Goal: Transaction & Acquisition: Download file/media

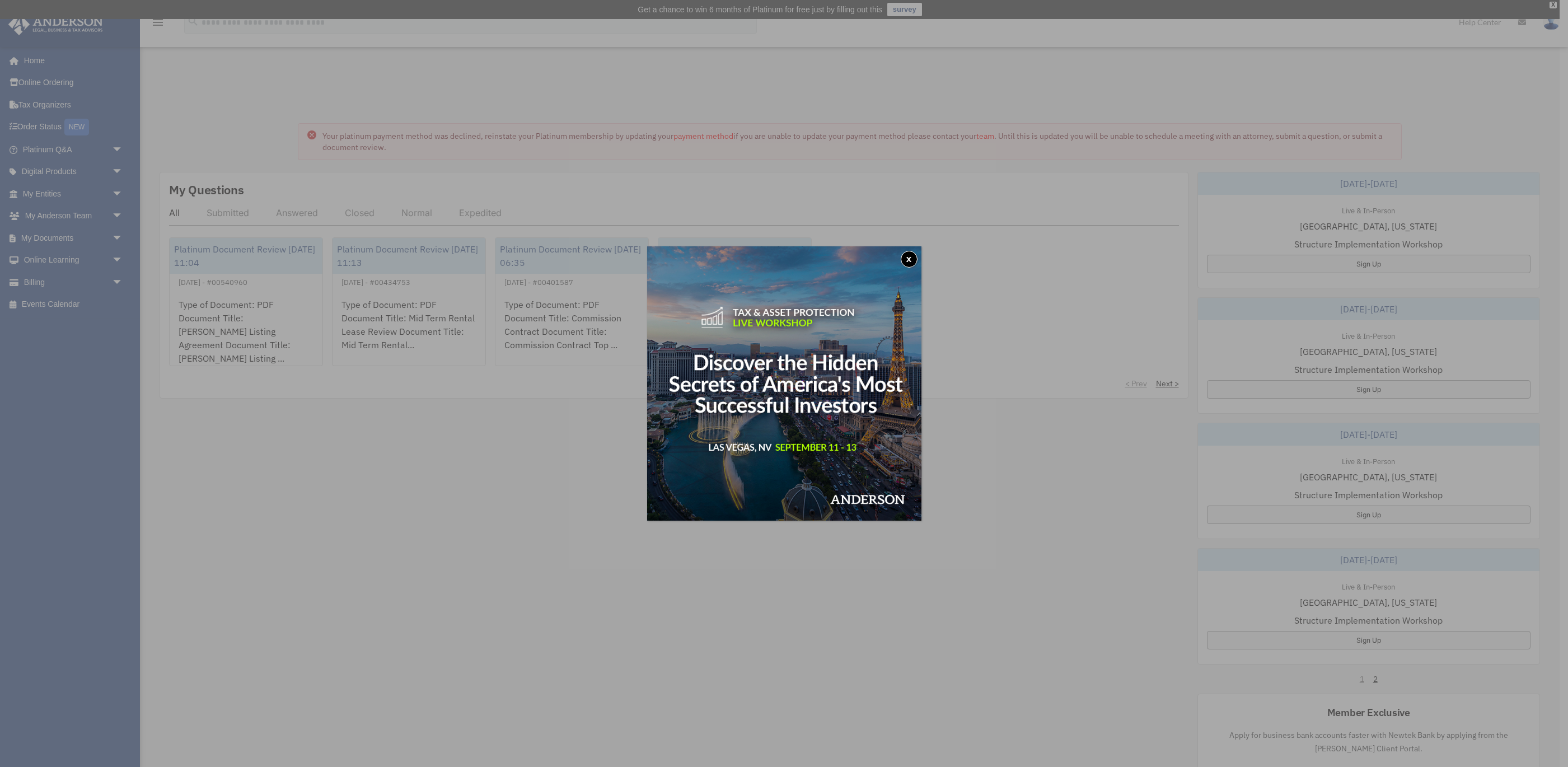
click at [909, 261] on button "x" at bounding box center [909, 259] width 17 height 17
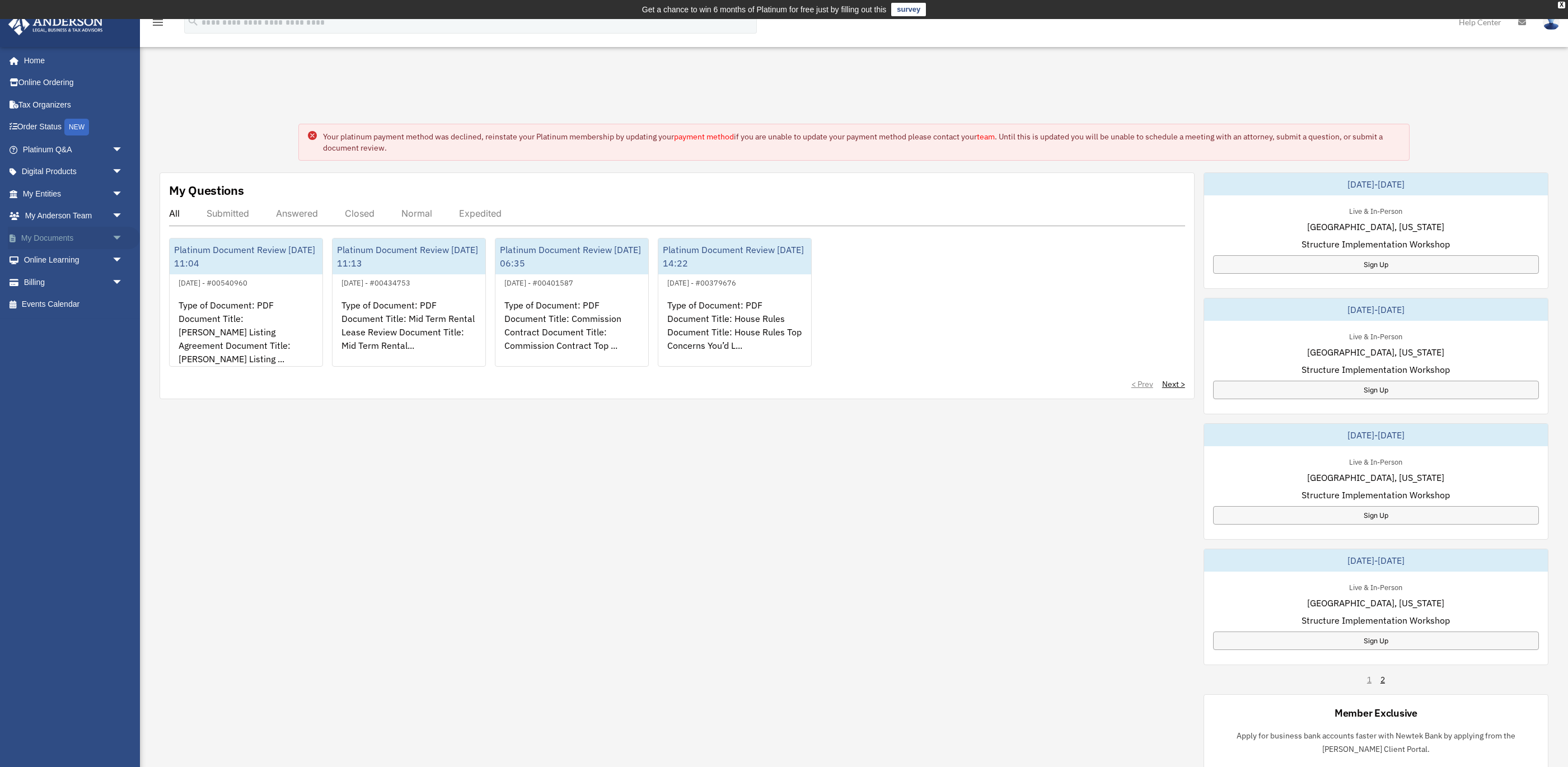
click at [49, 235] on link "My Documents arrow_drop_down" at bounding box center [74, 238] width 132 height 22
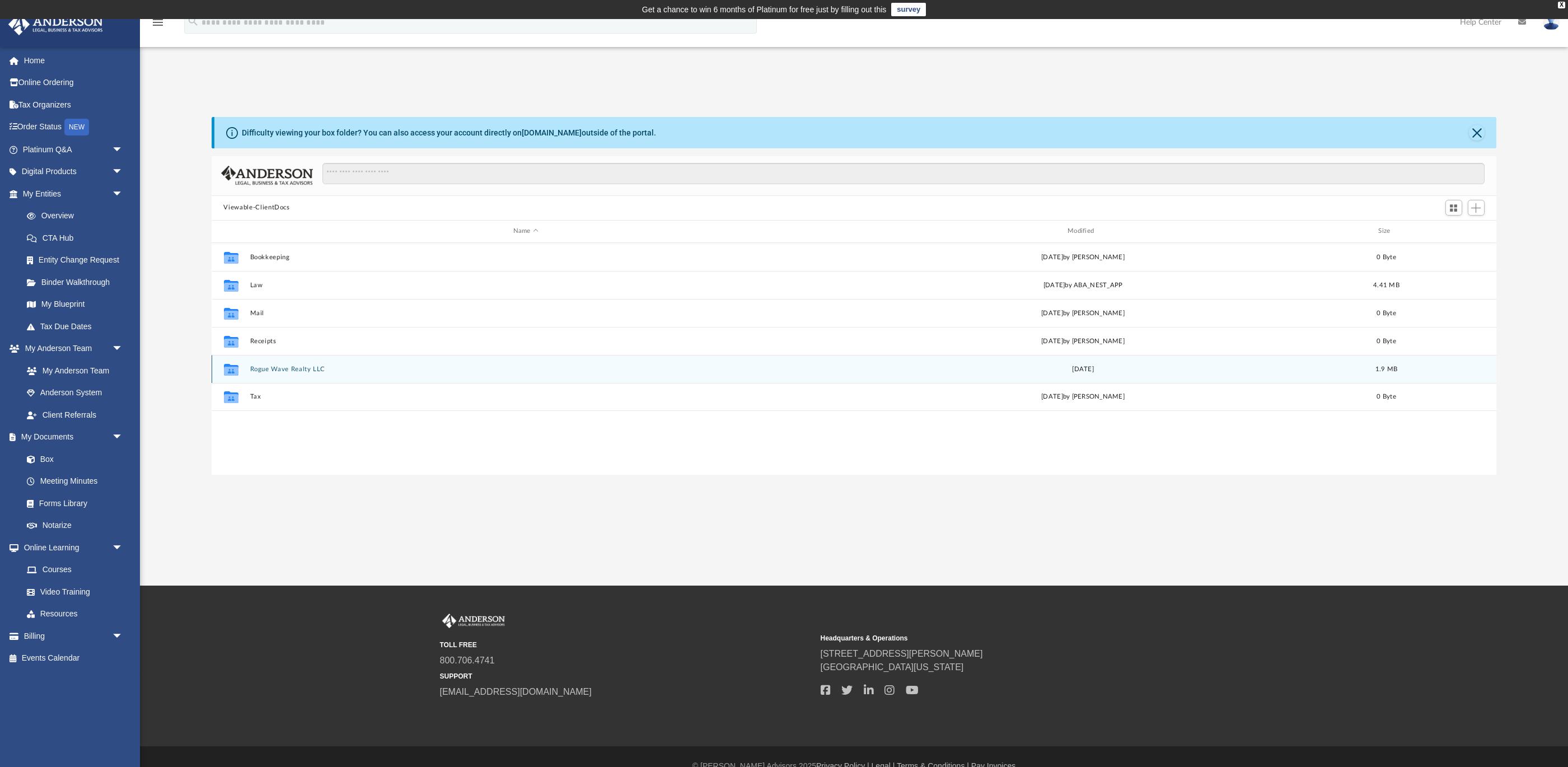
click at [230, 370] on icon "grid" at bounding box center [231, 370] width 15 height 9
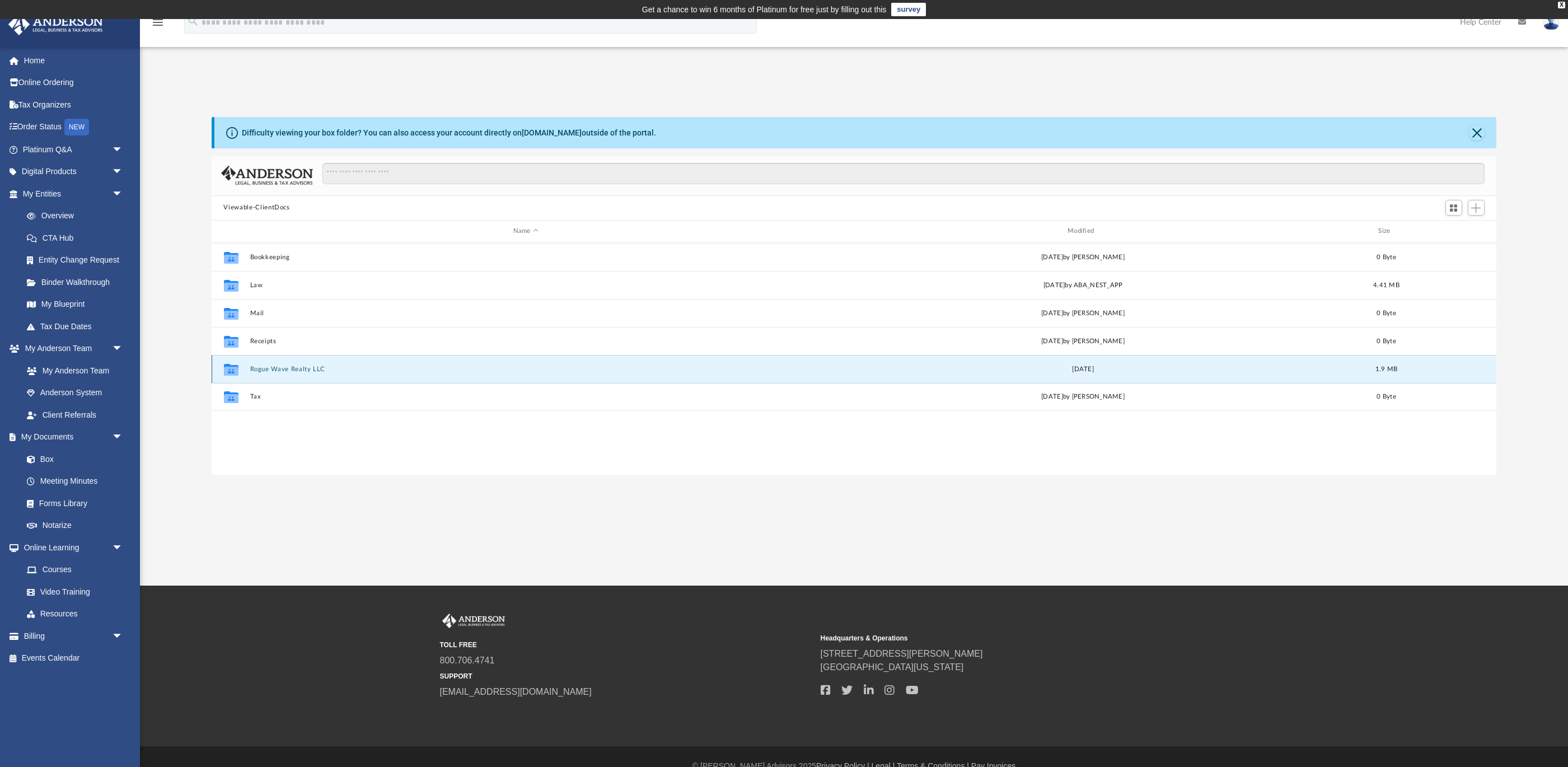
click at [230, 370] on icon "grid" at bounding box center [231, 370] width 15 height 9
click at [180, 343] on div "Difficulty viewing your box folder? You can also access your account directly o…" at bounding box center [854, 295] width 1428 height 357
click at [235, 367] on icon "grid" at bounding box center [231, 370] width 15 height 9
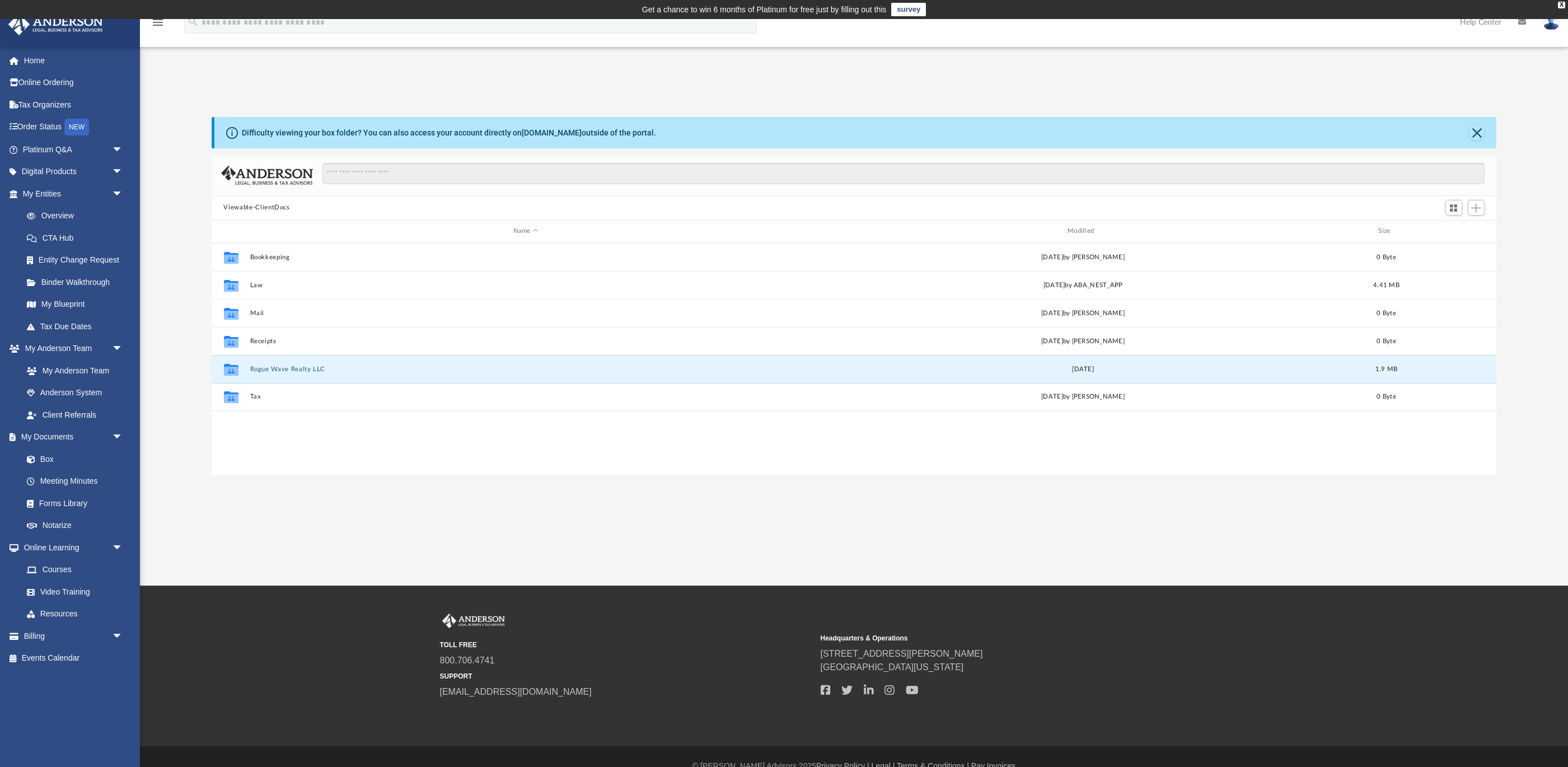
click at [478, 479] on div "App hollymirabile@gmail.com Sign Out hollymirabile@gmail.com Home Online Orderi…" at bounding box center [784, 302] width 1568 height 566
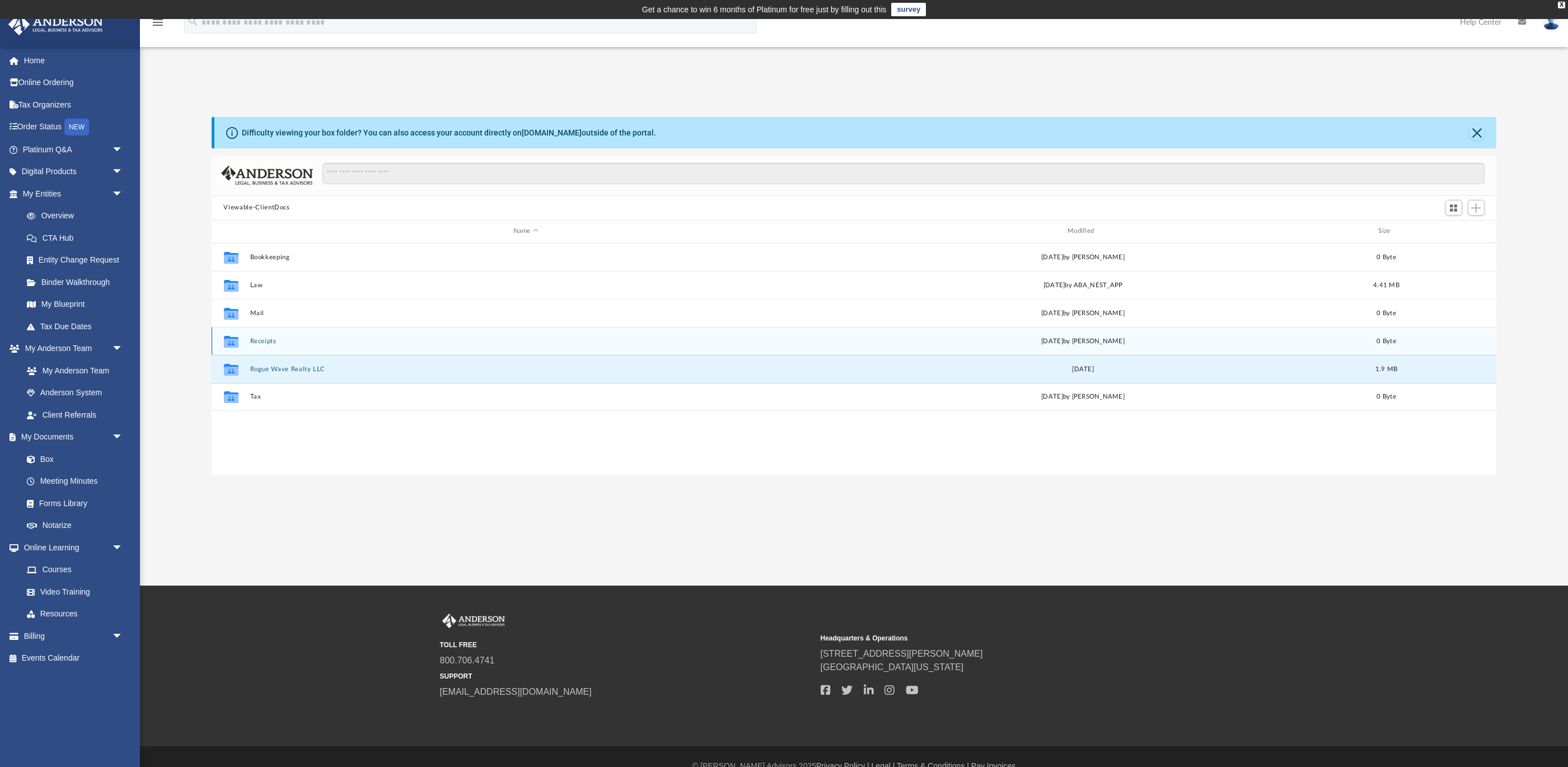
click at [235, 340] on icon "grid" at bounding box center [231, 343] width 15 height 9
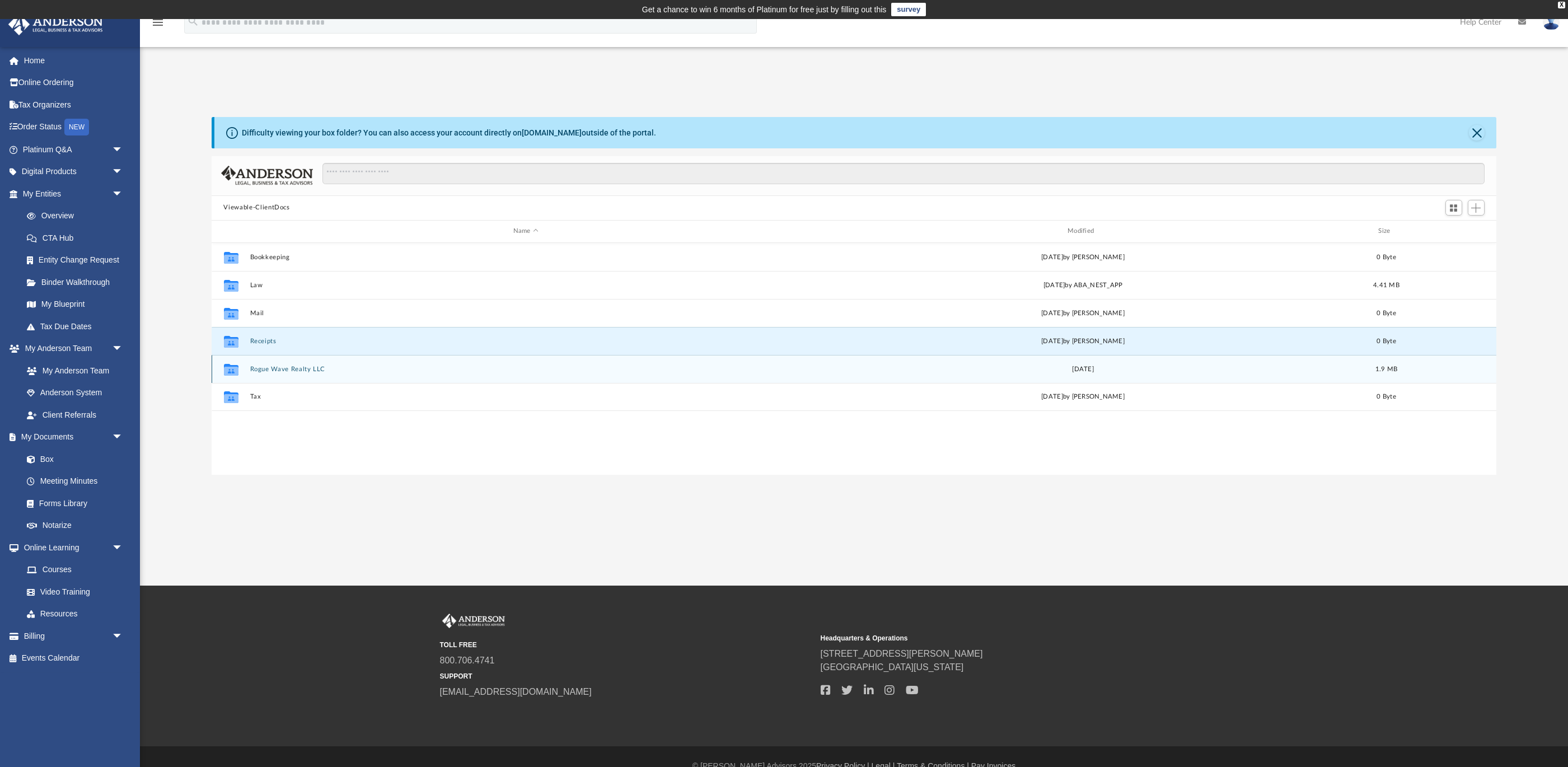
click at [233, 367] on icon "grid" at bounding box center [231, 370] width 15 height 9
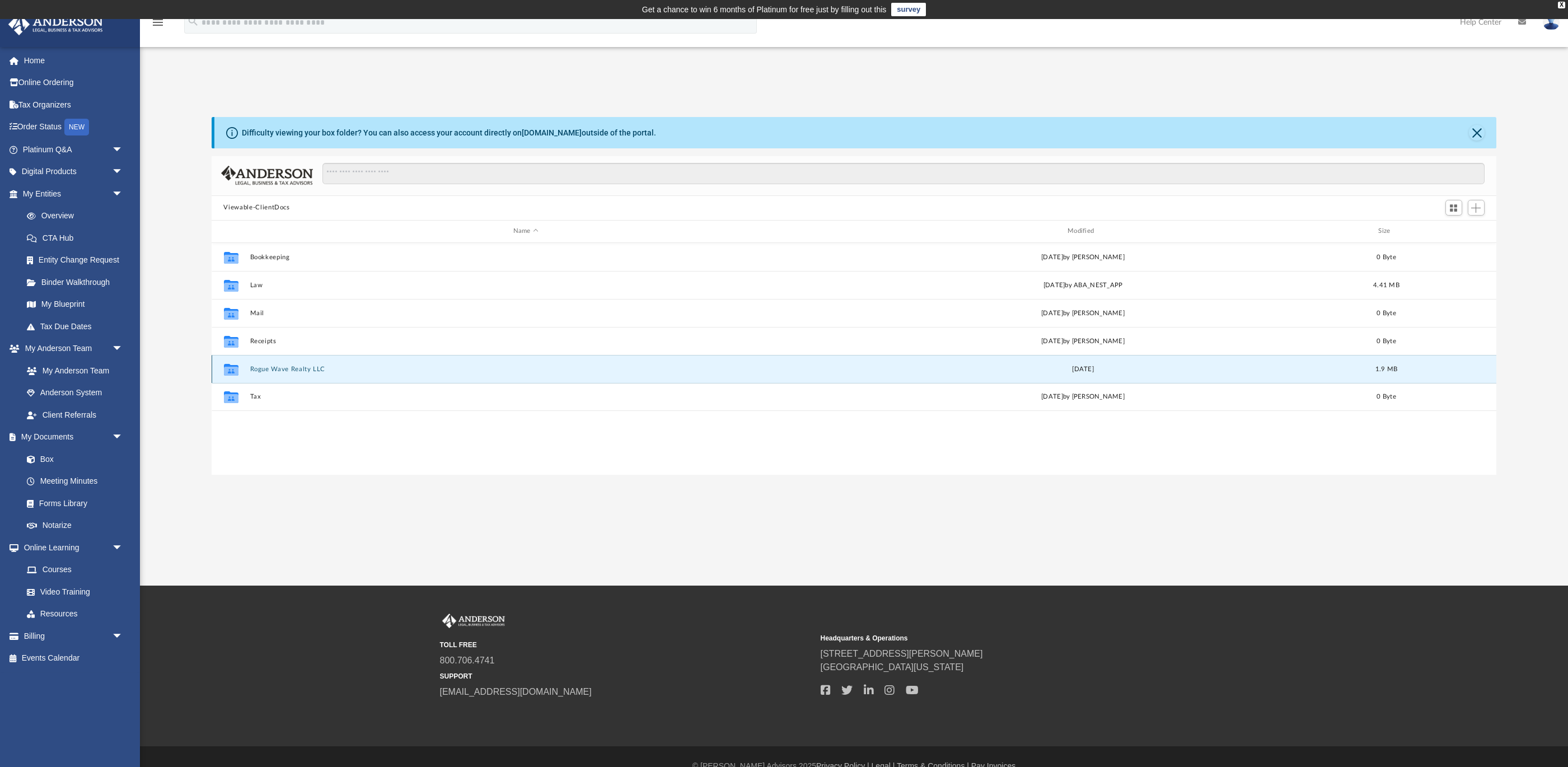
click at [233, 367] on icon "grid" at bounding box center [231, 370] width 15 height 9
click at [755, 554] on div "App hollymirabile@gmail.com Sign Out hollymirabile@gmail.com Home Online Orderi…" at bounding box center [784, 302] width 1568 height 566
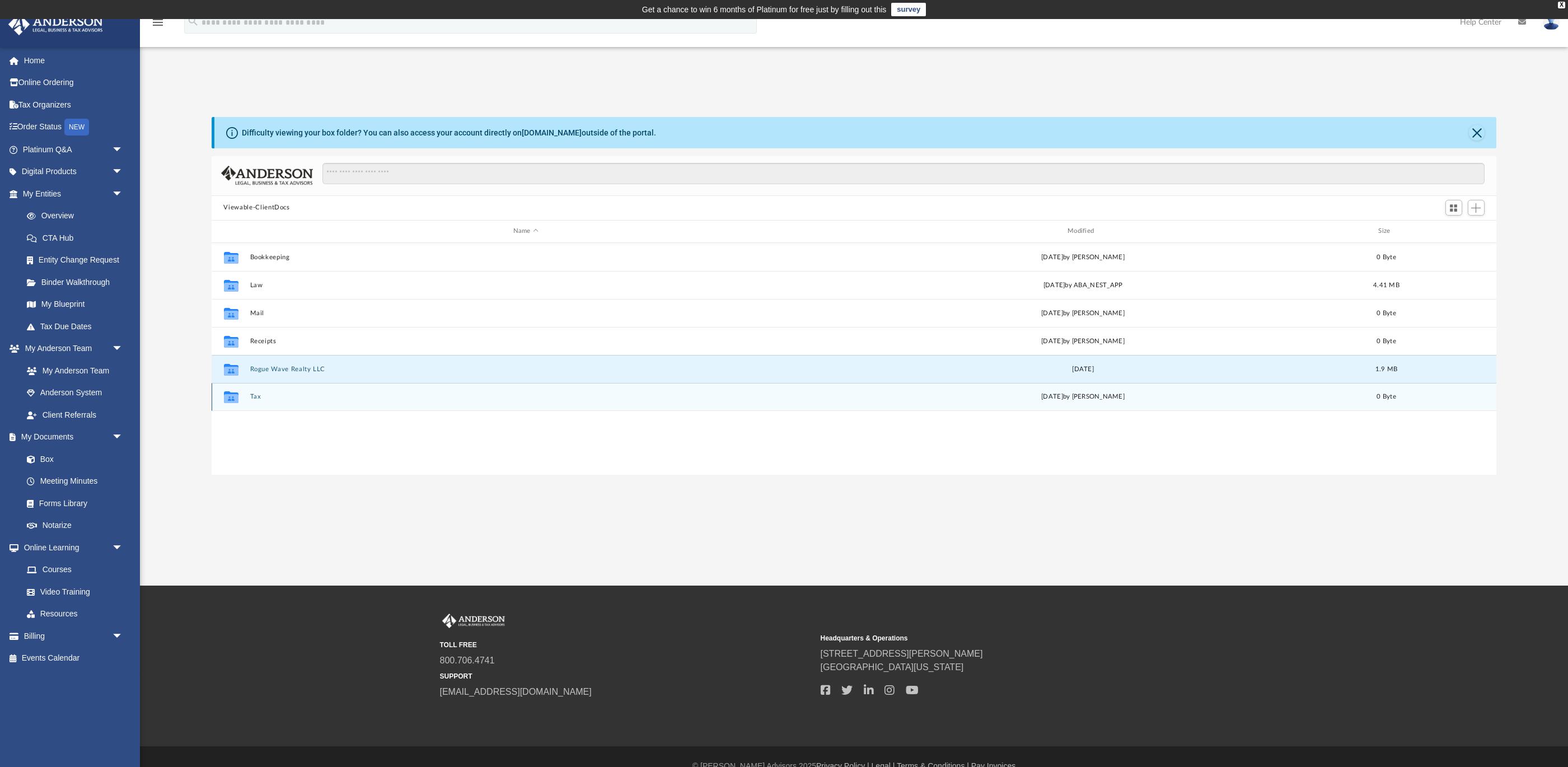
click at [234, 400] on icon "grid" at bounding box center [231, 397] width 15 height 12
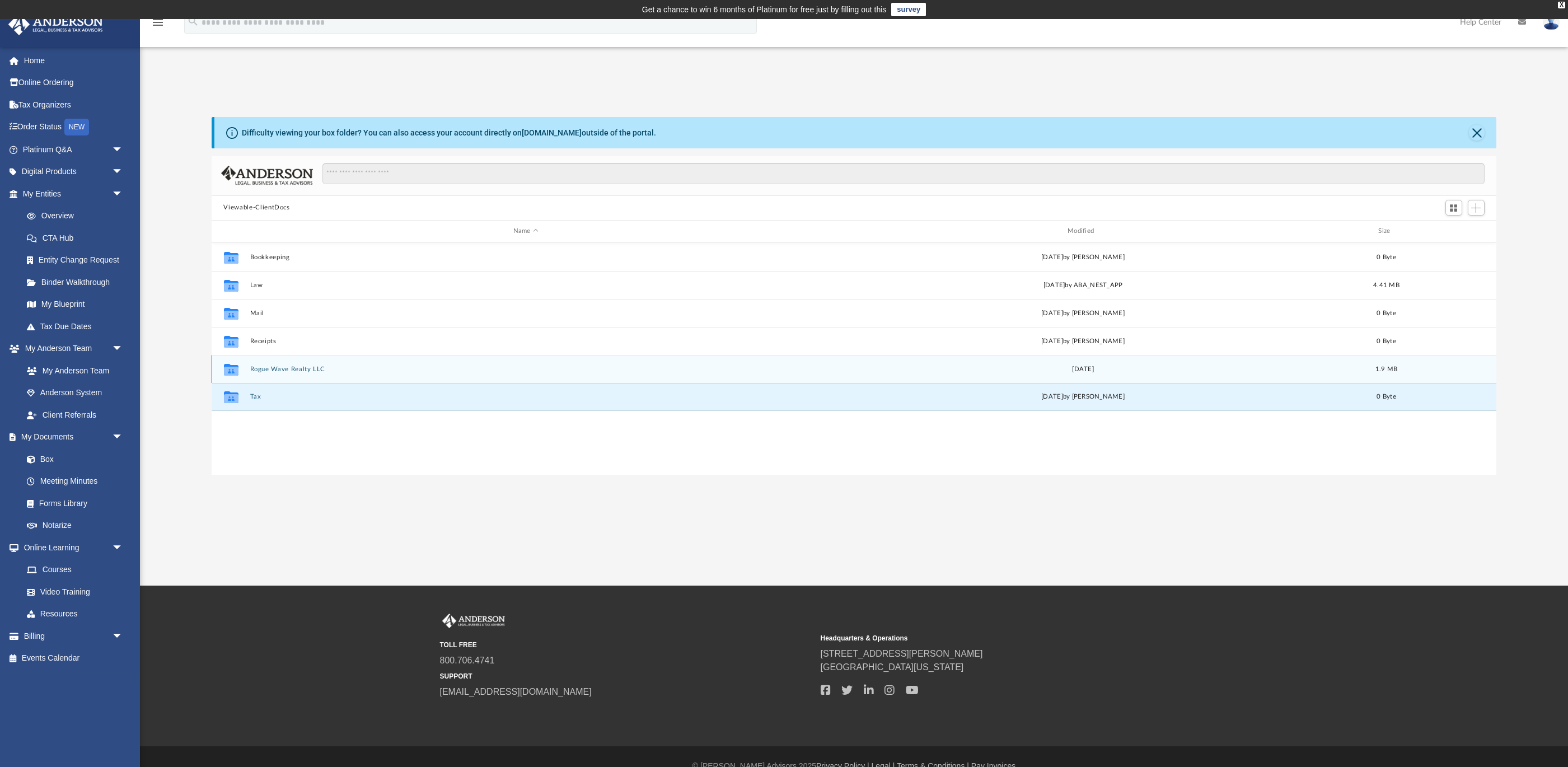
click at [237, 375] on icon "grid" at bounding box center [231, 370] width 15 height 9
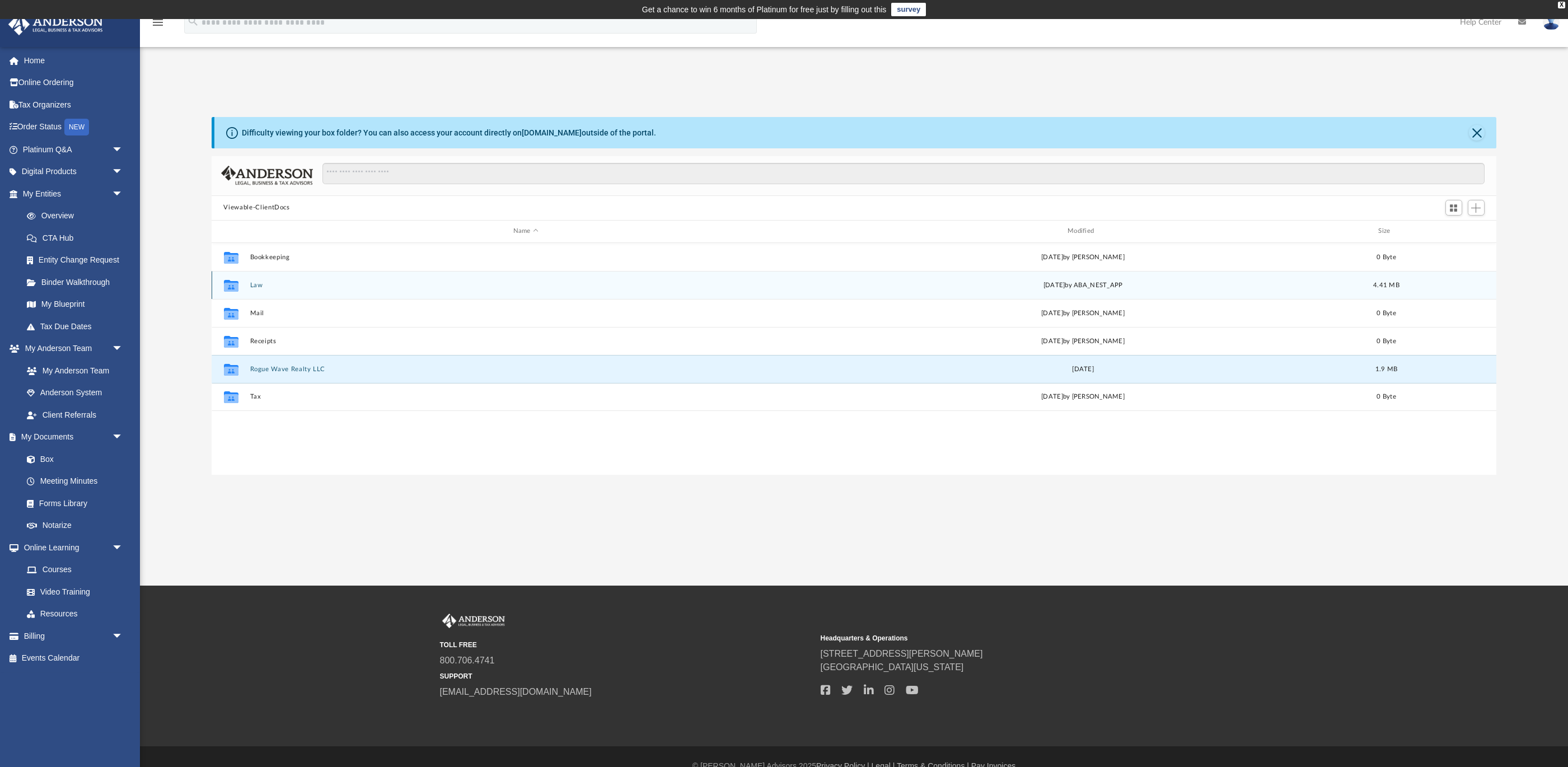
click at [261, 288] on div "Collaborated Folder Law Mon Aug 5 2024 by ABA_NEST_APP 4.41 MB" at bounding box center [854, 285] width 1286 height 28
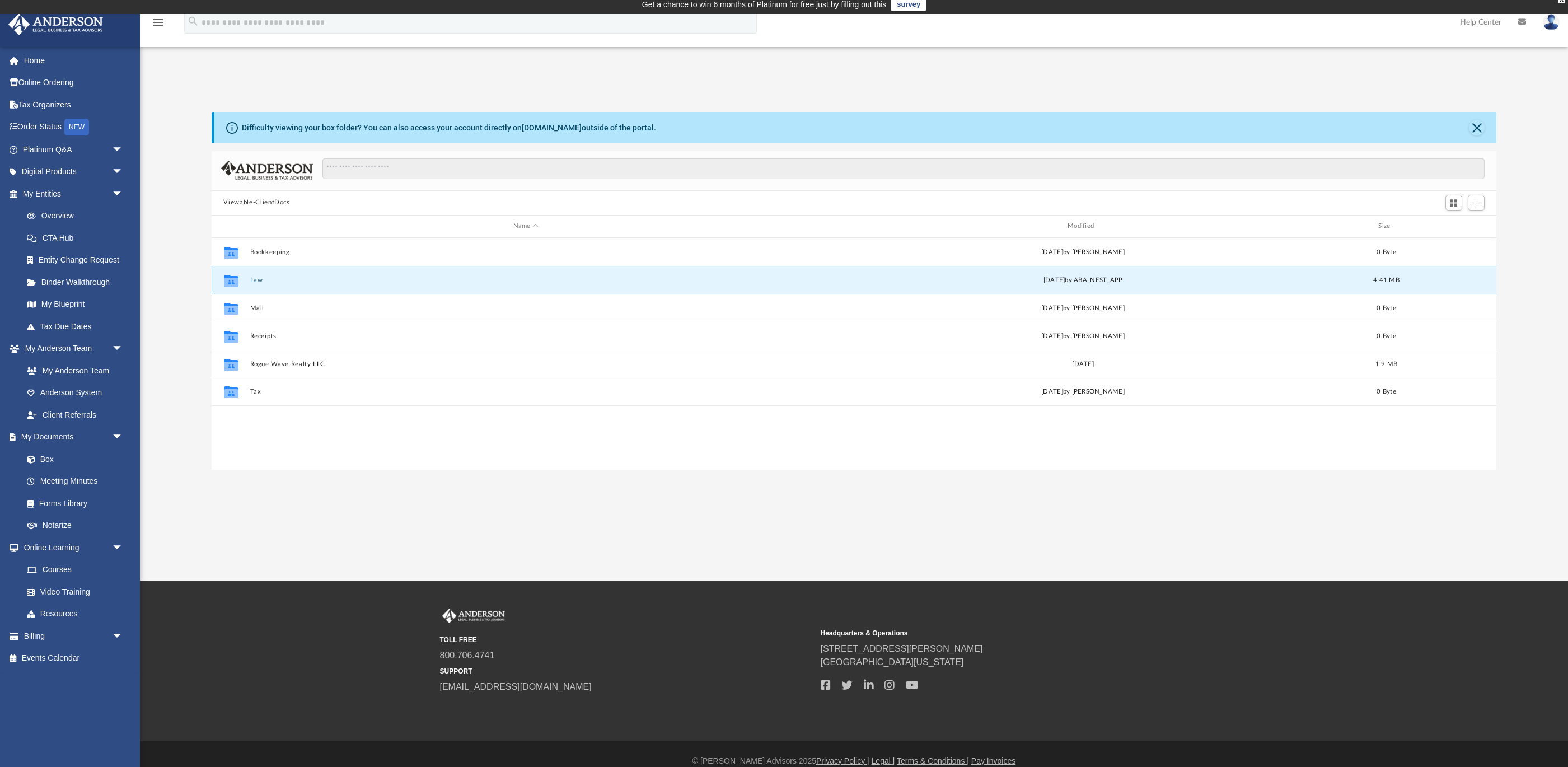
scroll to position [5, 0]
click at [1049, 275] on div "Mon Aug 5 2024 by ABA_NEST_APP" at bounding box center [1083, 279] width 552 height 10
click at [58, 280] on link "Binder Walkthrough" at bounding box center [77, 282] width 124 height 22
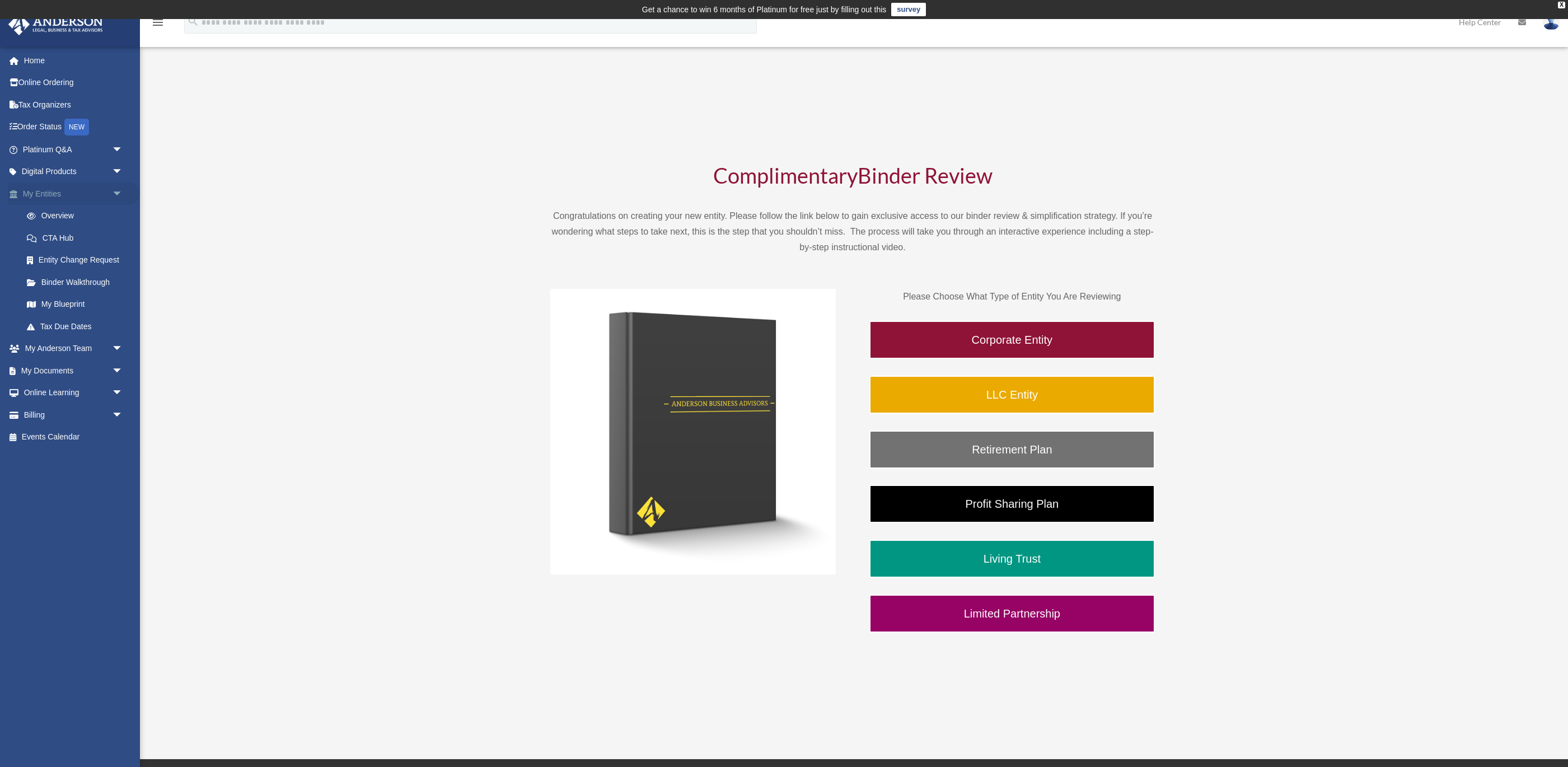
click at [50, 192] on link "My Entities arrow_drop_down" at bounding box center [74, 194] width 132 height 22
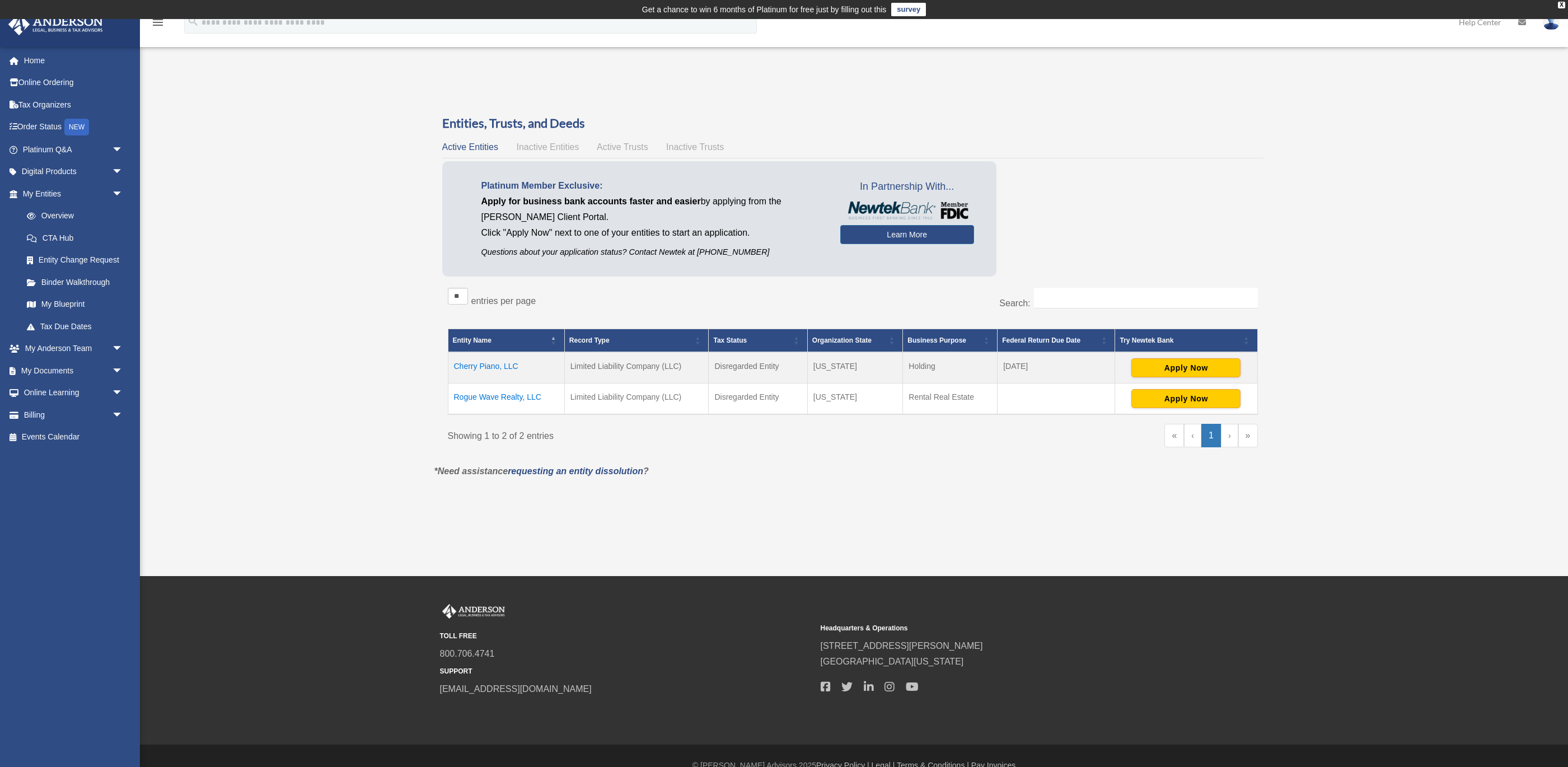
click at [486, 366] on td "Cherry Piano, LLC" at bounding box center [506, 367] width 117 height 31
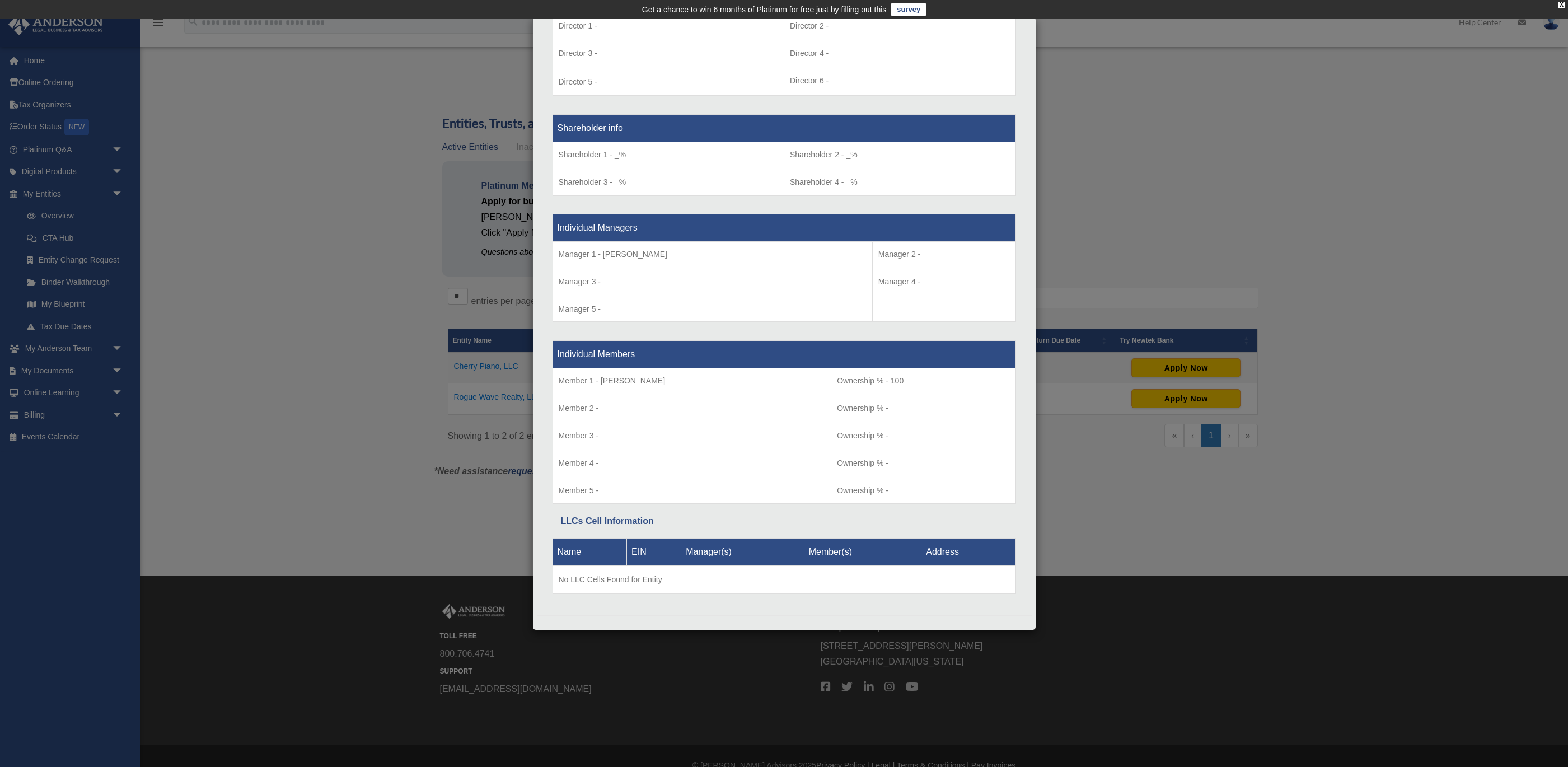
scroll to position [855, 0]
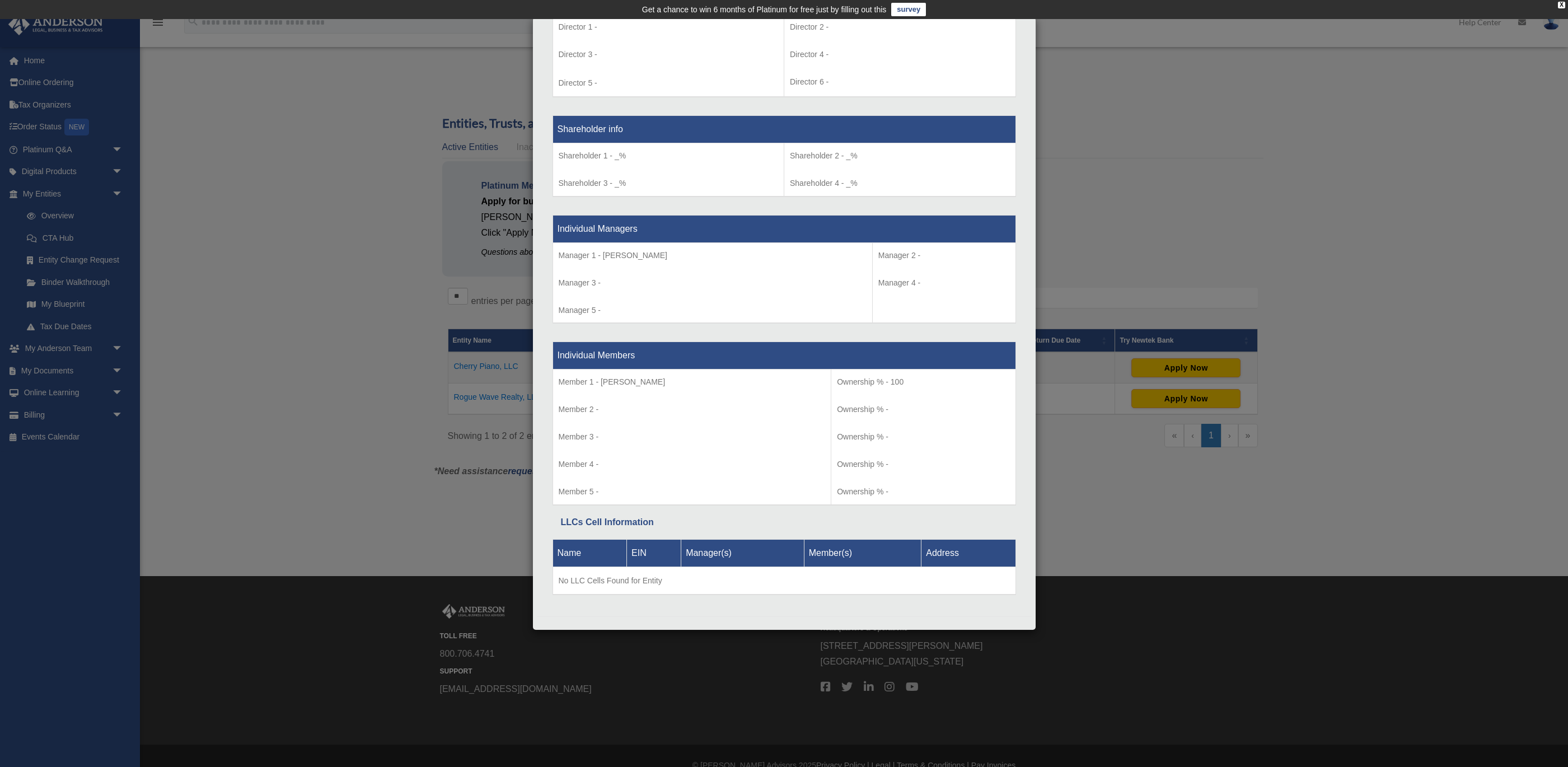
click at [290, 367] on div "Details × Articles Sent Organizational Date" at bounding box center [784, 383] width 1568 height 767
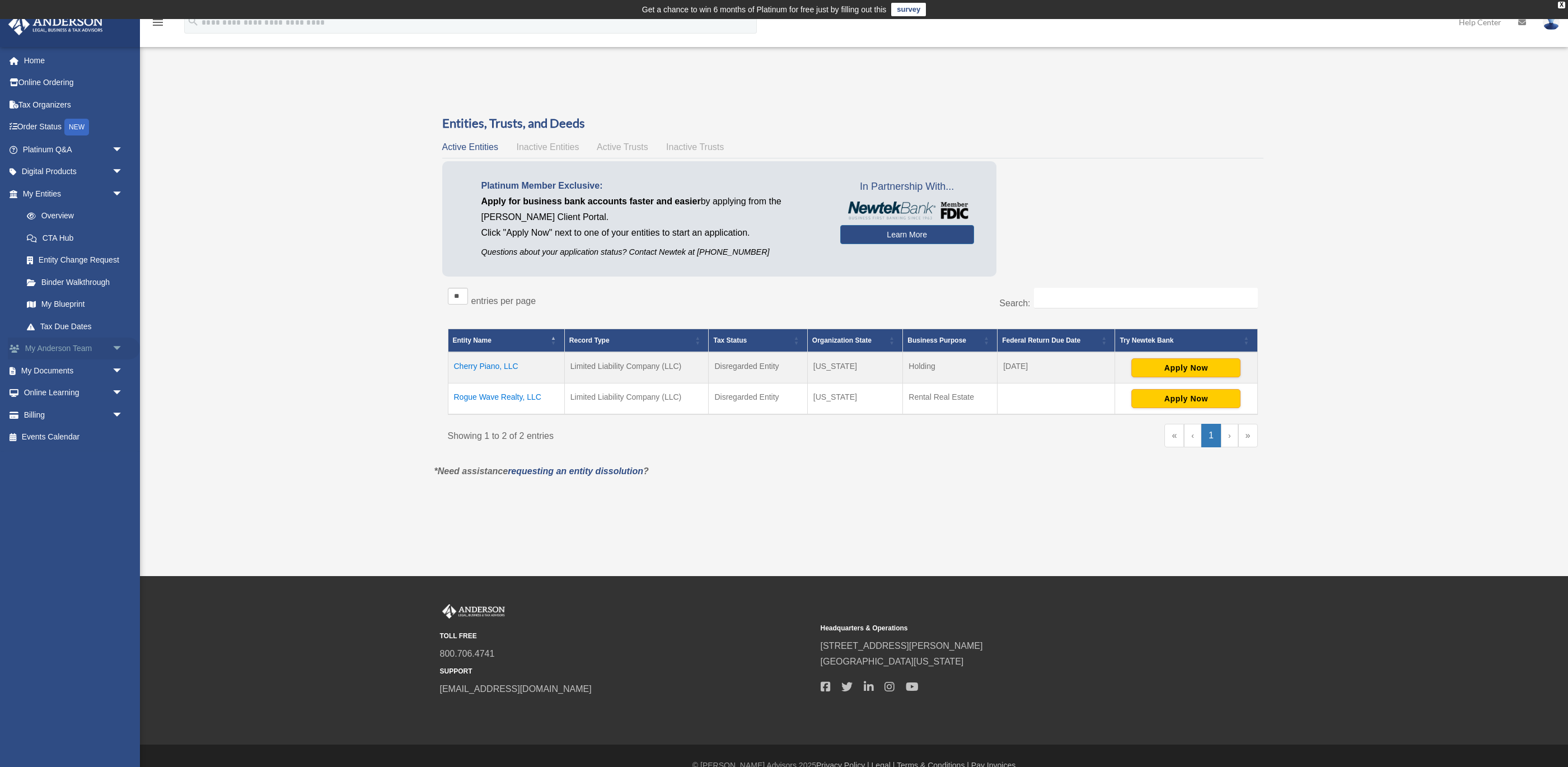
click at [74, 349] on link "My Anderson Team arrow_drop_down" at bounding box center [74, 348] width 132 height 22
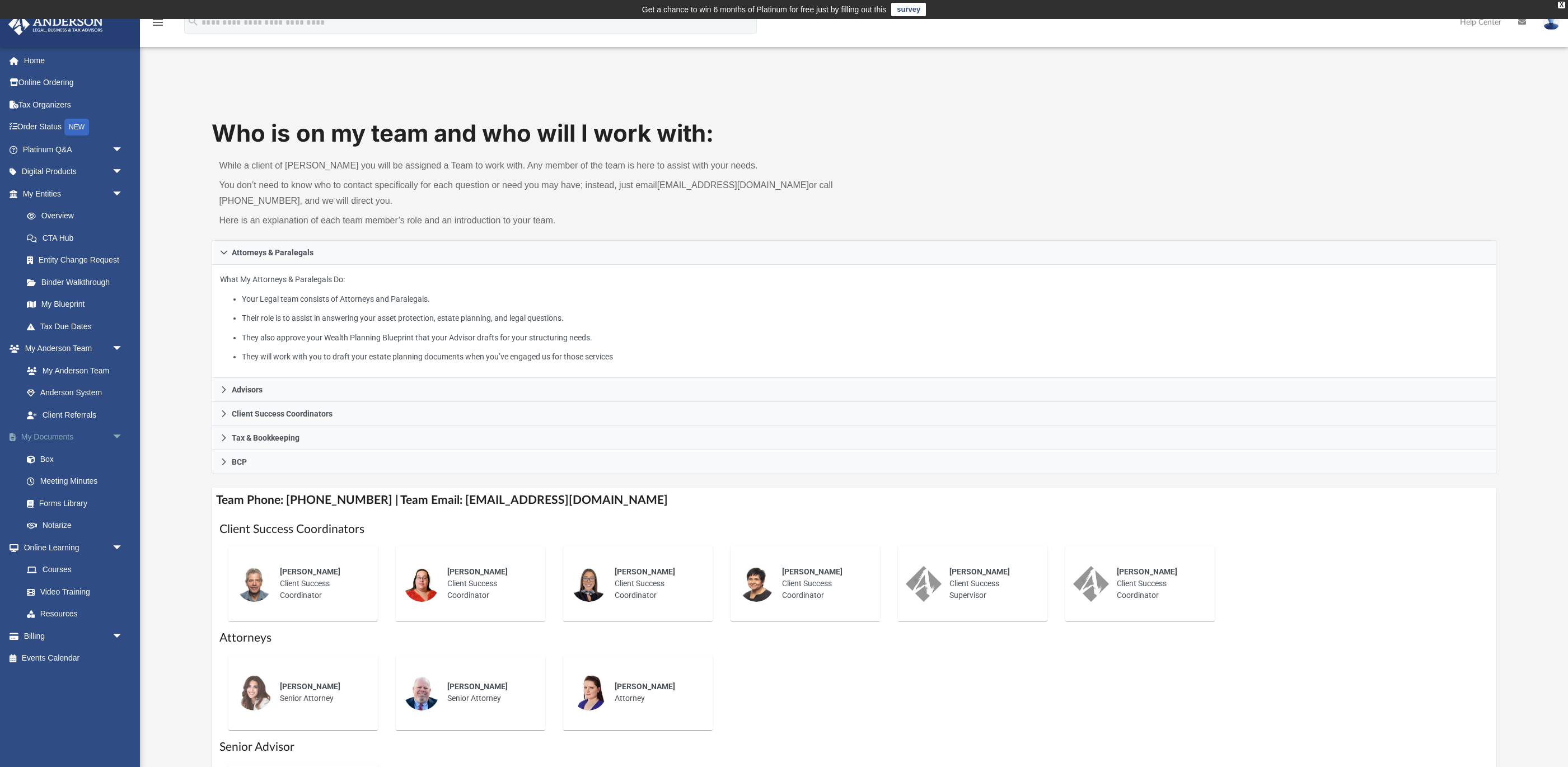
click at [52, 432] on link "My Documents arrow_drop_down" at bounding box center [74, 437] width 132 height 22
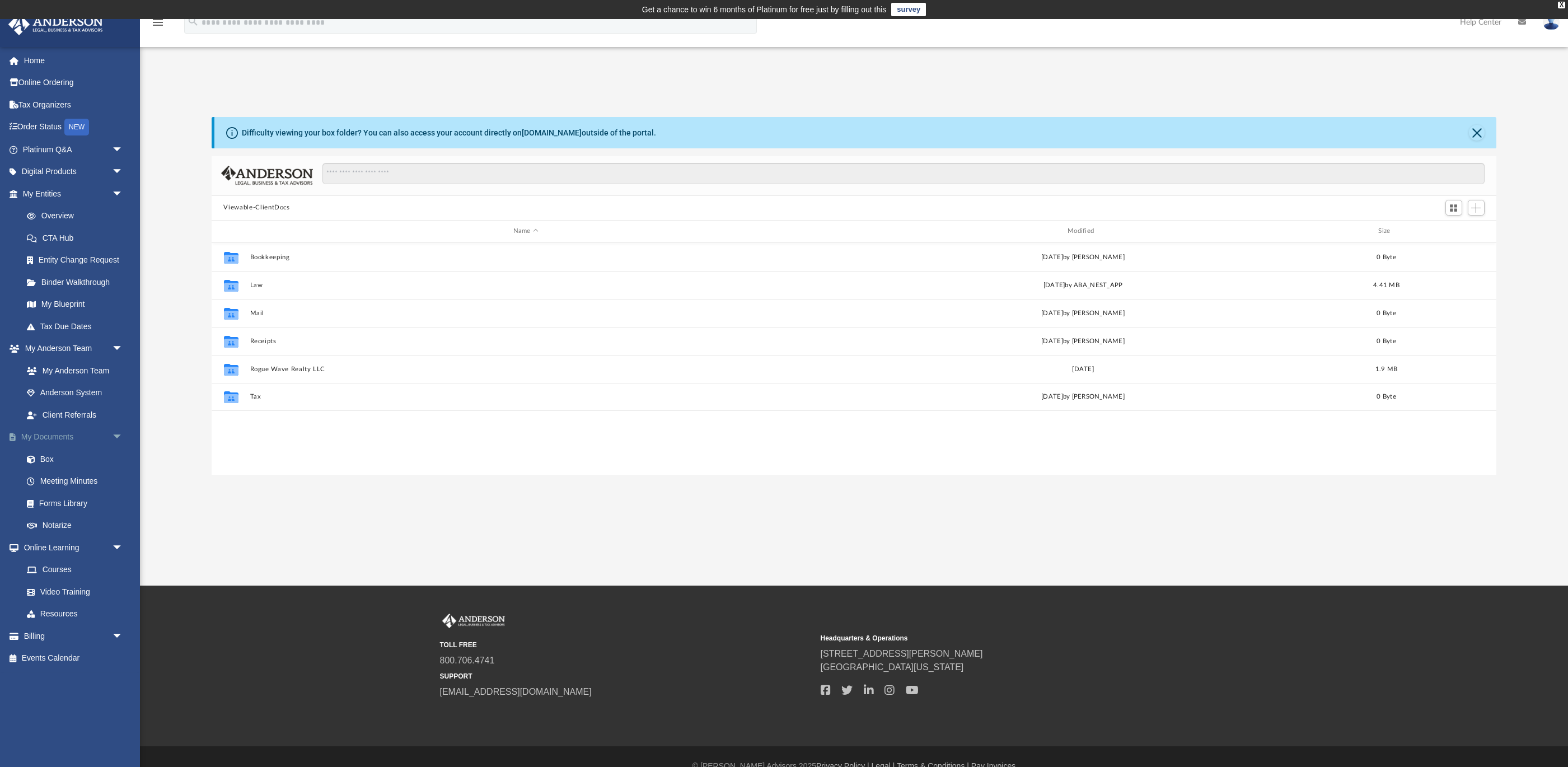
scroll to position [1, 1]
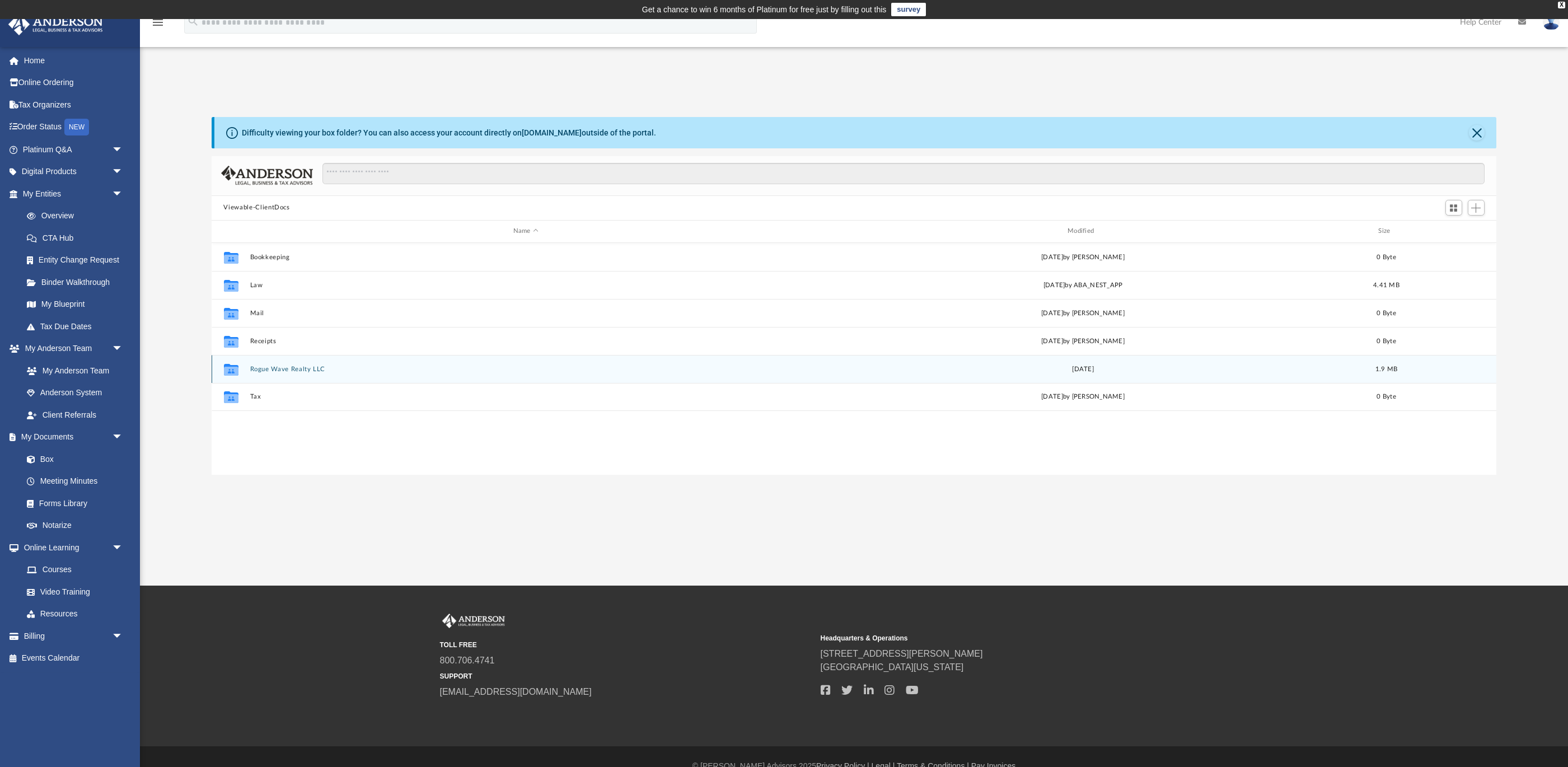
click at [238, 370] on icon "Collaborated Folder" at bounding box center [230, 368] width 17 height 17
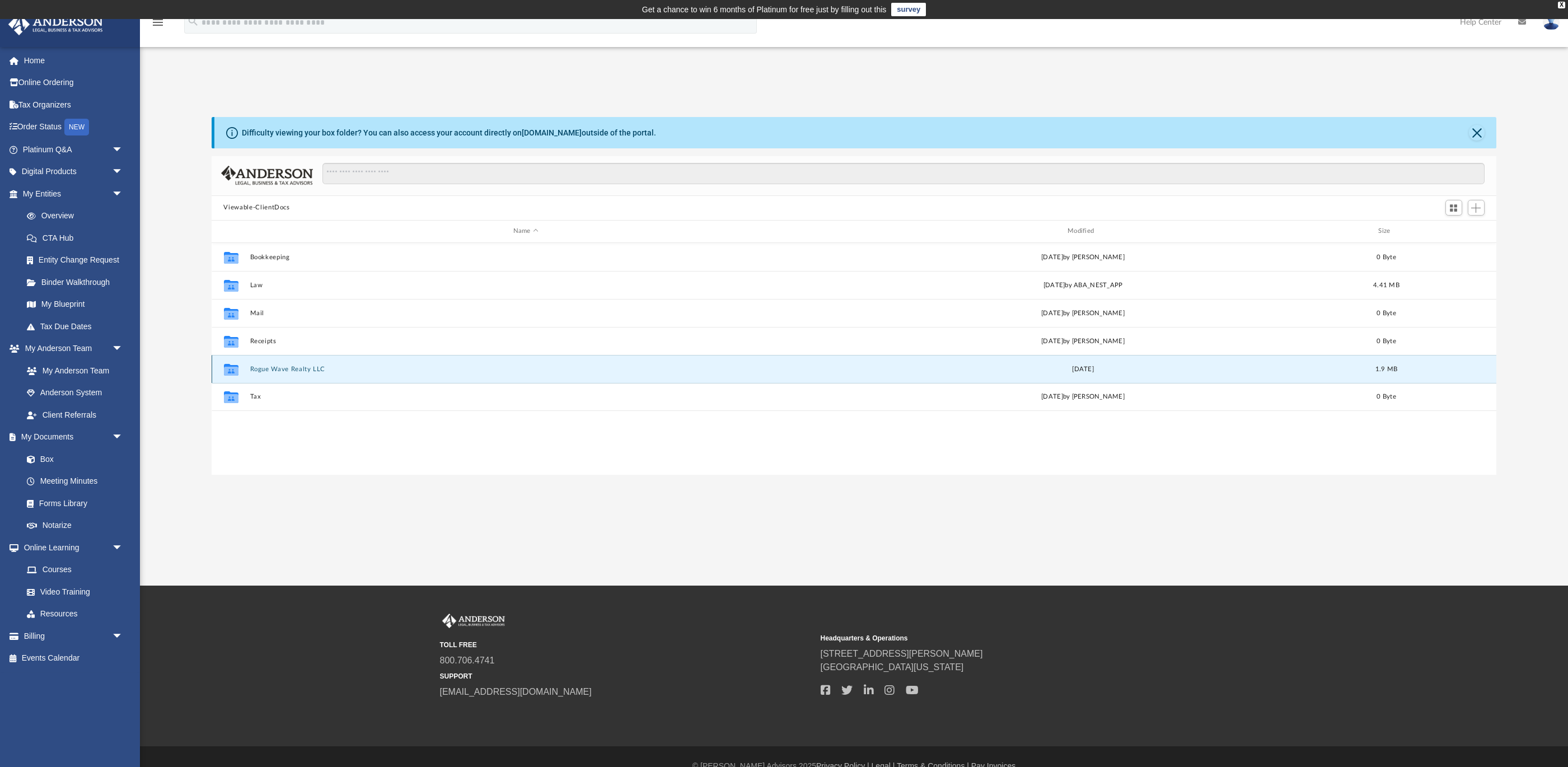
click at [269, 369] on button "Rogue Wave Realty LLC" at bounding box center [526, 368] width 552 height 7
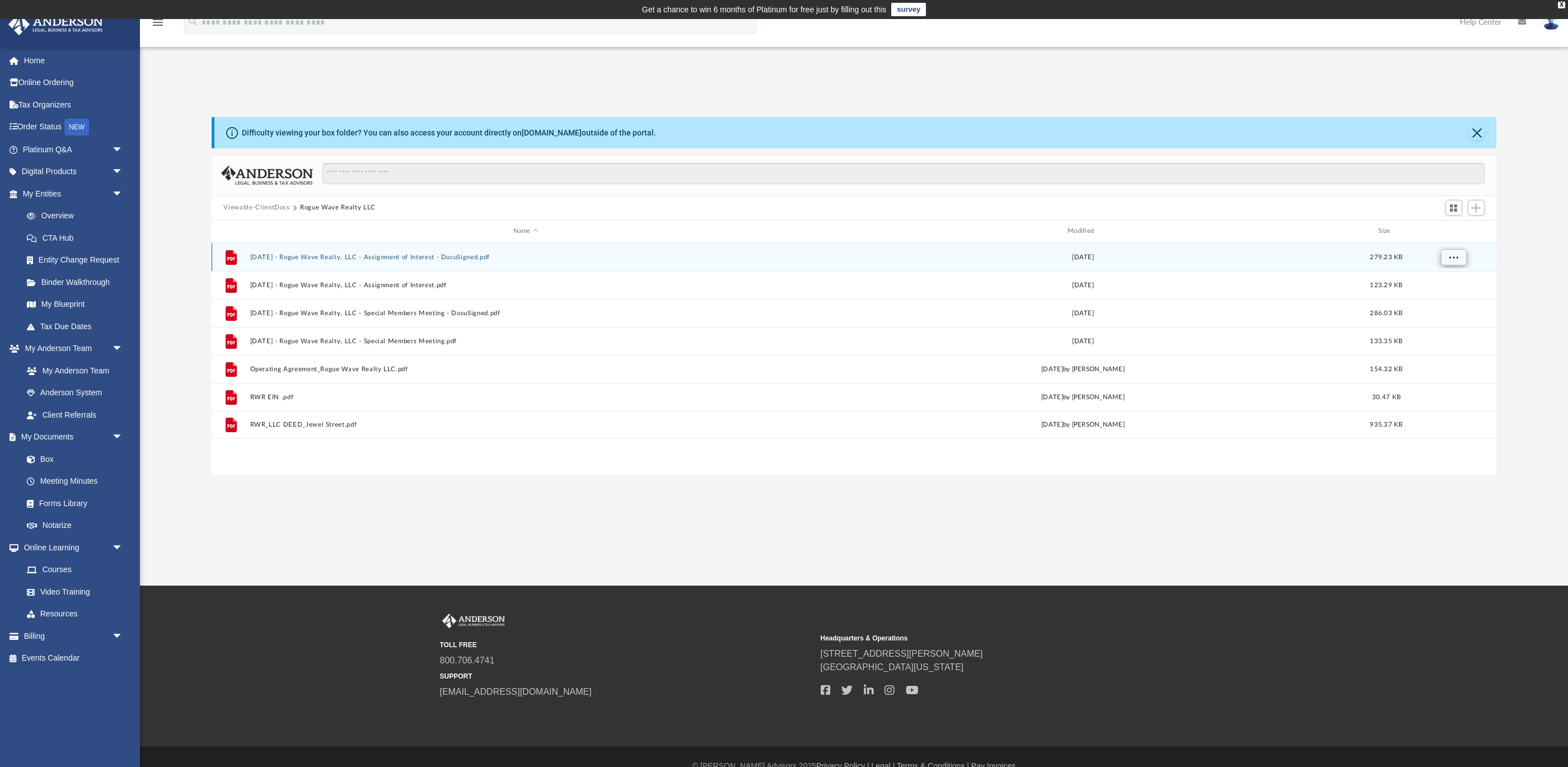
click at [1452, 255] on span "More options" at bounding box center [1453, 256] width 9 height 6
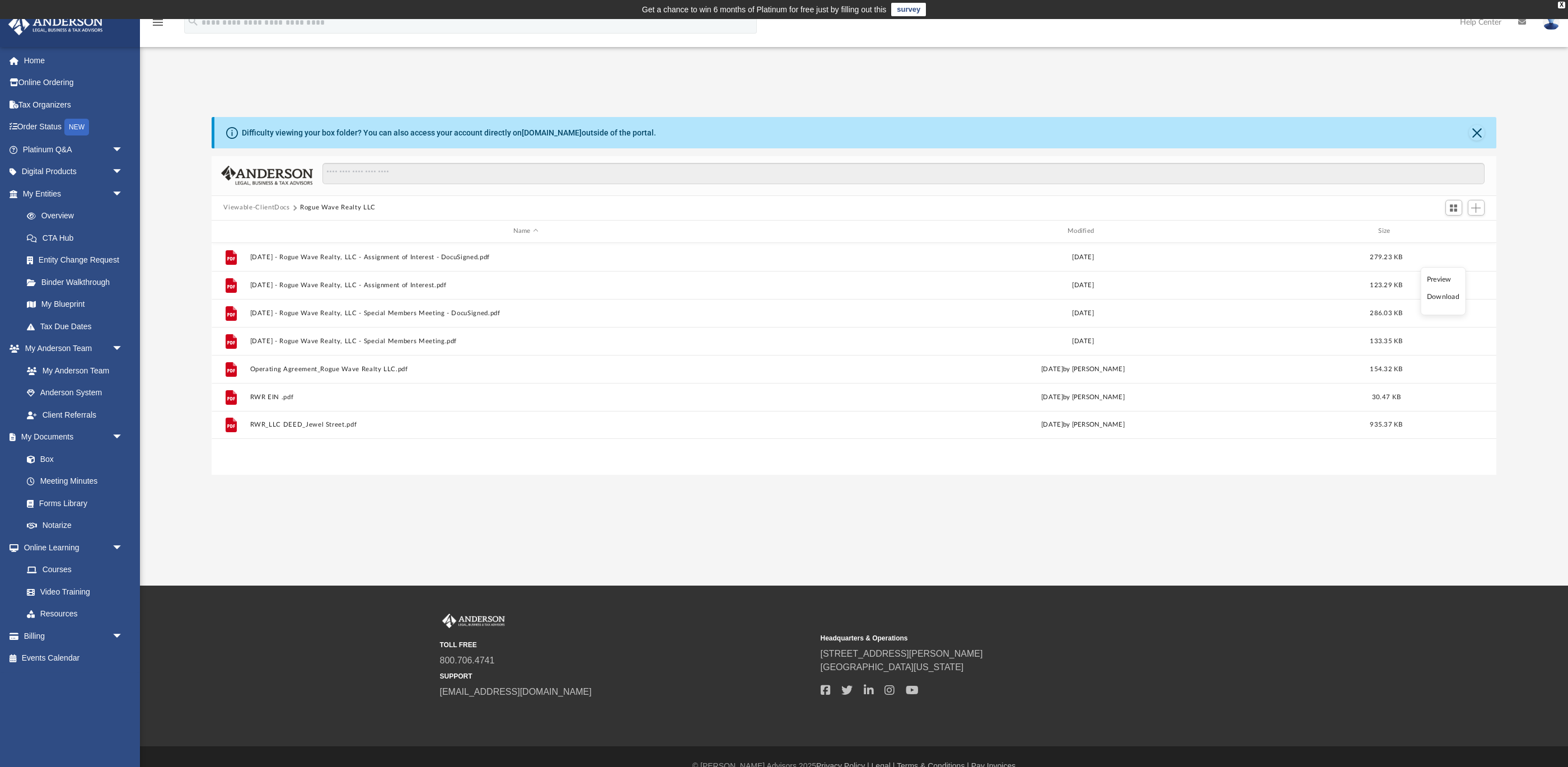
click at [1450, 299] on li "Download" at bounding box center [1443, 297] width 32 height 12
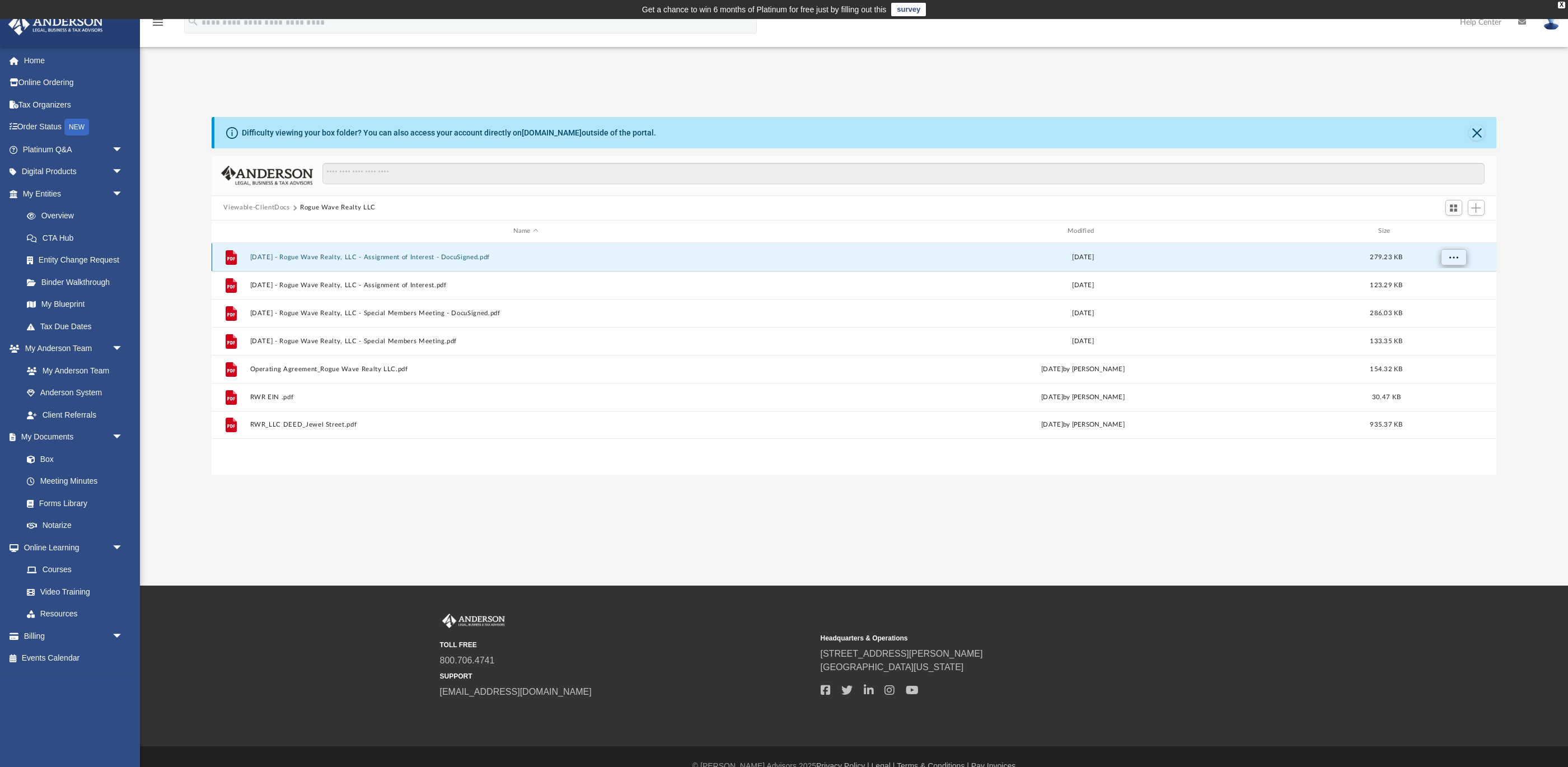
click at [1452, 257] on span "More options" at bounding box center [1453, 256] width 9 height 6
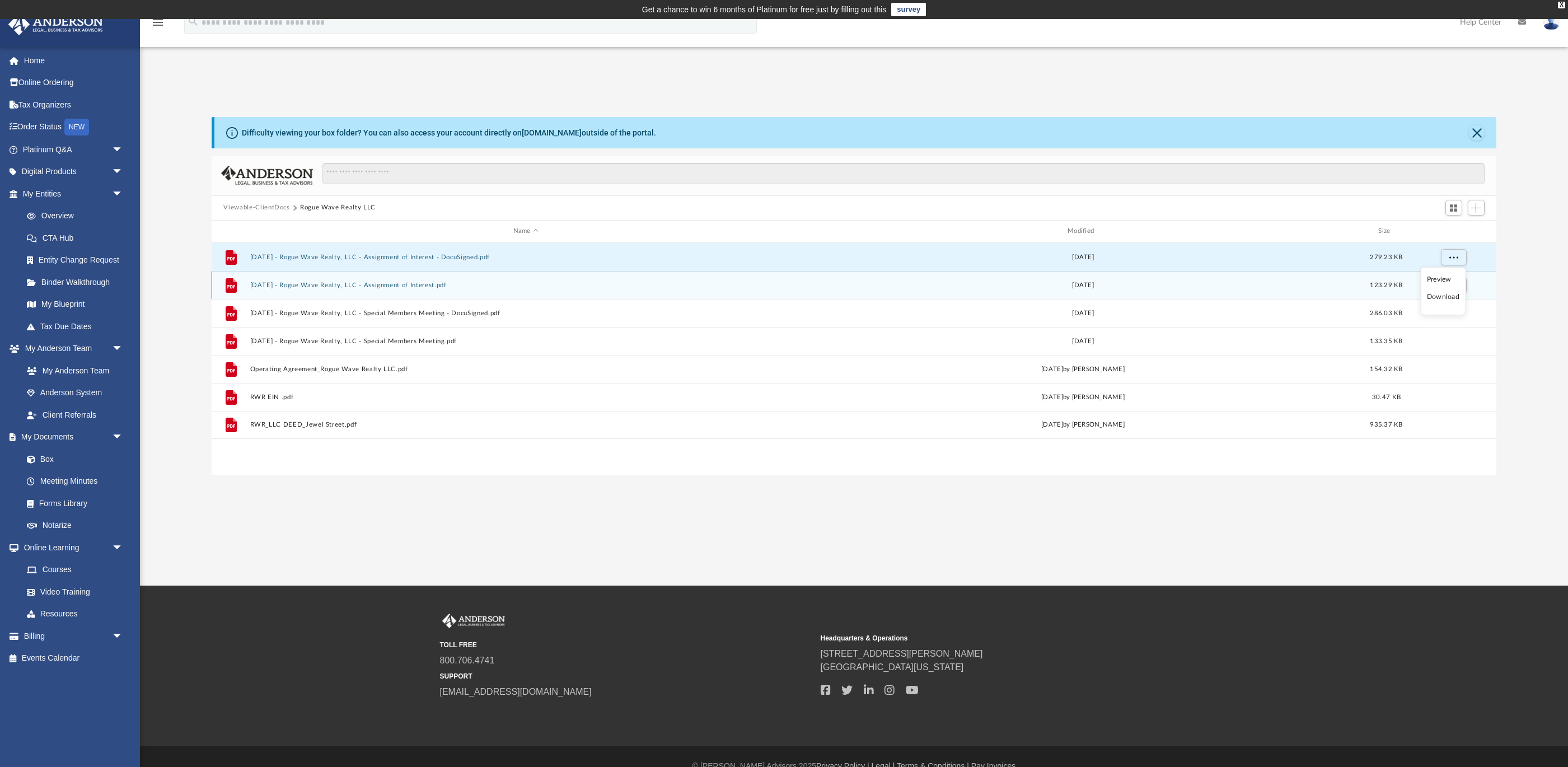
click at [1379, 288] on span "123.29 KB" at bounding box center [1386, 284] width 32 height 6
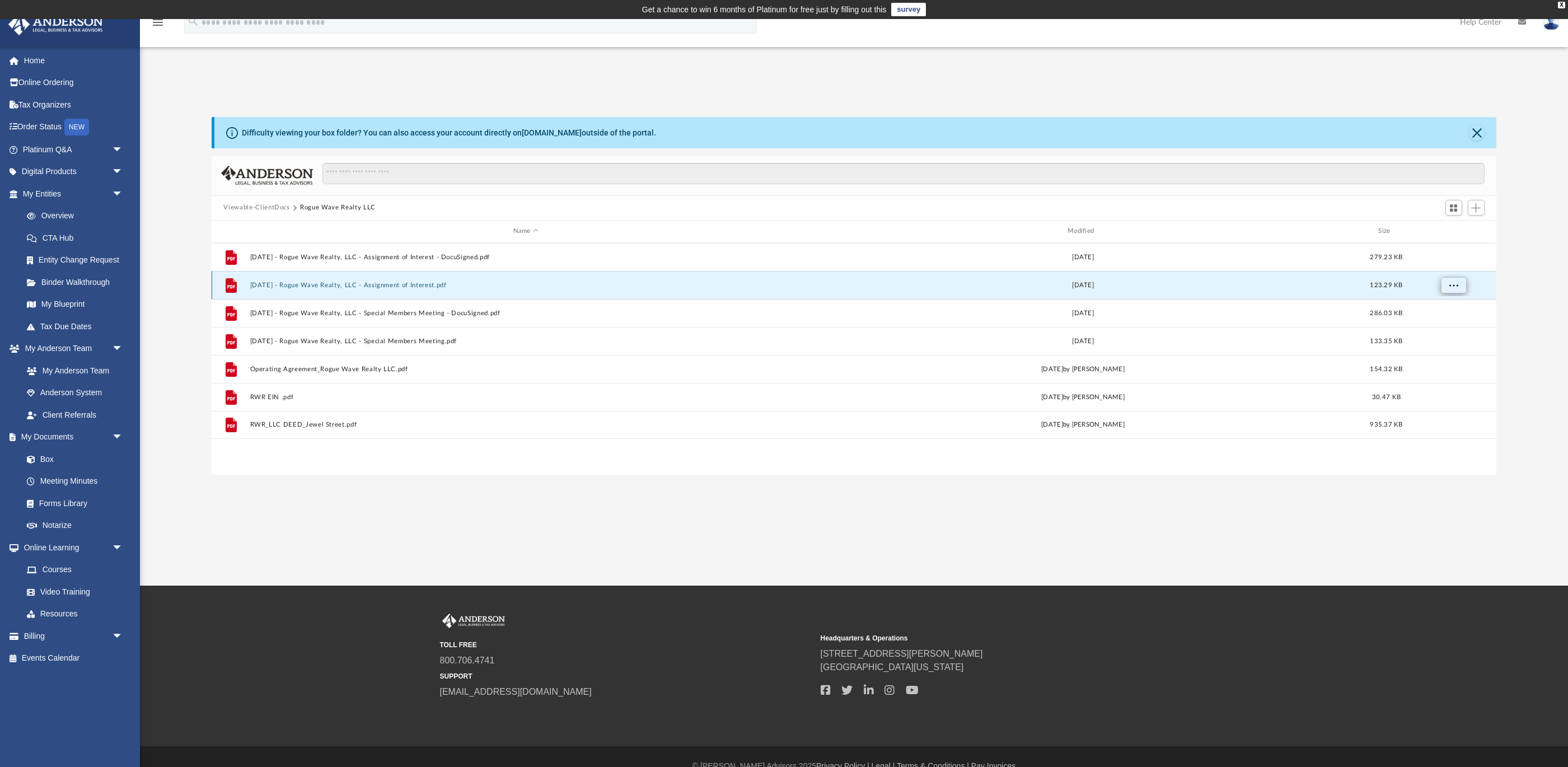
click at [1460, 281] on button "More options" at bounding box center [1453, 285] width 26 height 17
click at [1442, 326] on li "Download" at bounding box center [1443, 324] width 32 height 12
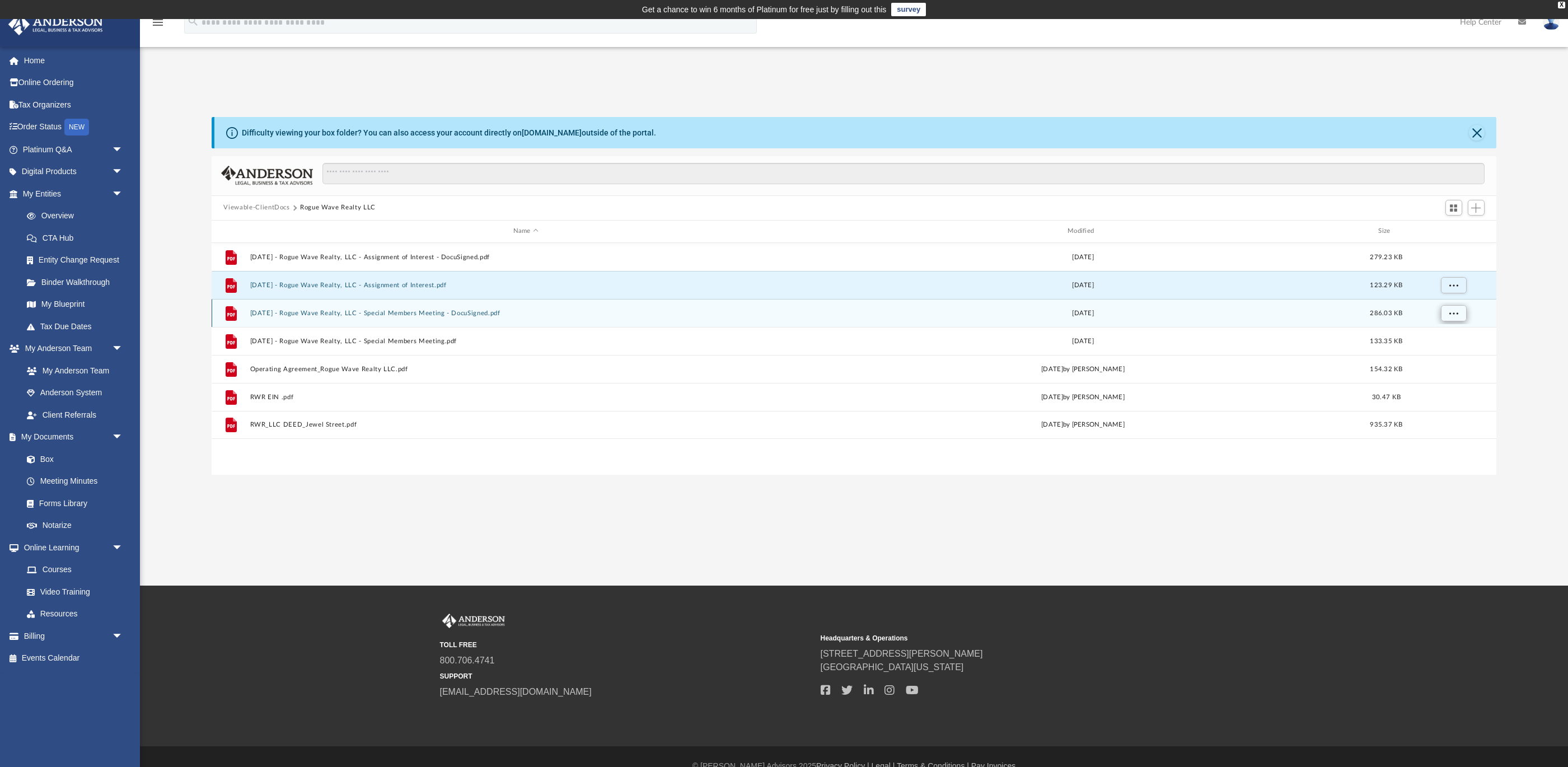
click at [1459, 313] on button "More options" at bounding box center [1453, 312] width 26 height 17
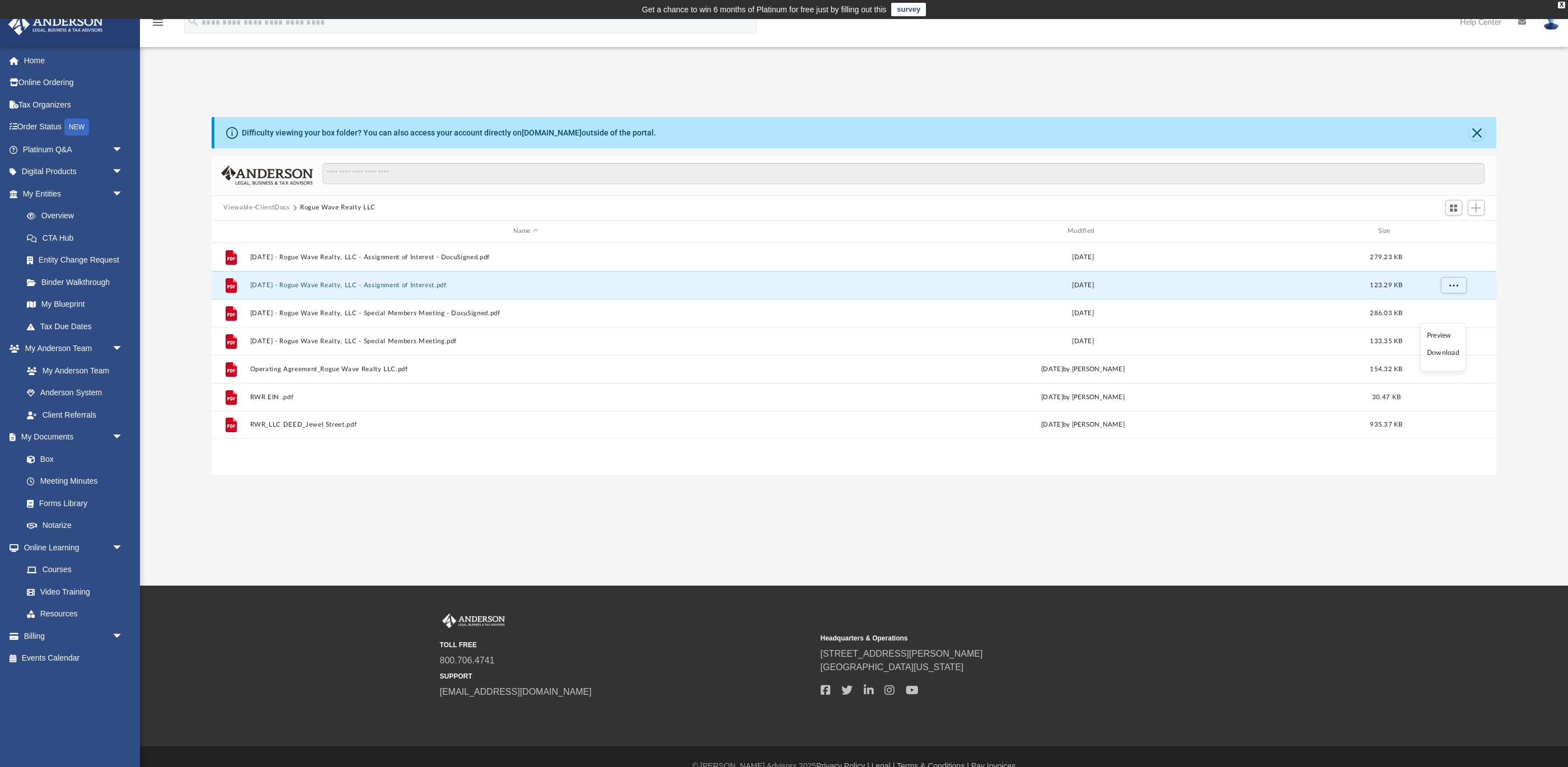
click at [1443, 354] on li "Download" at bounding box center [1443, 353] width 32 height 12
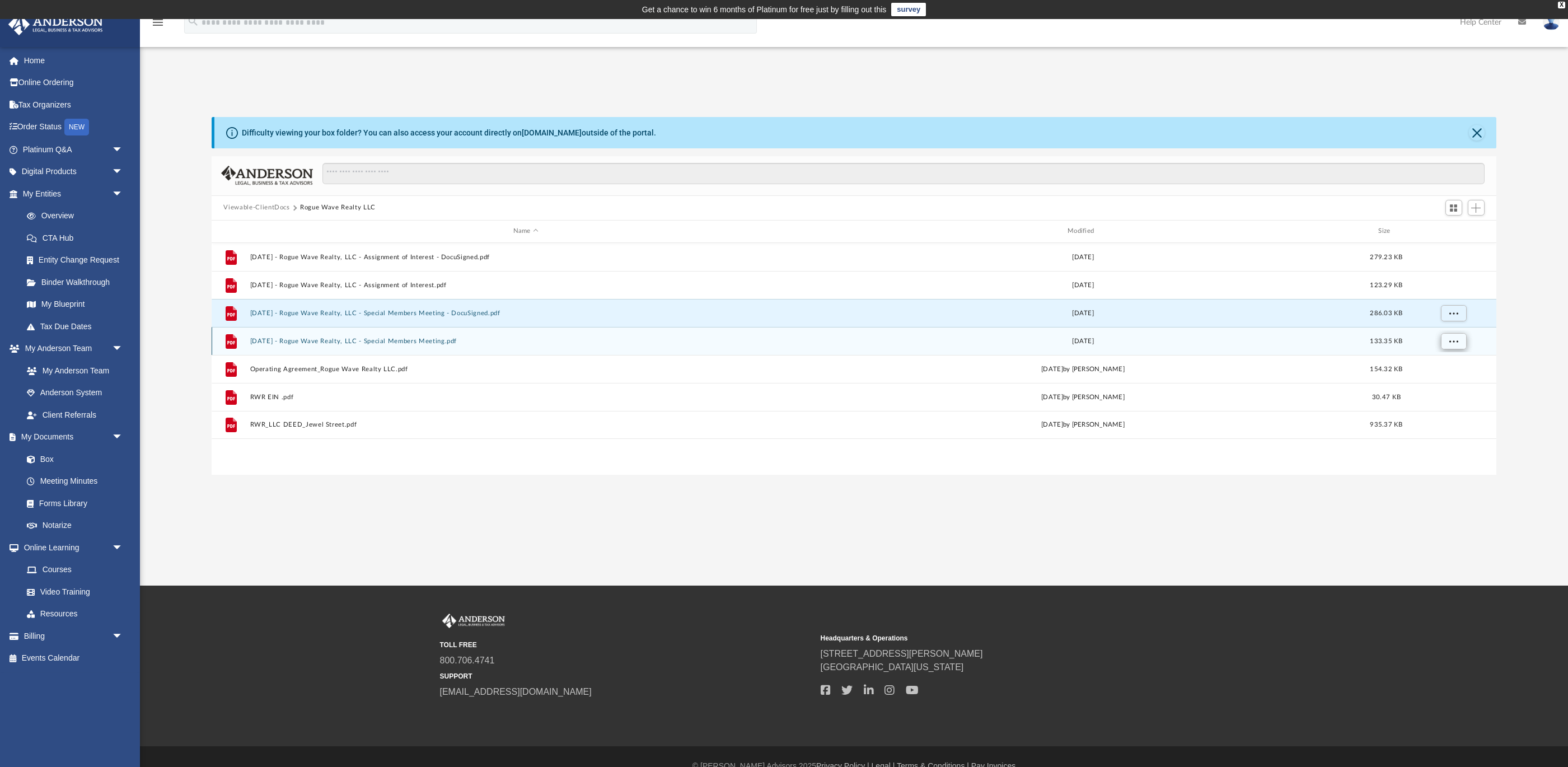
click at [1459, 340] on button "More options" at bounding box center [1453, 341] width 26 height 17
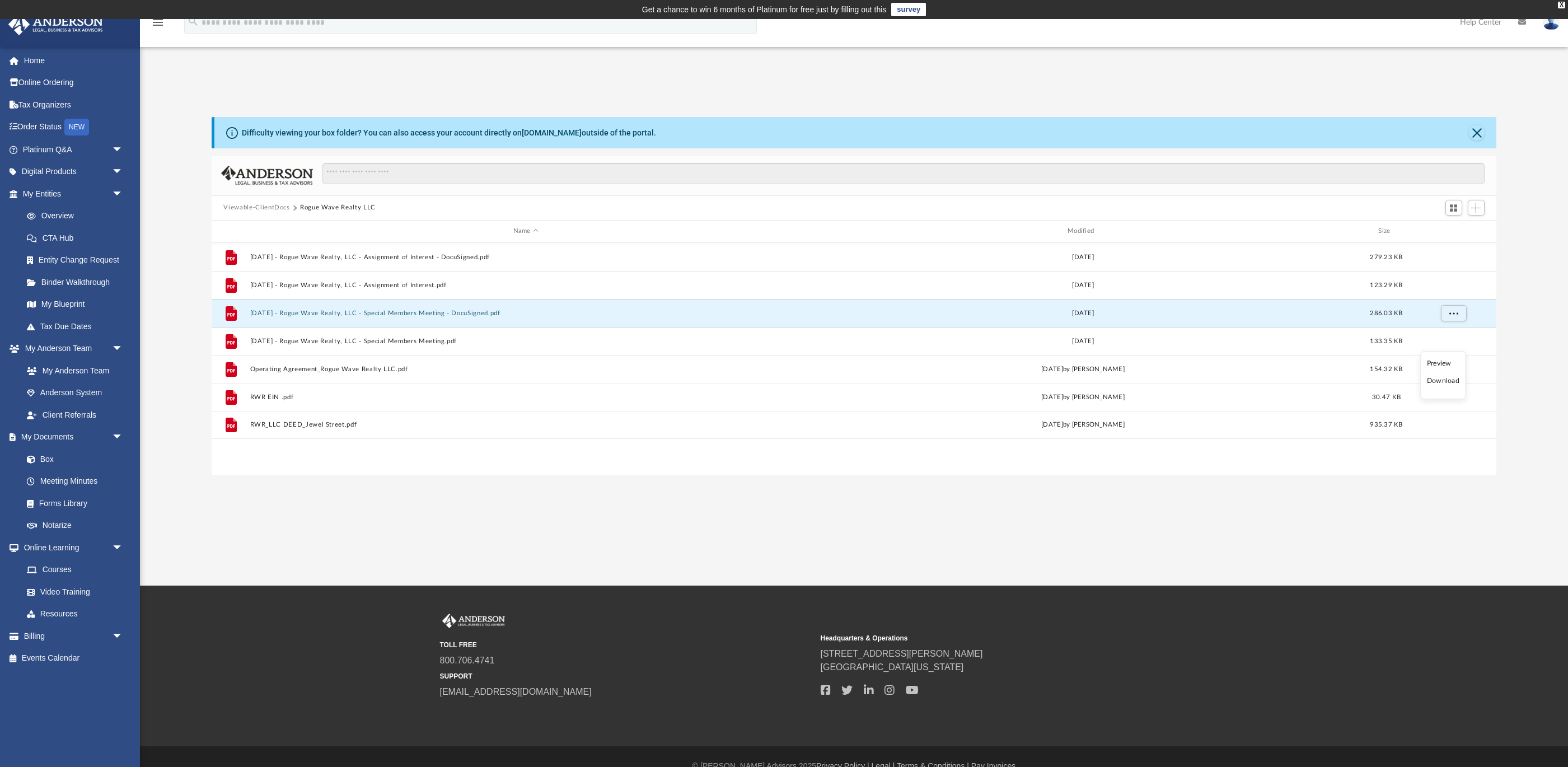
click at [1448, 381] on li "Download" at bounding box center [1443, 380] width 32 height 12
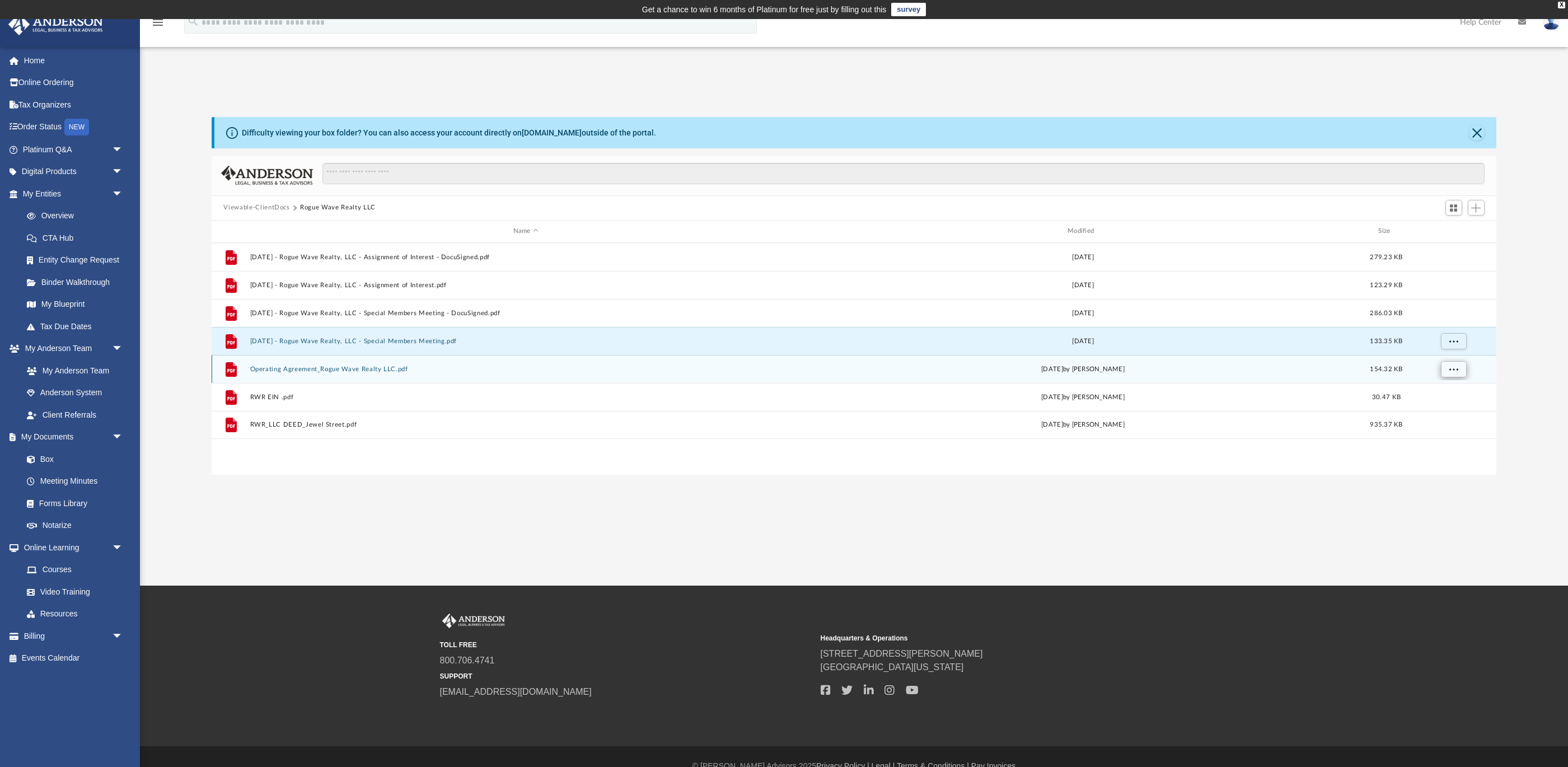
click at [1461, 373] on button "More options" at bounding box center [1453, 368] width 26 height 17
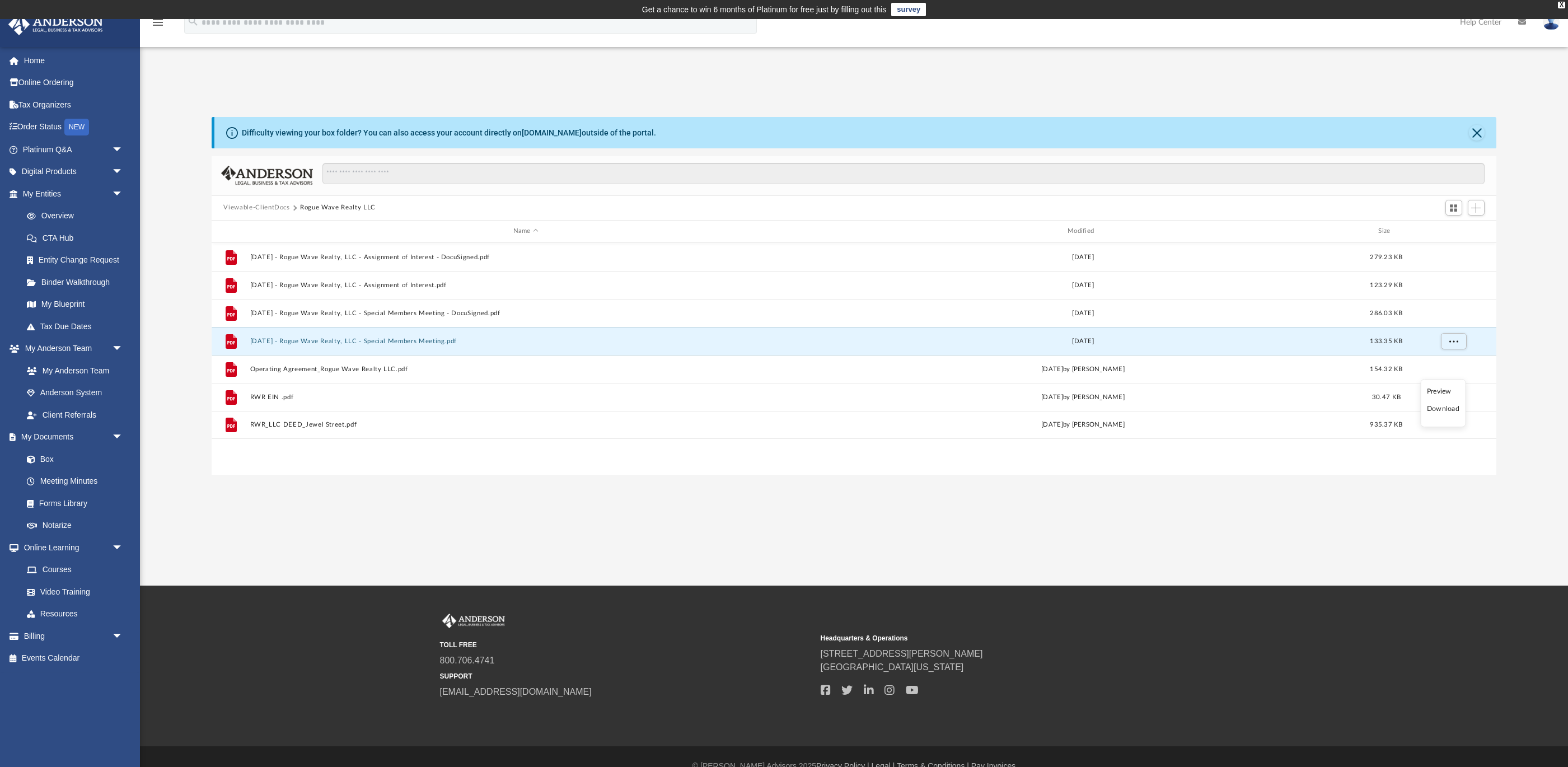
click at [1446, 404] on li "Download" at bounding box center [1443, 409] width 32 height 12
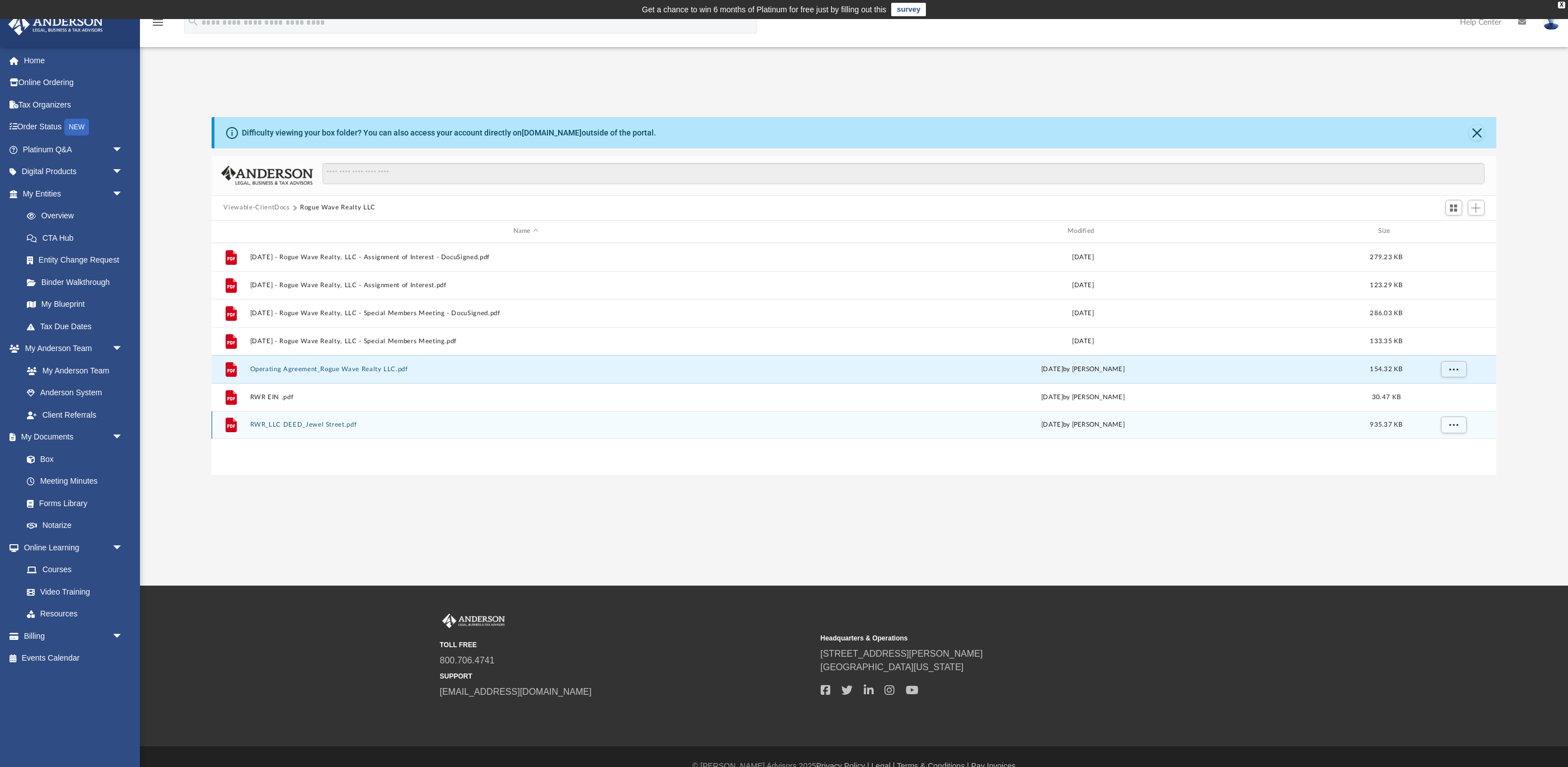
click at [1446, 411] on div "File RWR_LLC DEED_Jewel Street.pdf Wed Nov 15 2023 by Holly Mirabile 935.37 KB" at bounding box center [854, 424] width 1286 height 28
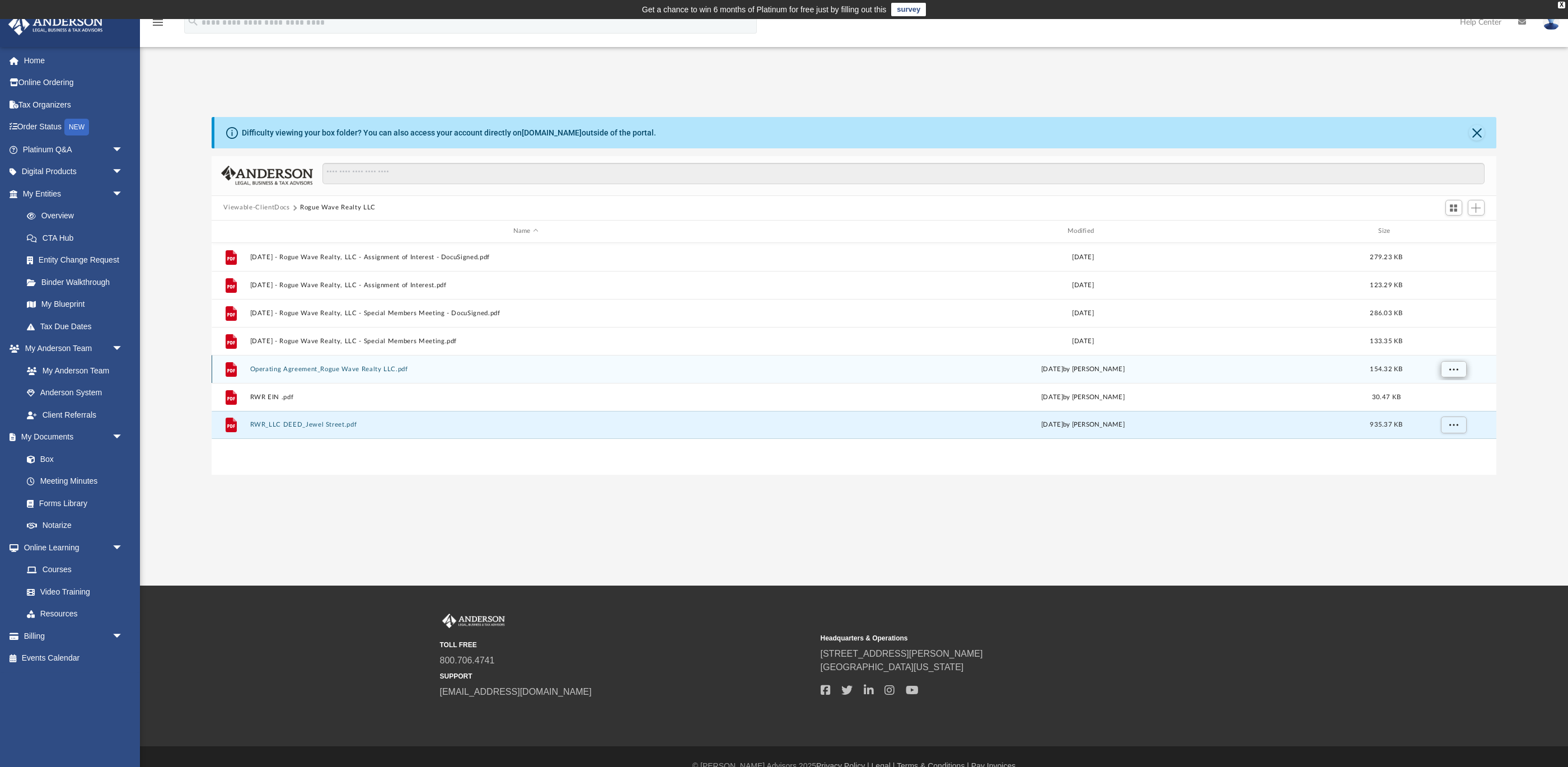
click at [1456, 366] on span "More options" at bounding box center [1453, 368] width 9 height 6
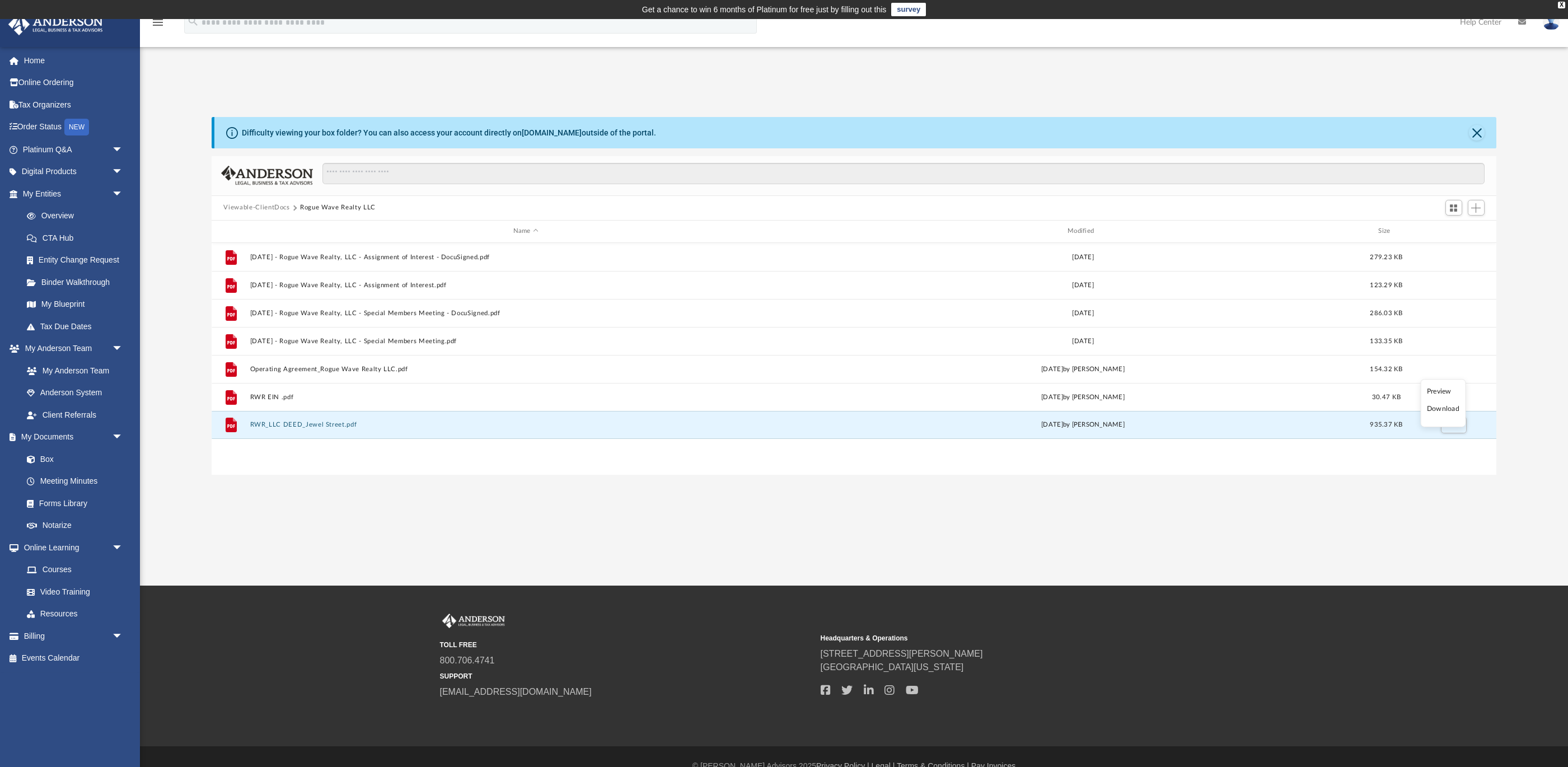
click at [1442, 410] on li "Download" at bounding box center [1443, 409] width 32 height 12
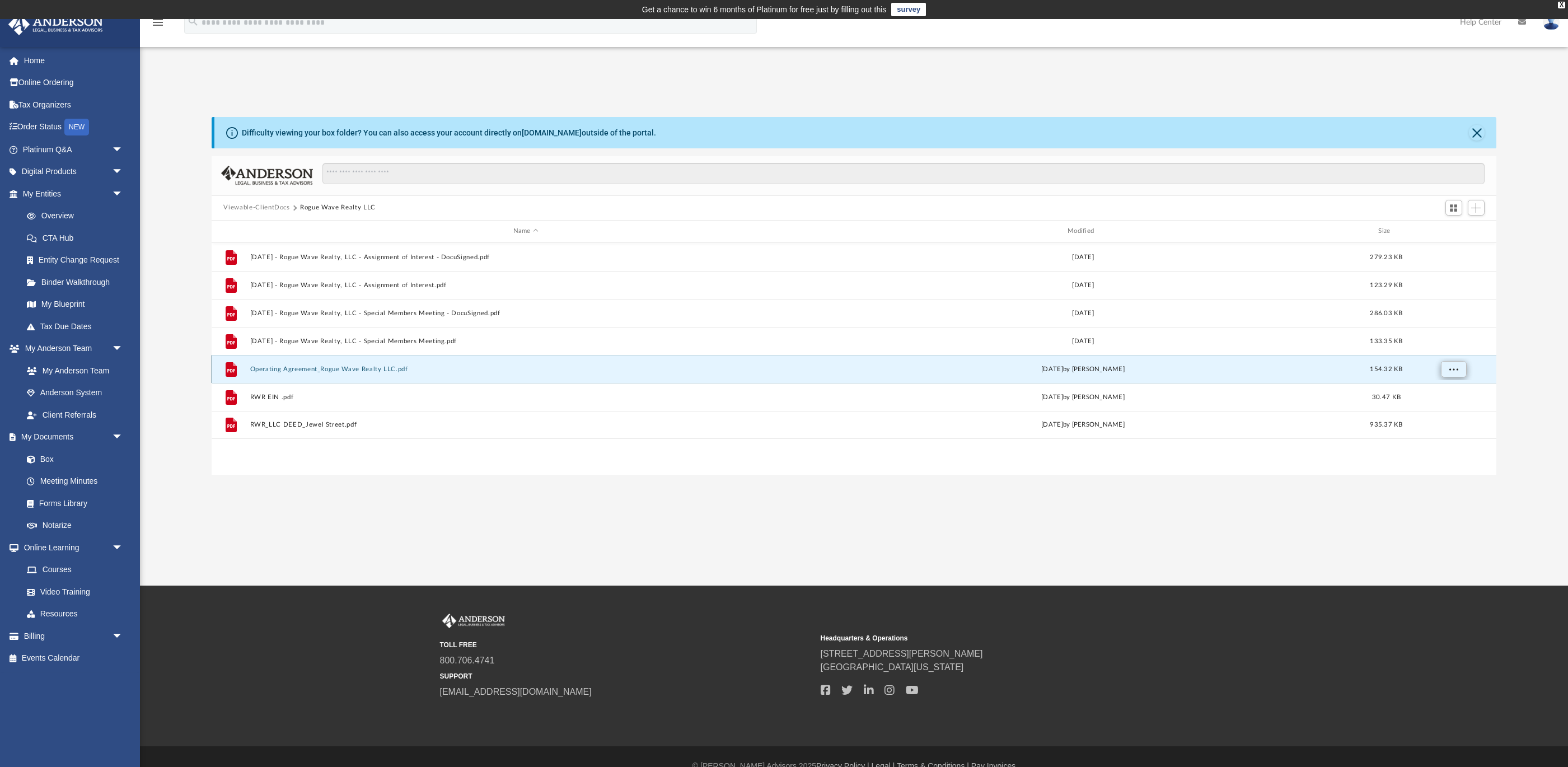
click at [1463, 369] on button "More options" at bounding box center [1453, 368] width 26 height 17
click at [1449, 409] on li "Download" at bounding box center [1443, 409] width 32 height 12
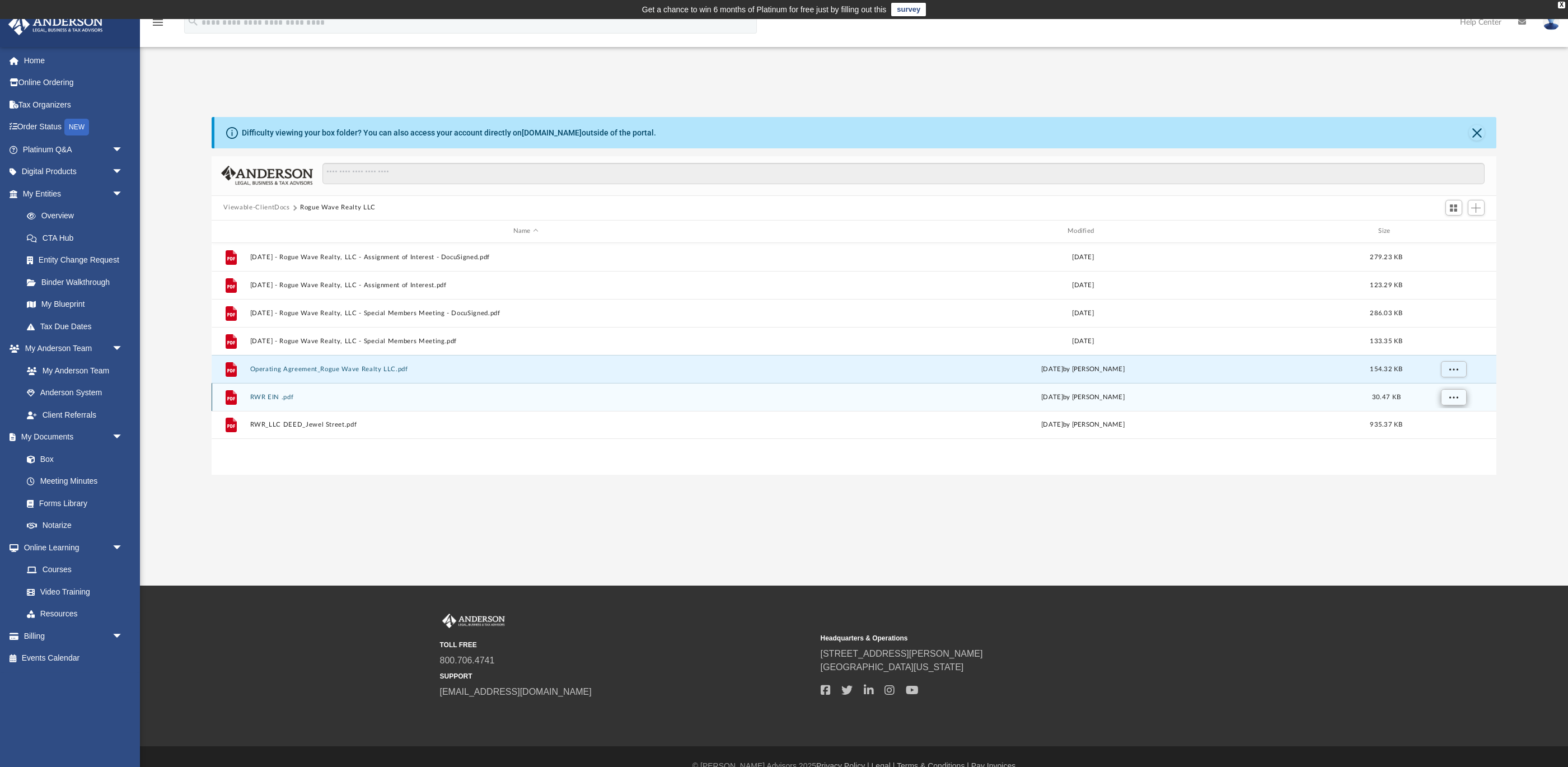
click at [1463, 397] on button "More options" at bounding box center [1453, 397] width 26 height 17
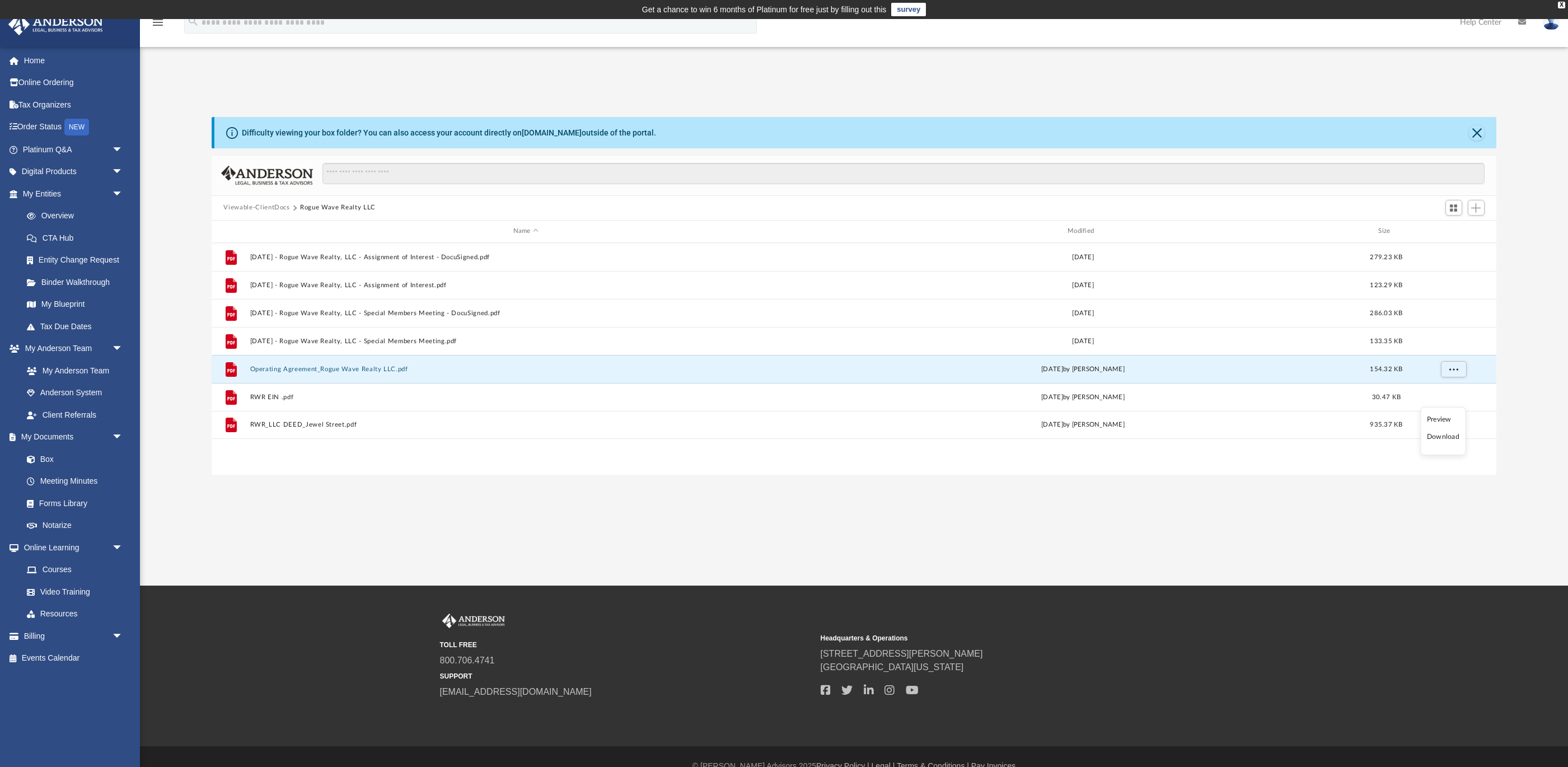
click at [1442, 440] on li "Download" at bounding box center [1443, 436] width 32 height 12
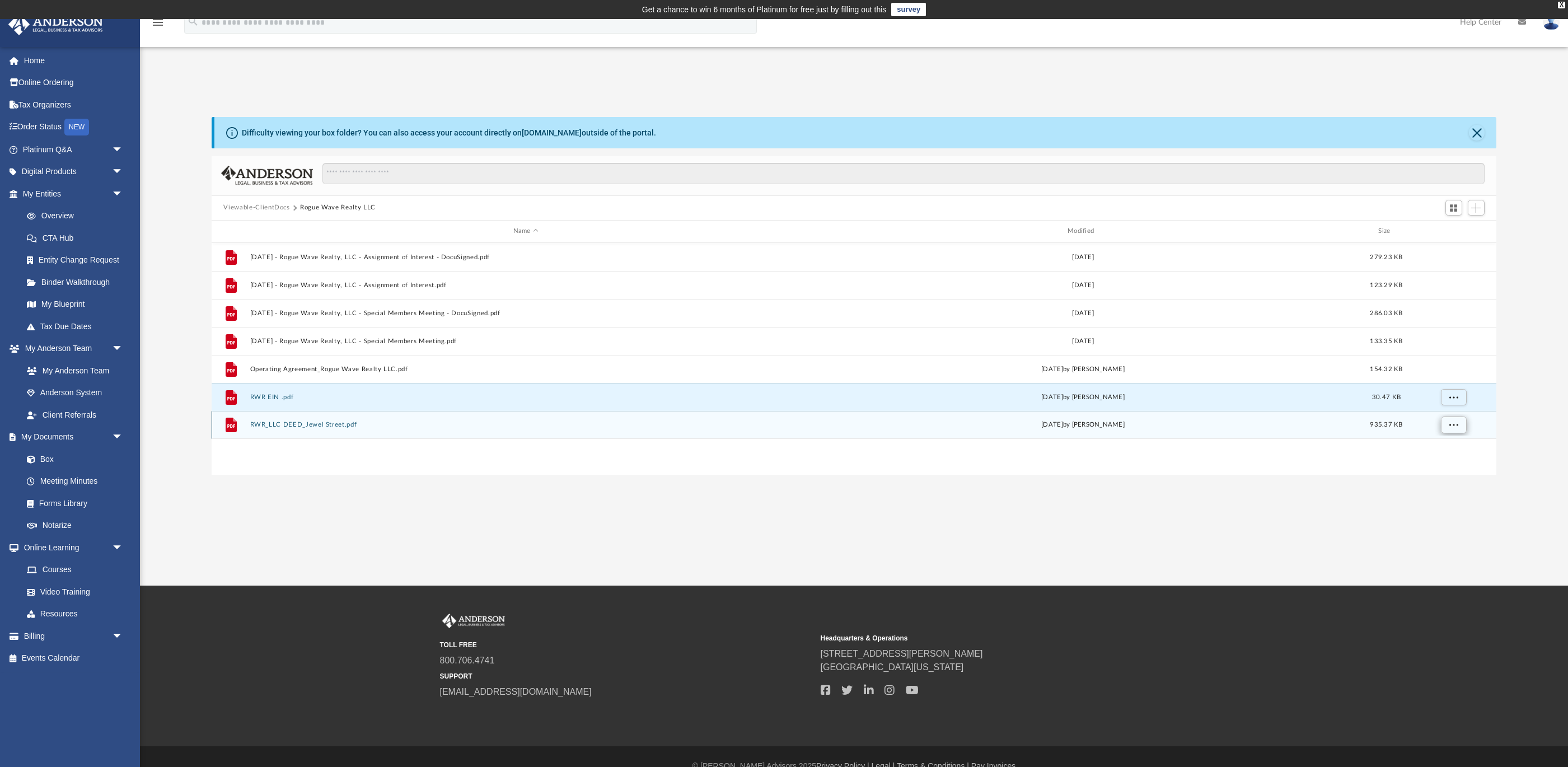
click at [1456, 424] on span "More options" at bounding box center [1453, 423] width 9 height 6
click at [1440, 466] on li "Download" at bounding box center [1443, 465] width 32 height 12
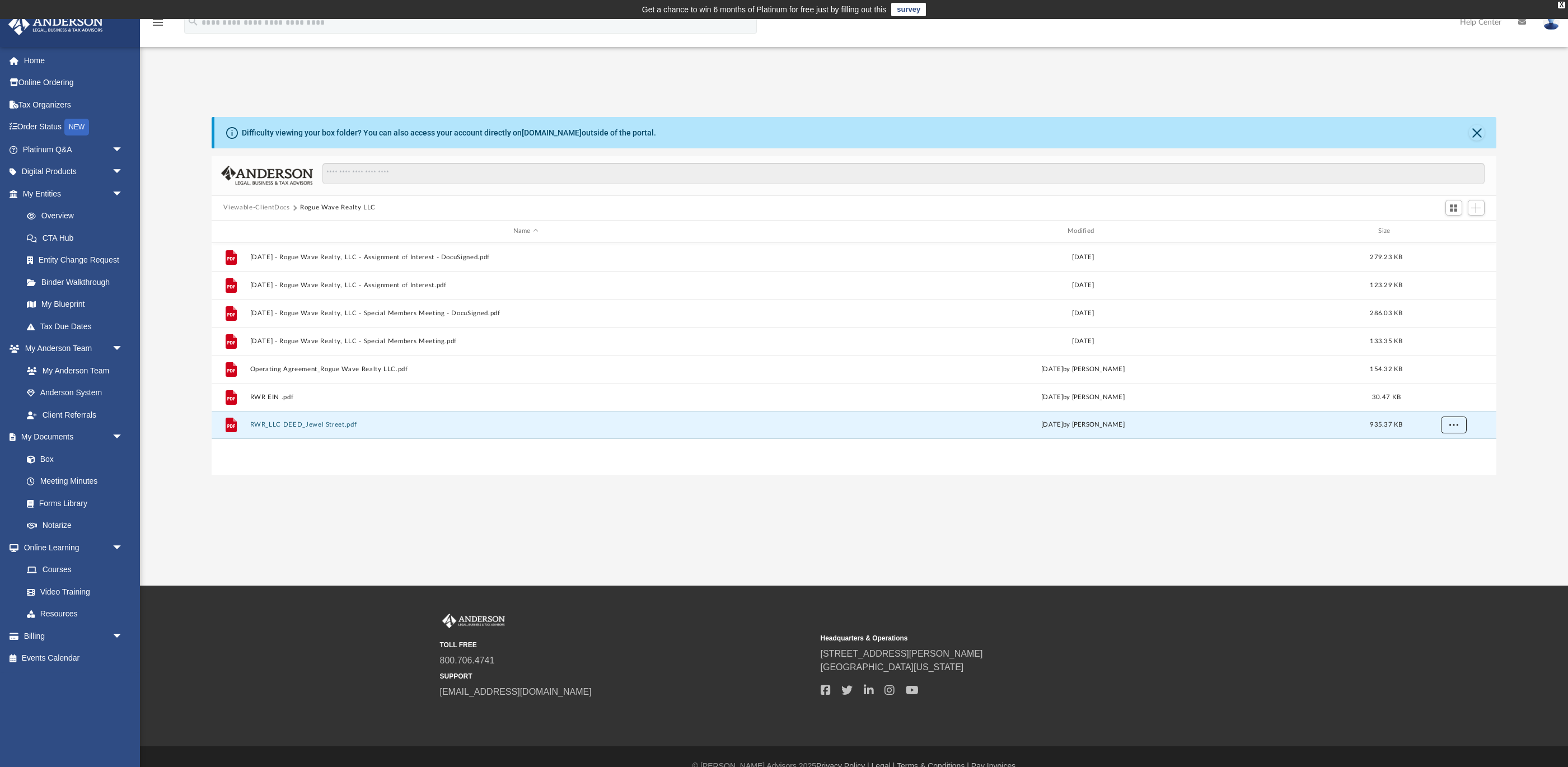
scroll to position [0, 0]
click at [273, 209] on button "Viewable-ClientDocs" at bounding box center [256, 208] width 66 height 10
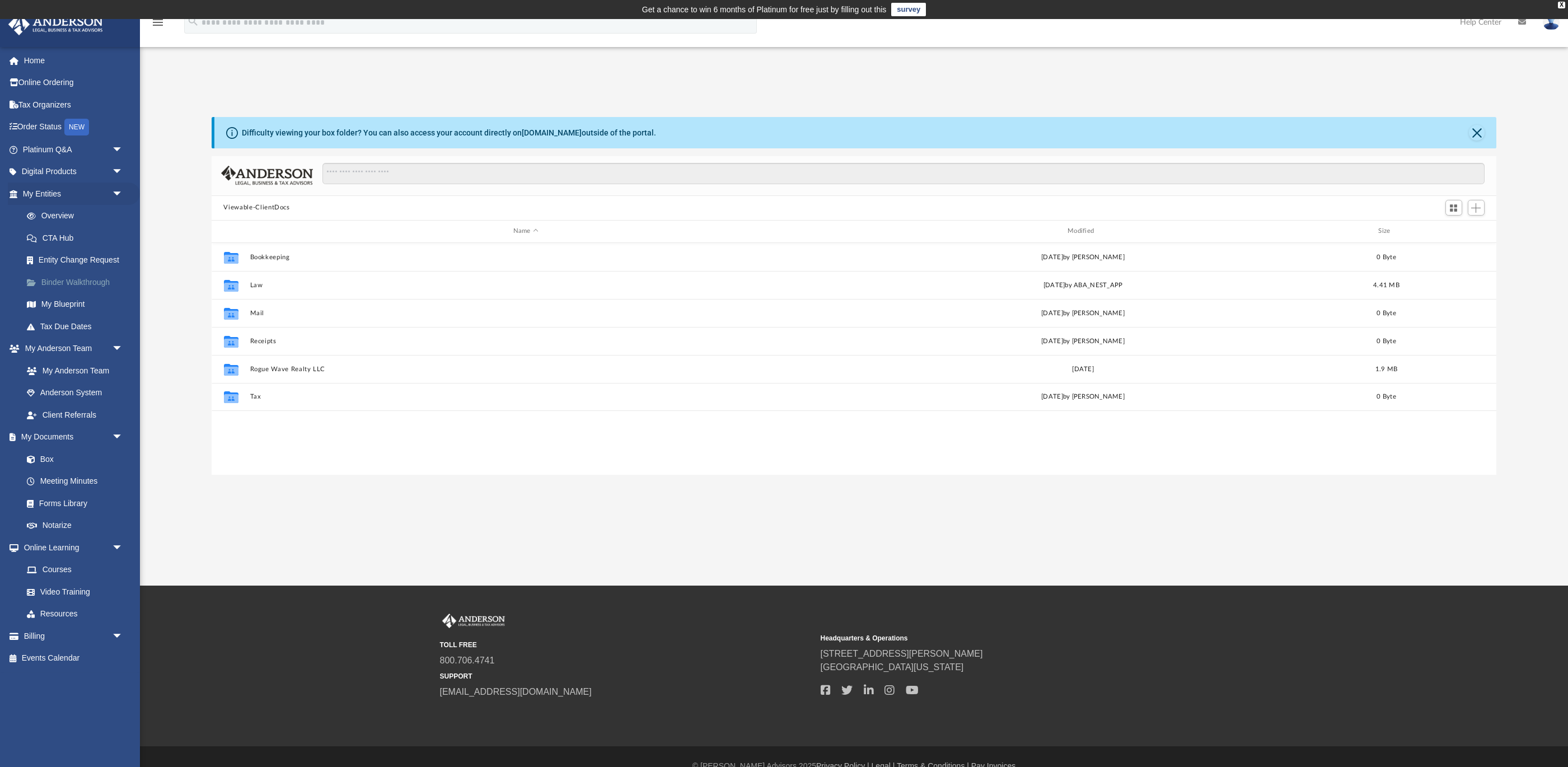
click at [72, 276] on link "Binder Walkthrough" at bounding box center [77, 282] width 124 height 22
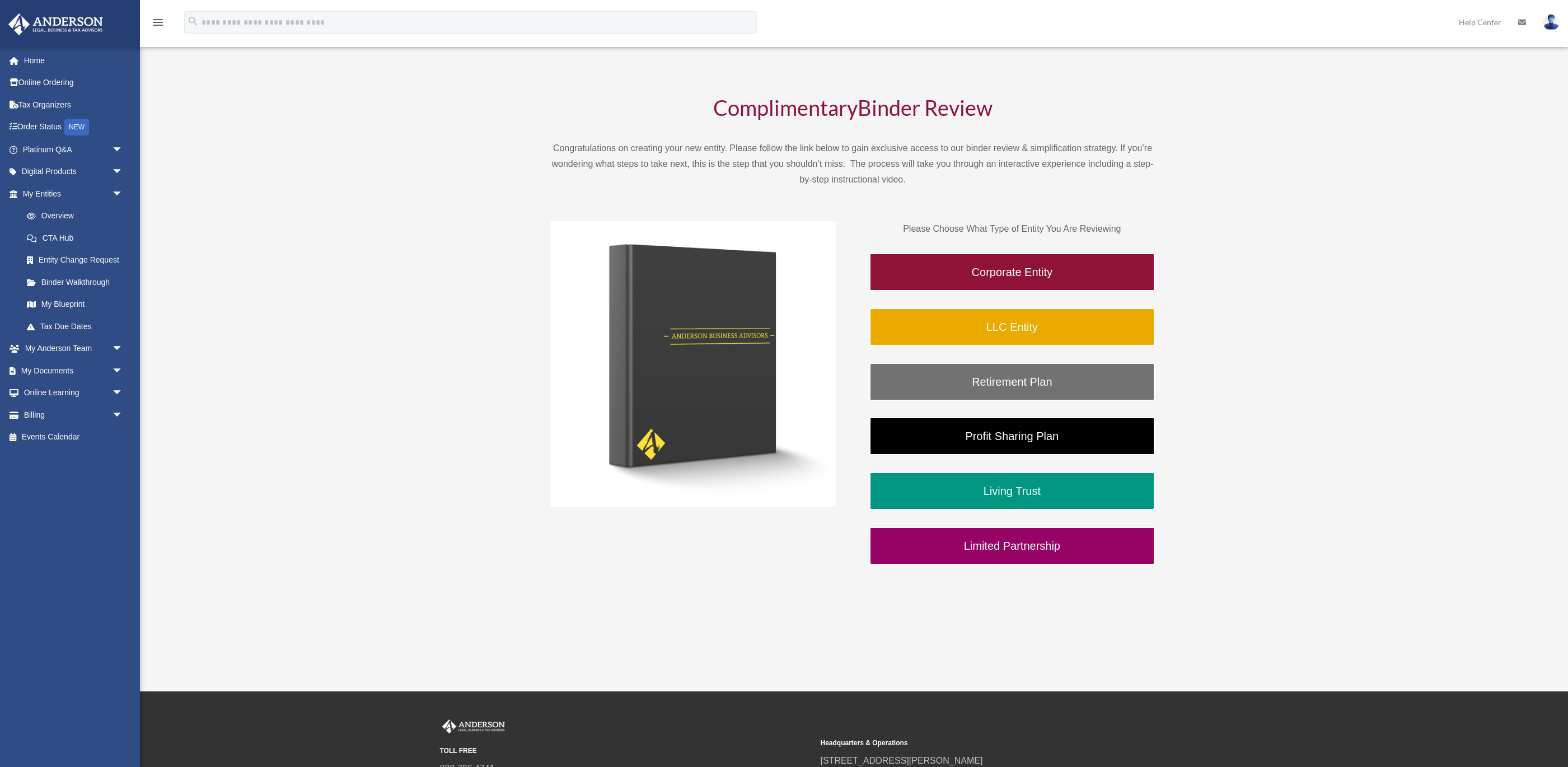
scroll to position [54, 0]
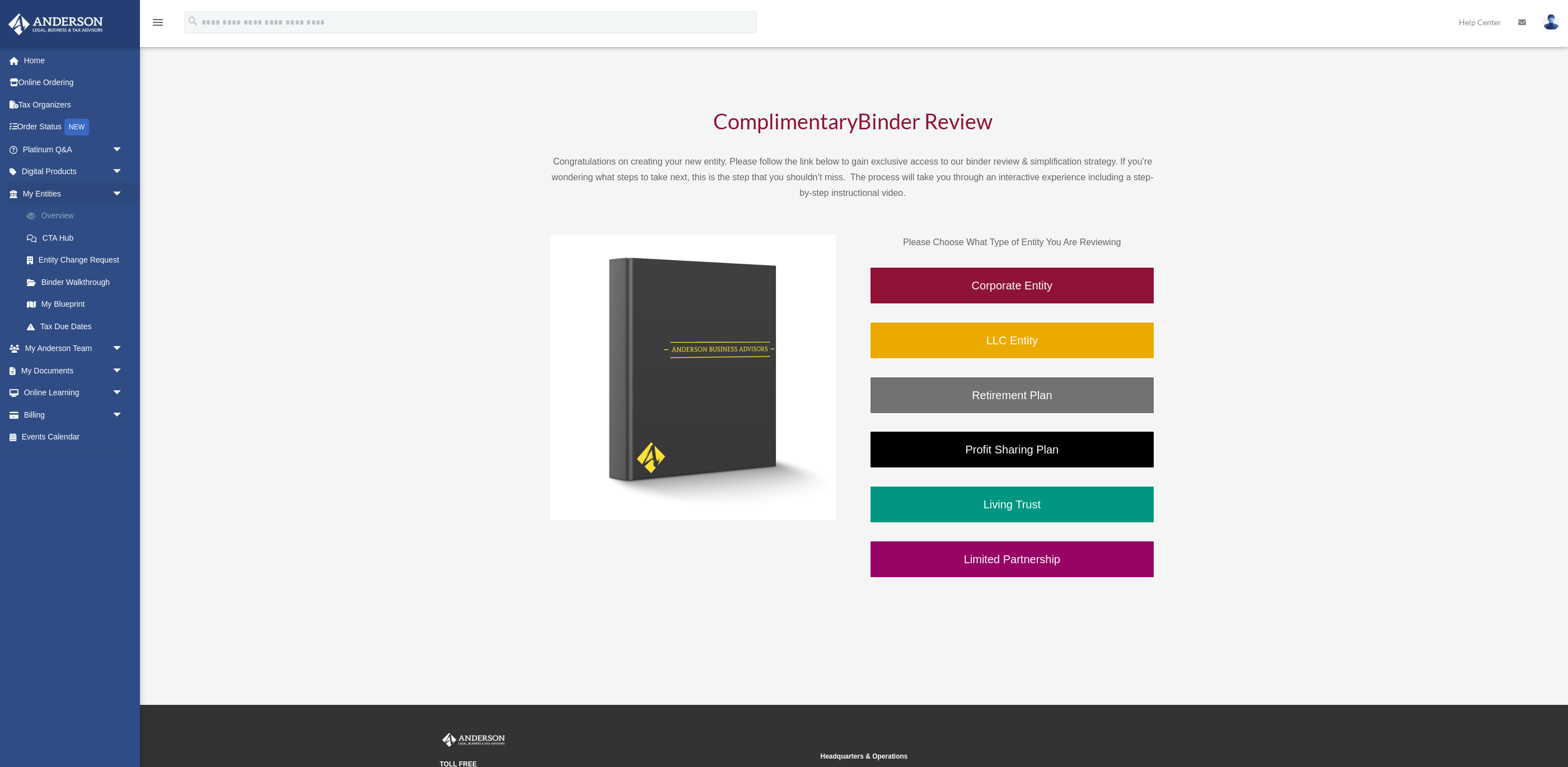
click at [61, 213] on link "Overview" at bounding box center [77, 216] width 124 height 22
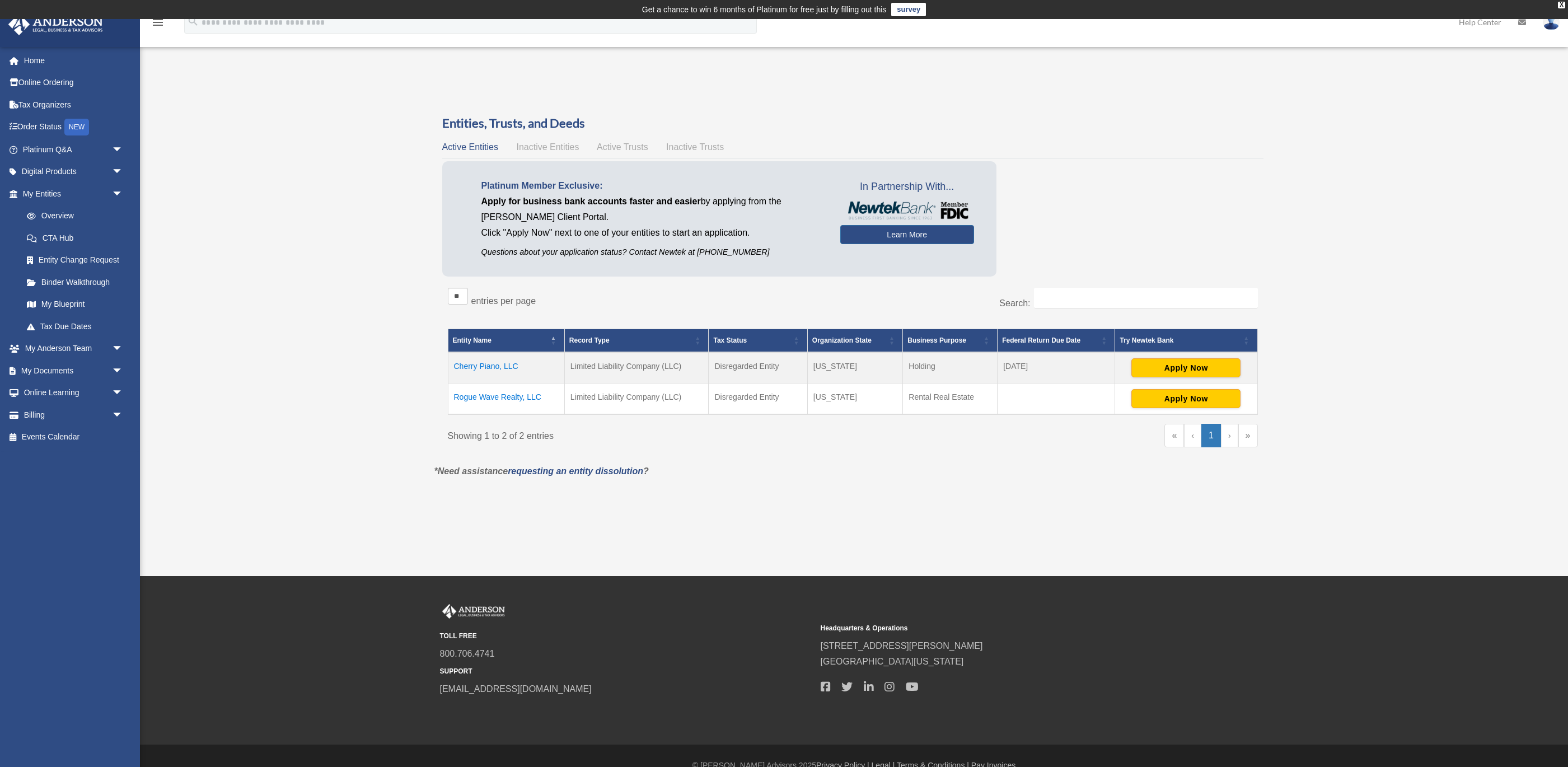
click at [491, 367] on td "Cherry Piano, LLC" at bounding box center [506, 367] width 117 height 31
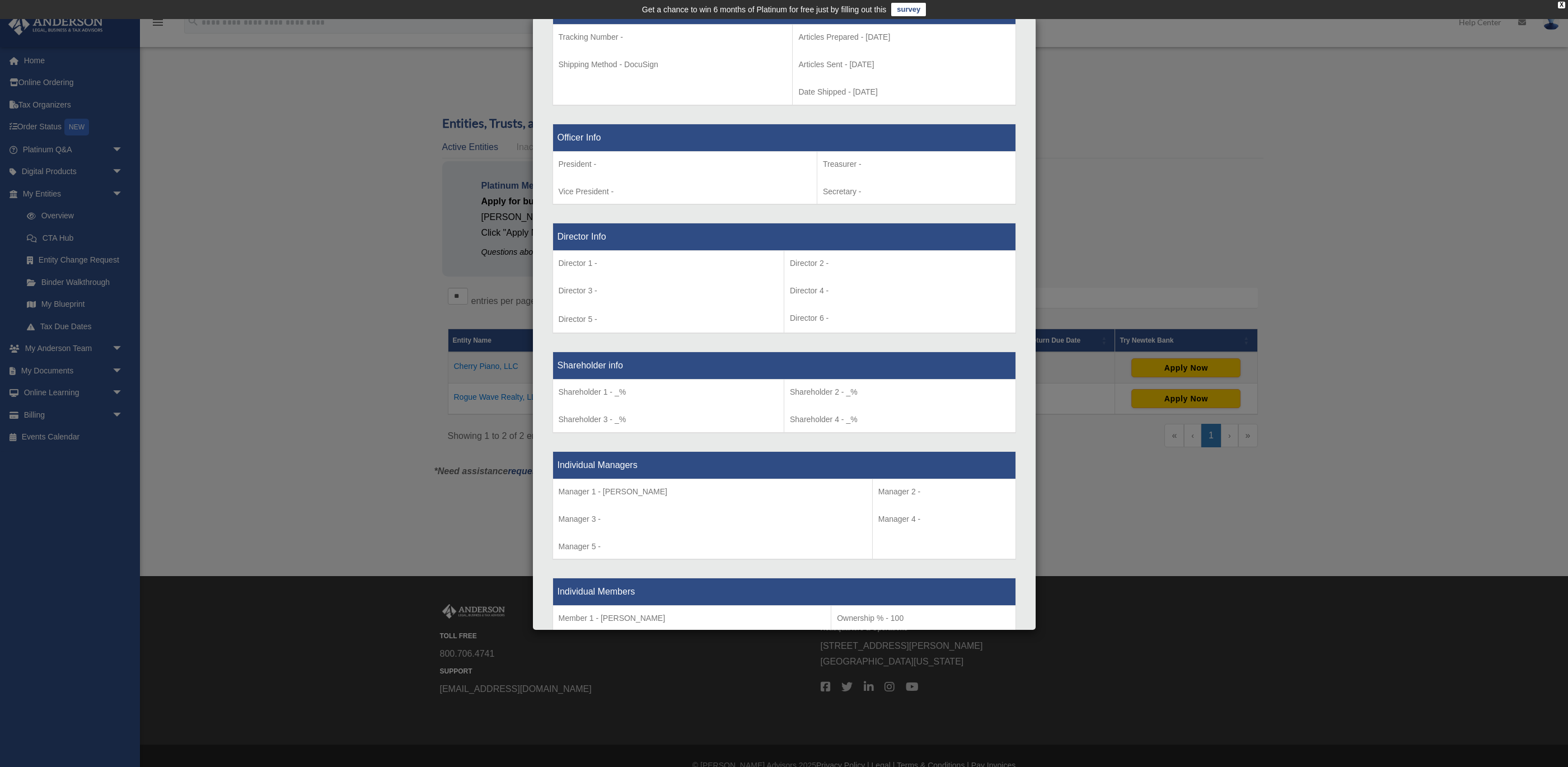
scroll to position [19, 0]
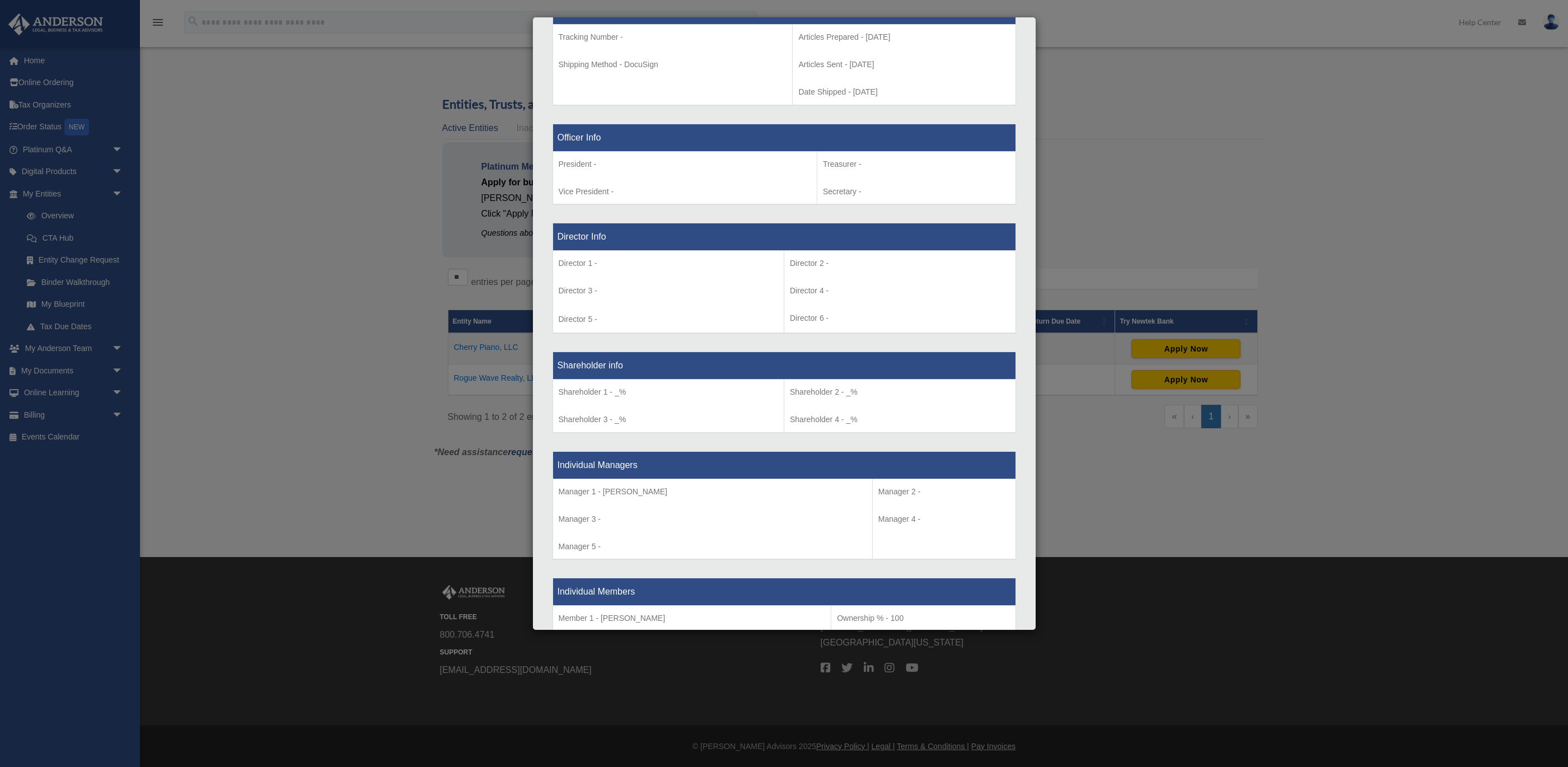
click at [326, 366] on div "Details × Articles Sent Organizational Date" at bounding box center [784, 383] width 1568 height 767
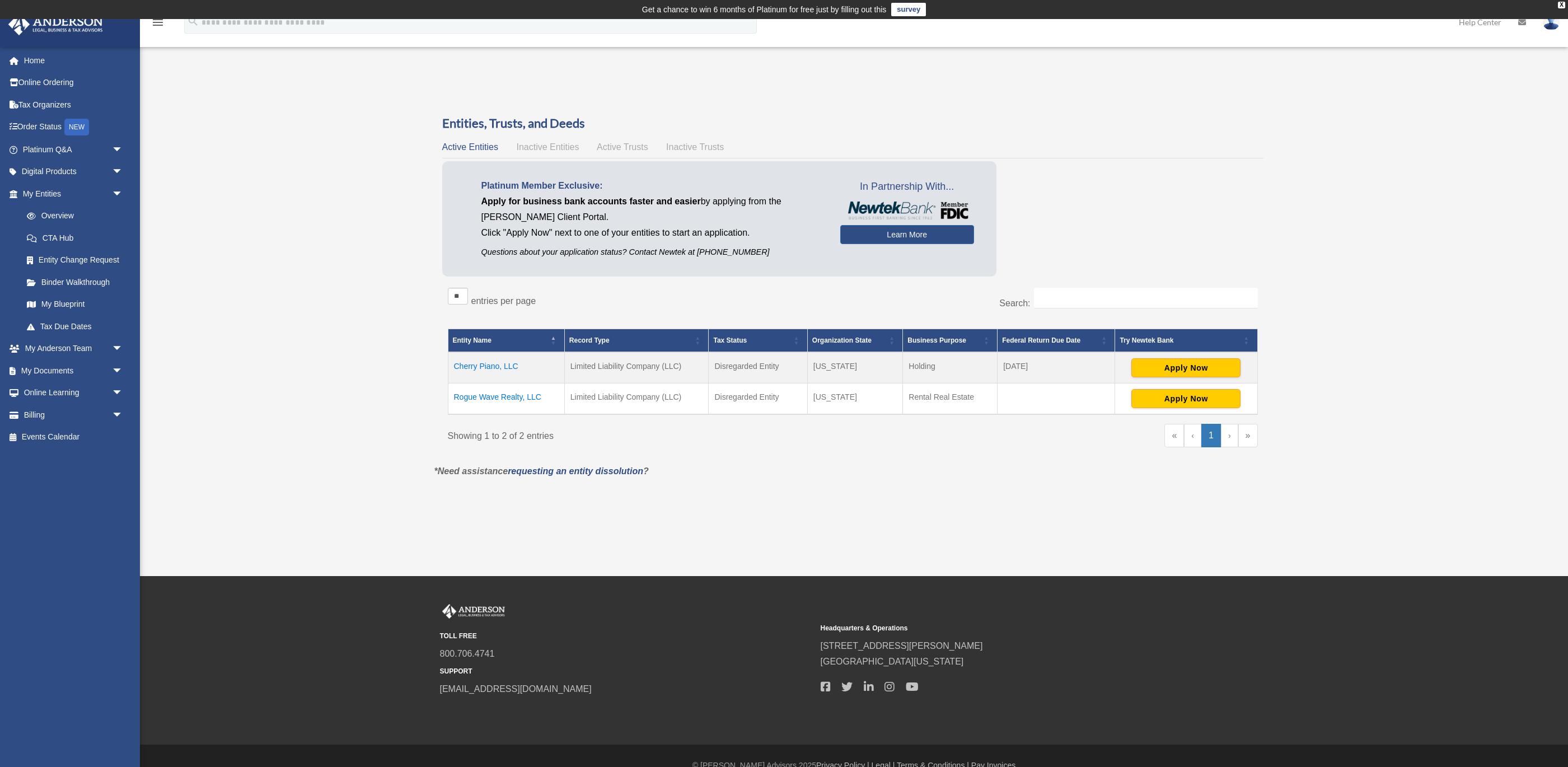
scroll to position [0, 0]
click at [554, 147] on span "Inactive Entities" at bounding box center [548, 147] width 62 height 9
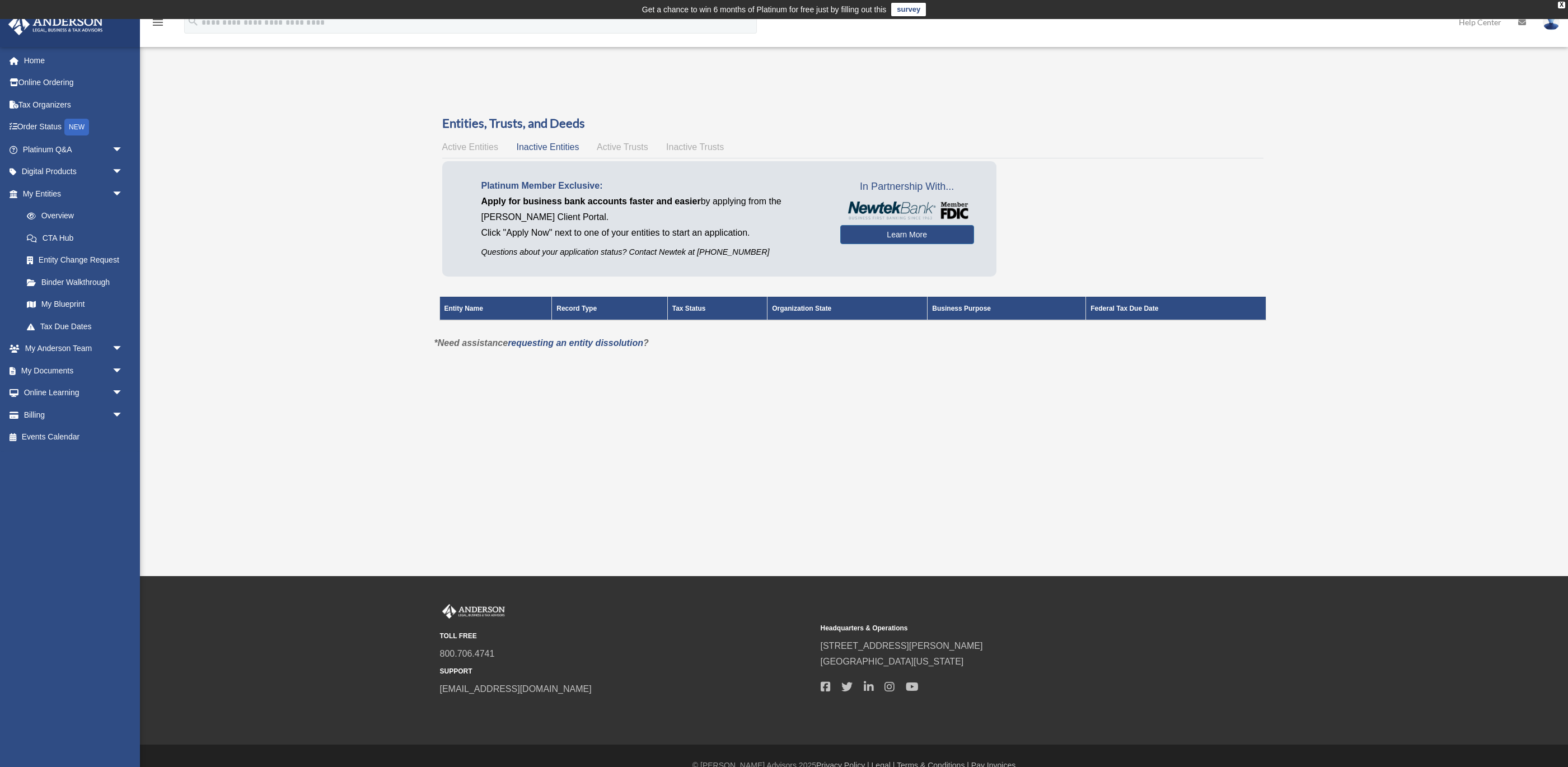
click at [630, 147] on span "Active Trusts" at bounding box center [622, 147] width 51 height 9
click at [467, 147] on span "Active Entities" at bounding box center [470, 147] width 56 height 9
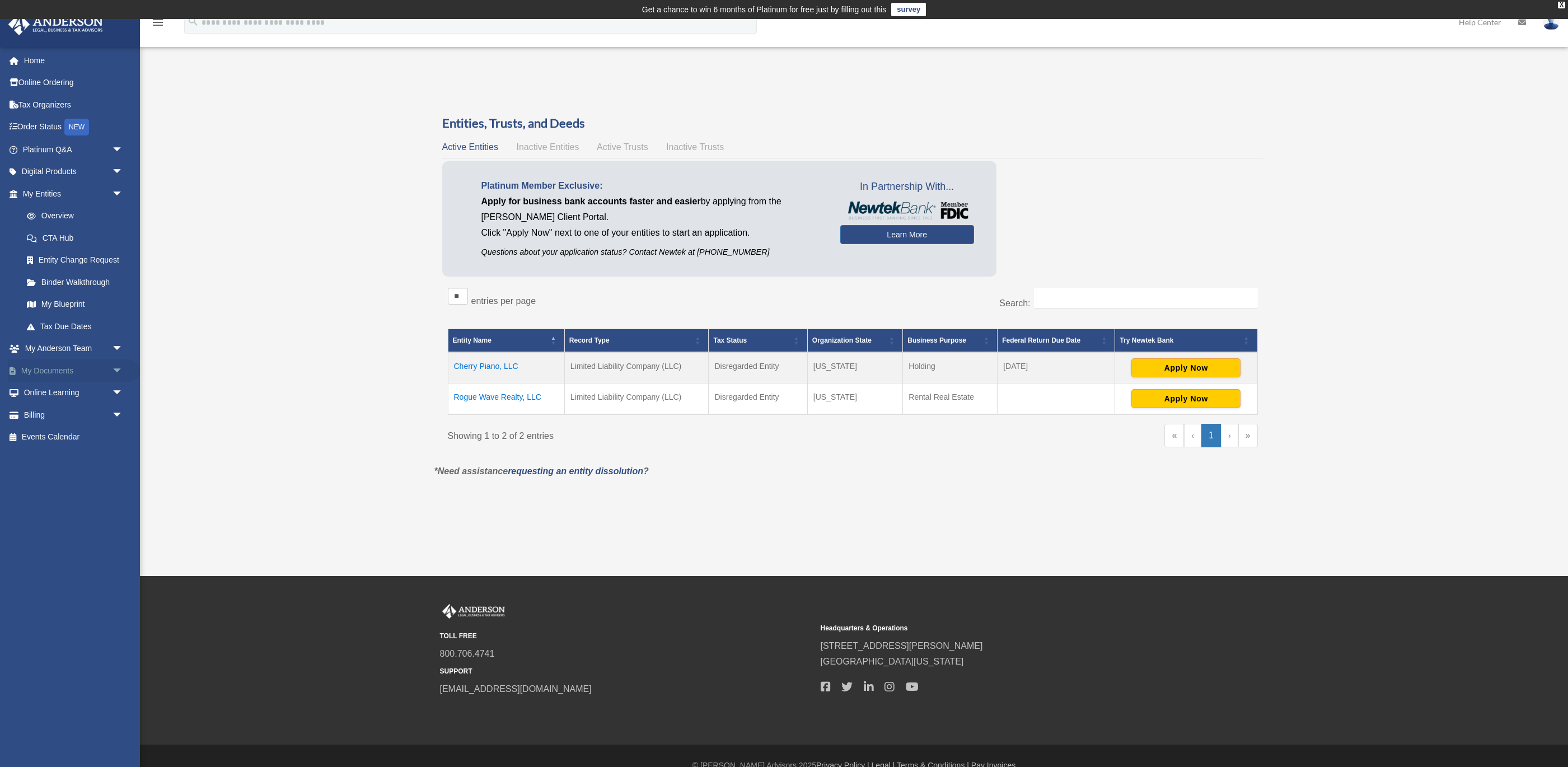
click at [62, 367] on link "My Documents arrow_drop_down" at bounding box center [74, 370] width 132 height 22
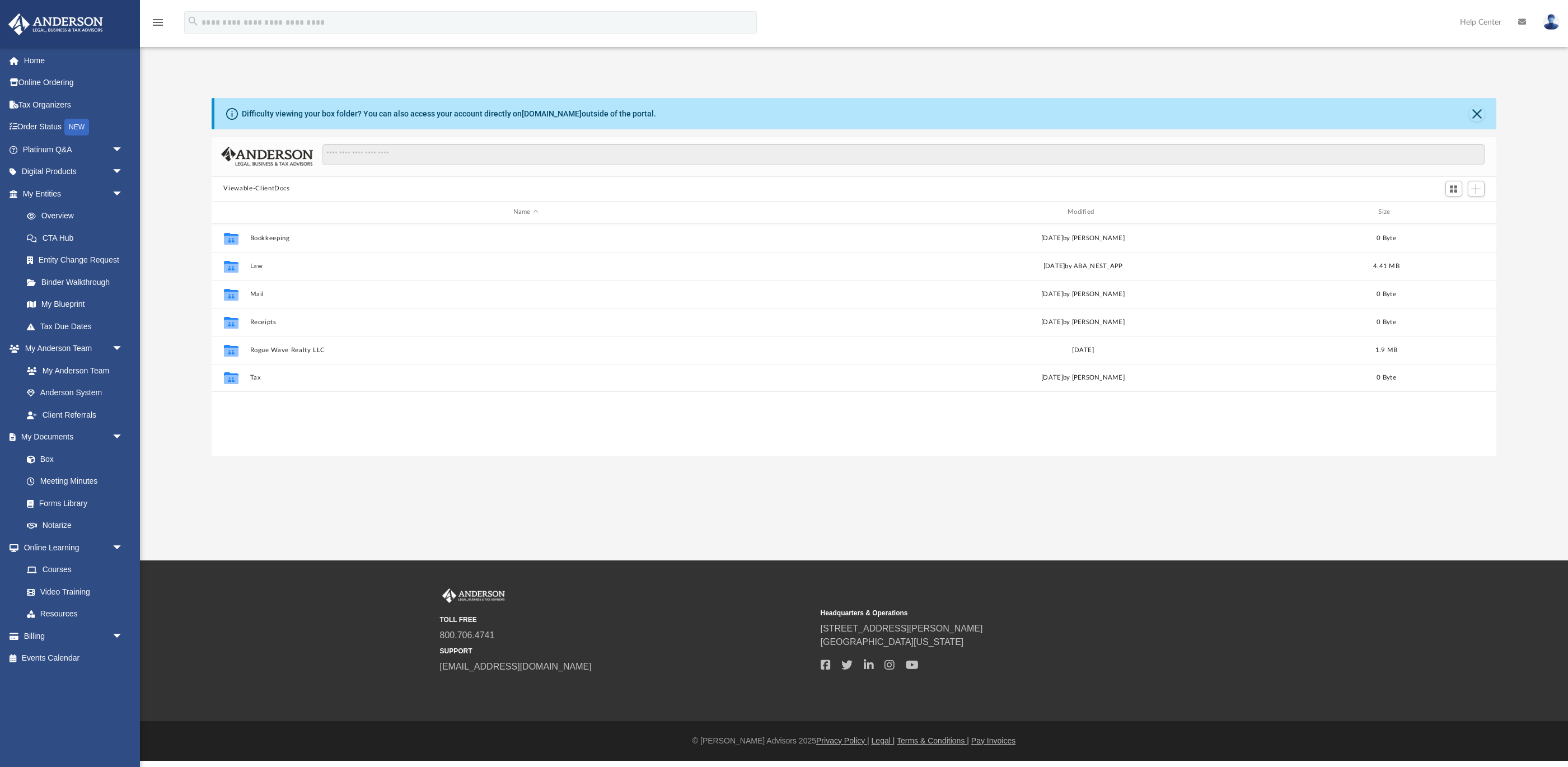
scroll to position [254, 1286]
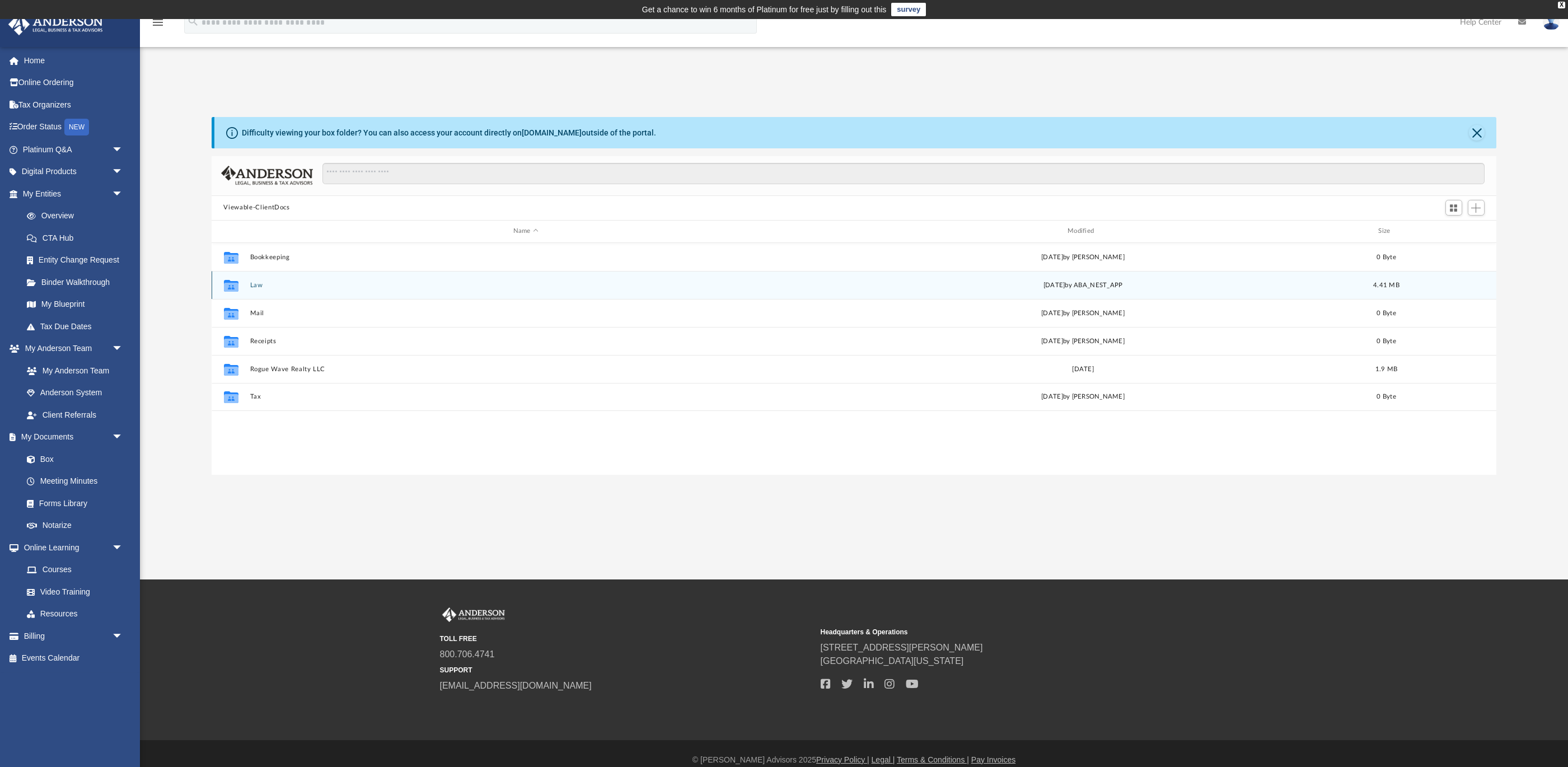
click at [262, 284] on button "Law" at bounding box center [526, 285] width 552 height 7
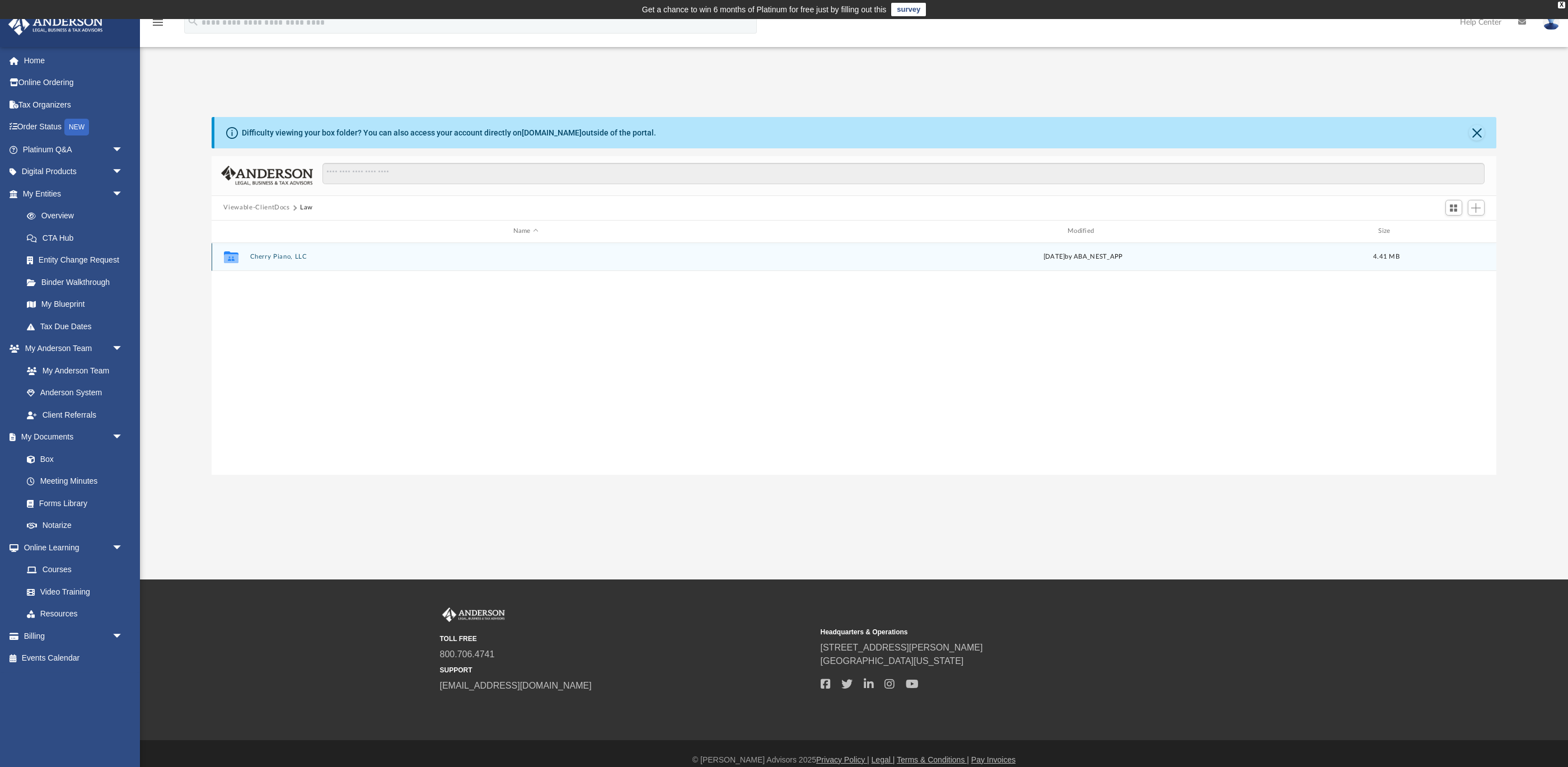
click at [263, 255] on button "Cherry Piano, LLC" at bounding box center [526, 256] width 552 height 7
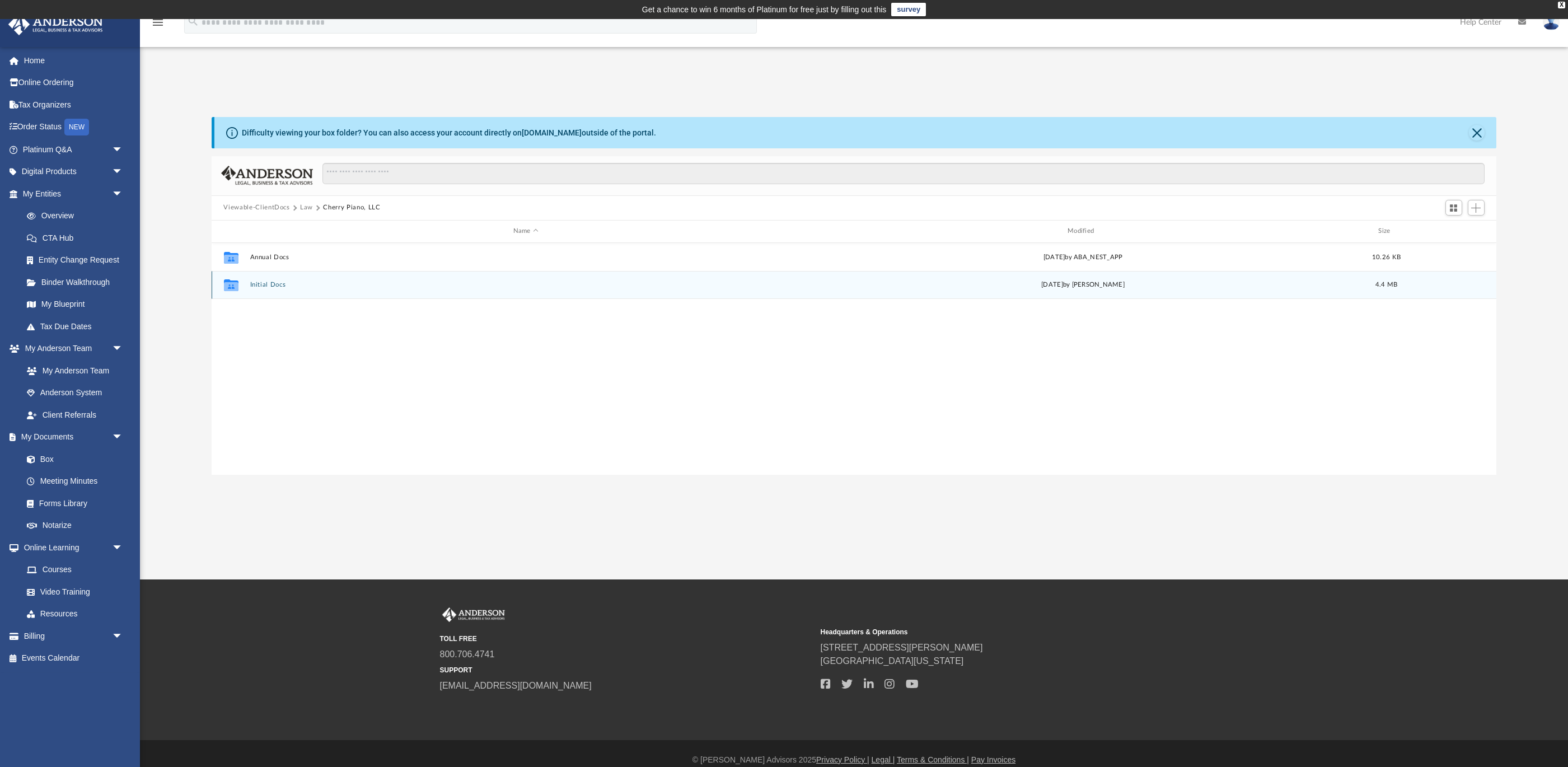
click at [280, 288] on button "Initial Docs" at bounding box center [526, 285] width 552 height 7
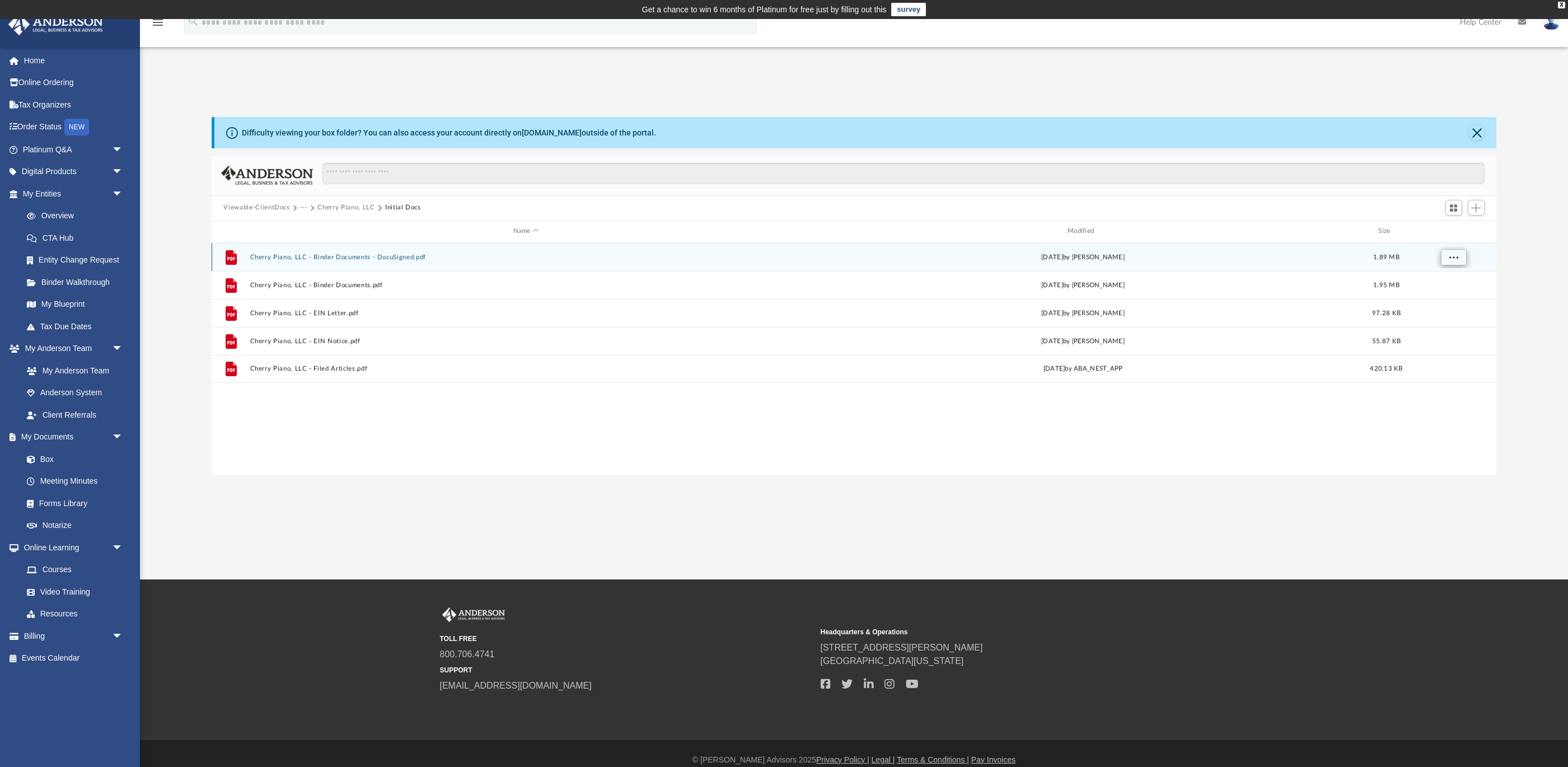
click at [1460, 257] on button "More options" at bounding box center [1453, 256] width 26 height 17
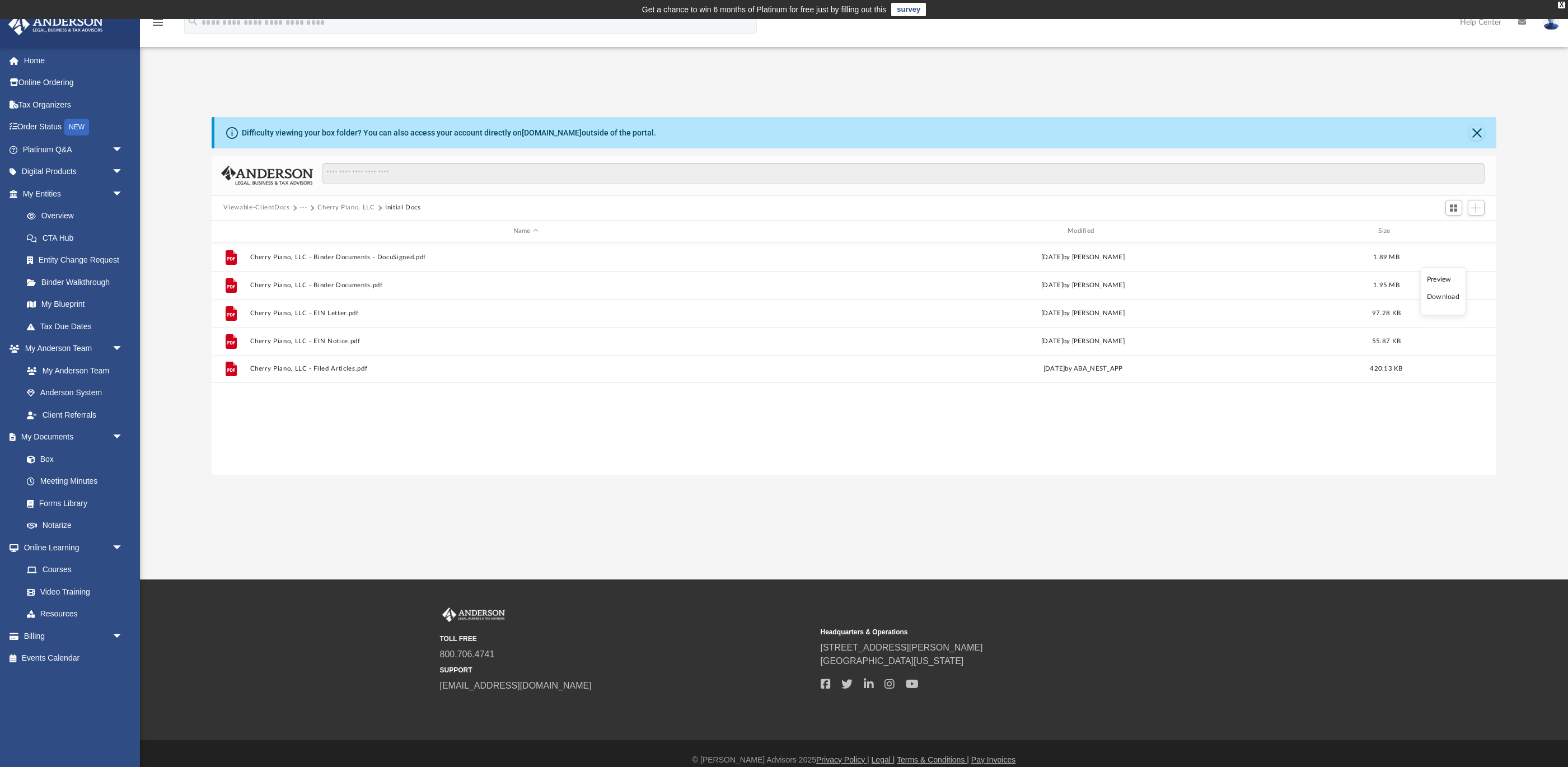
click at [1448, 298] on li "Download" at bounding box center [1443, 297] width 32 height 12
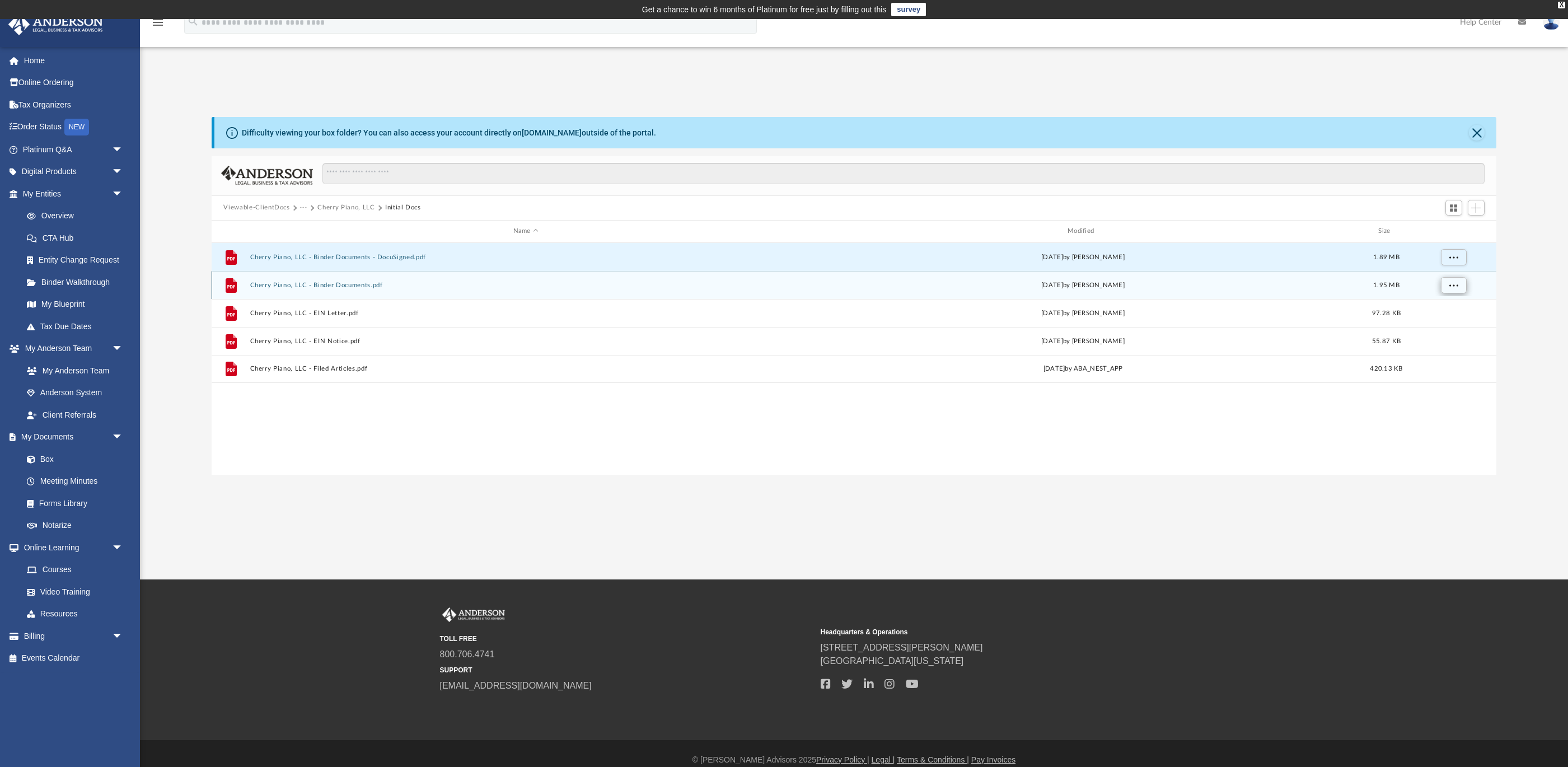
click at [1458, 285] on span "More options" at bounding box center [1453, 284] width 9 height 6
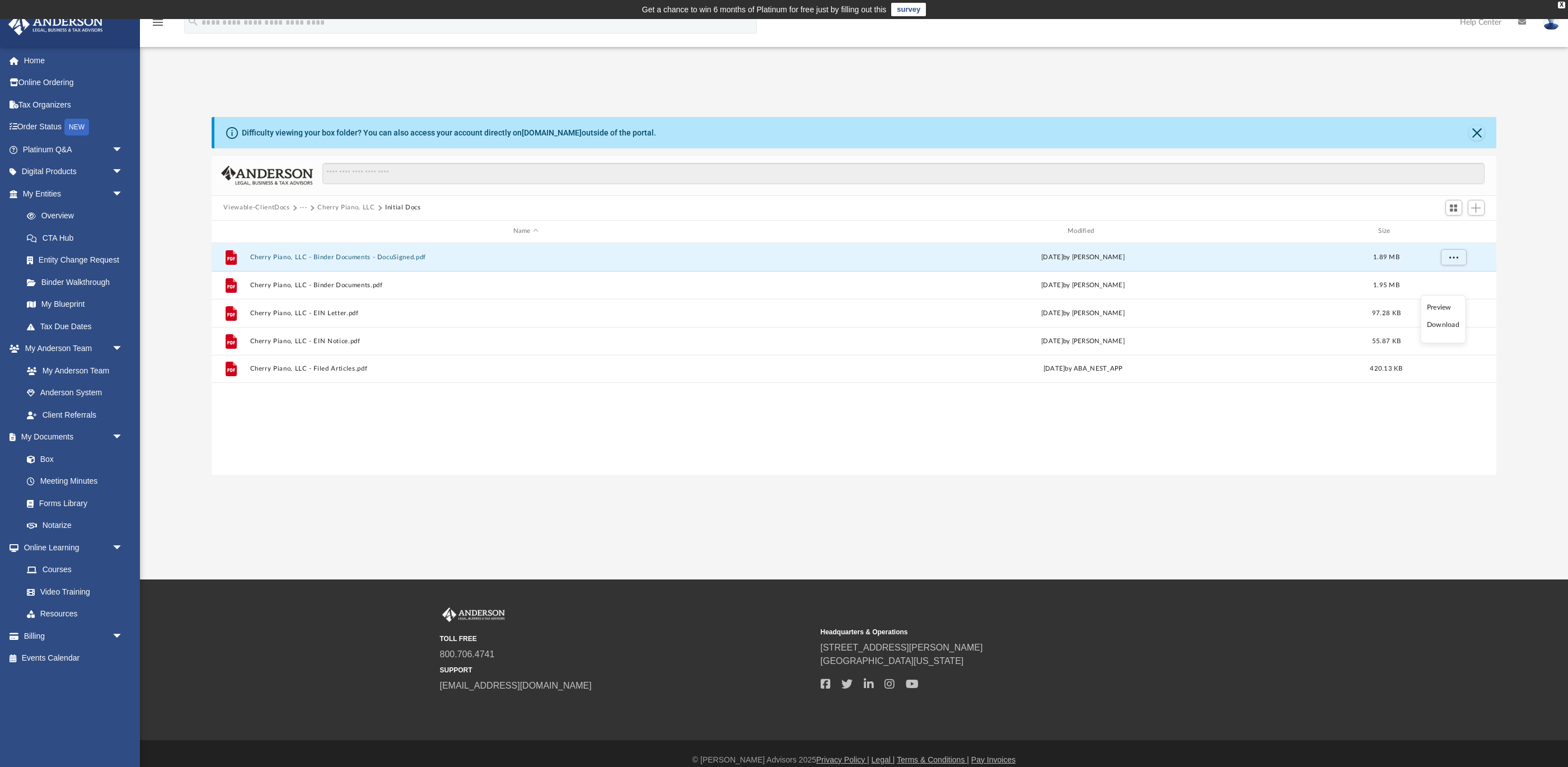
click at [1453, 327] on li "Download" at bounding box center [1443, 324] width 32 height 12
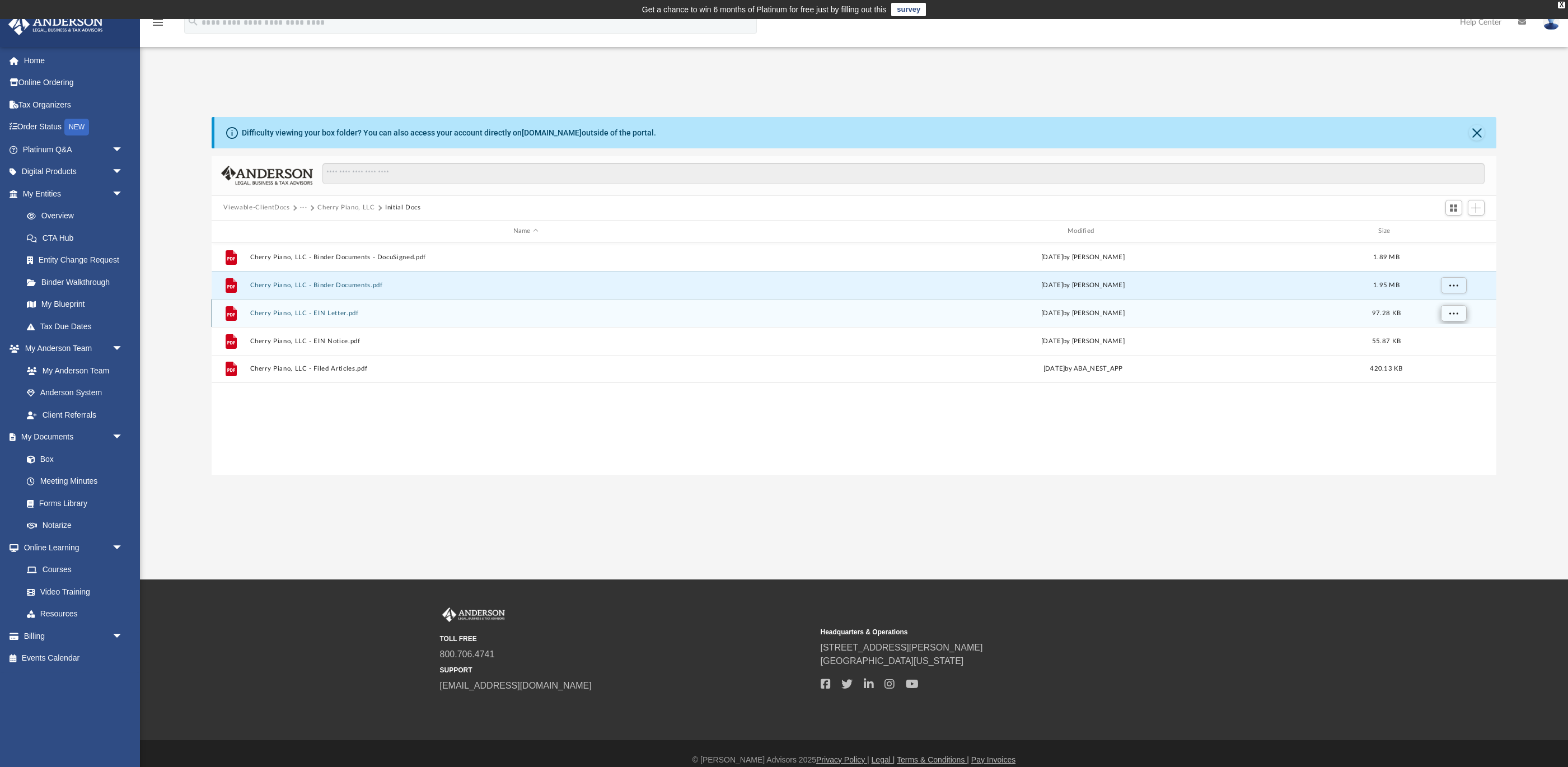
click at [1458, 314] on span "More options" at bounding box center [1453, 312] width 9 height 6
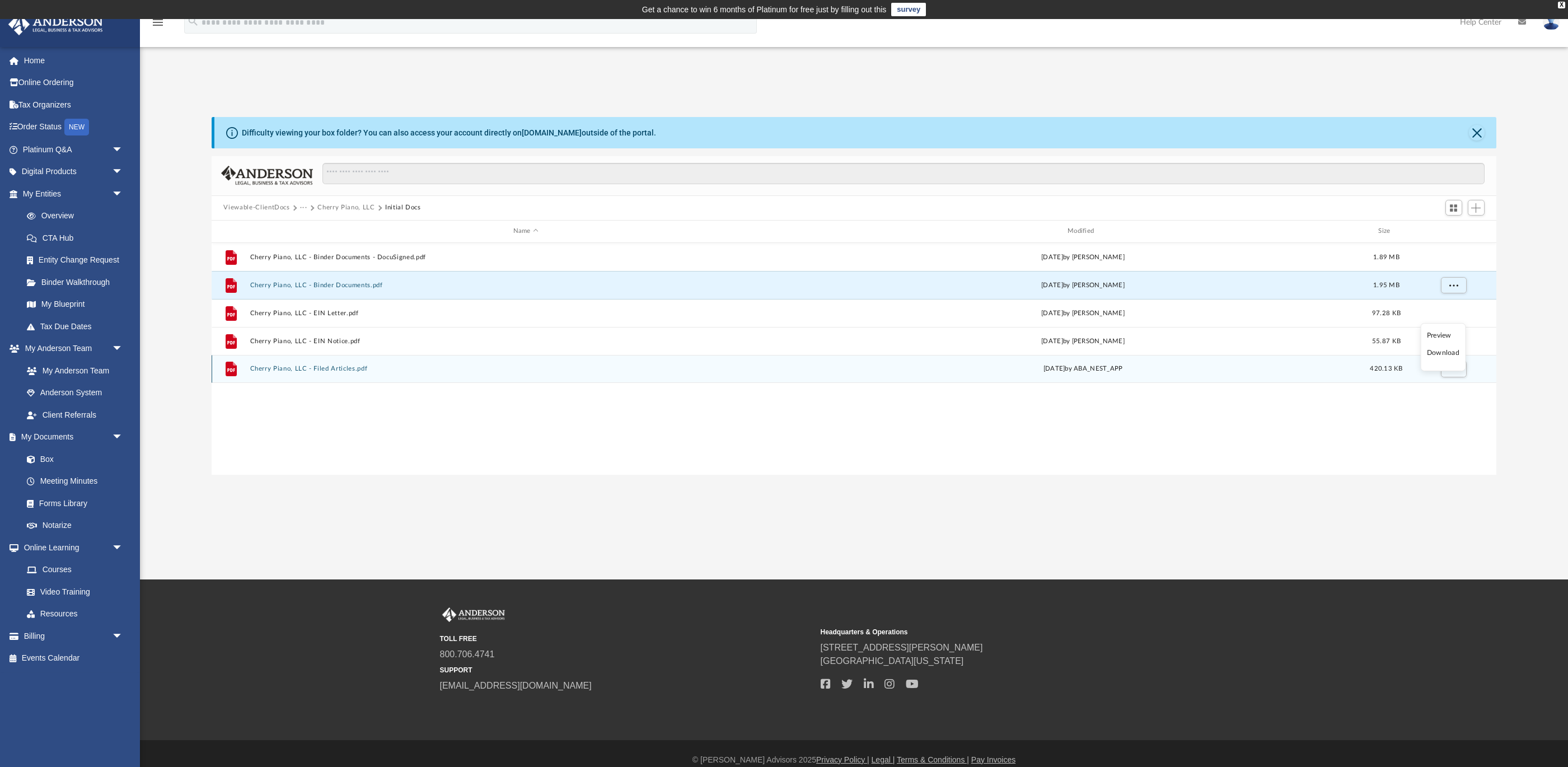
click at [1447, 355] on li "Download" at bounding box center [1443, 353] width 32 height 12
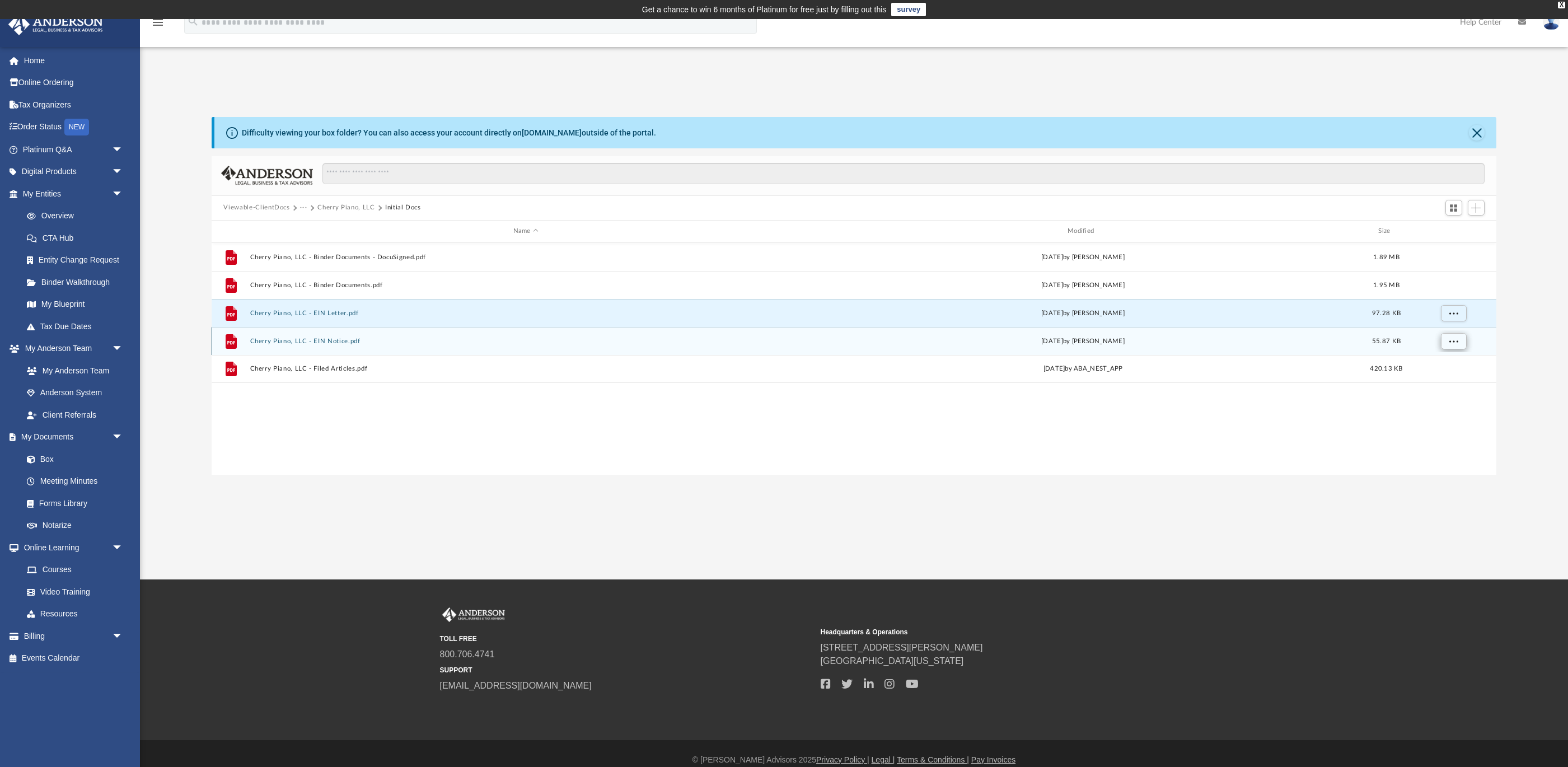
click at [1459, 341] on button "More options" at bounding box center [1453, 341] width 26 height 17
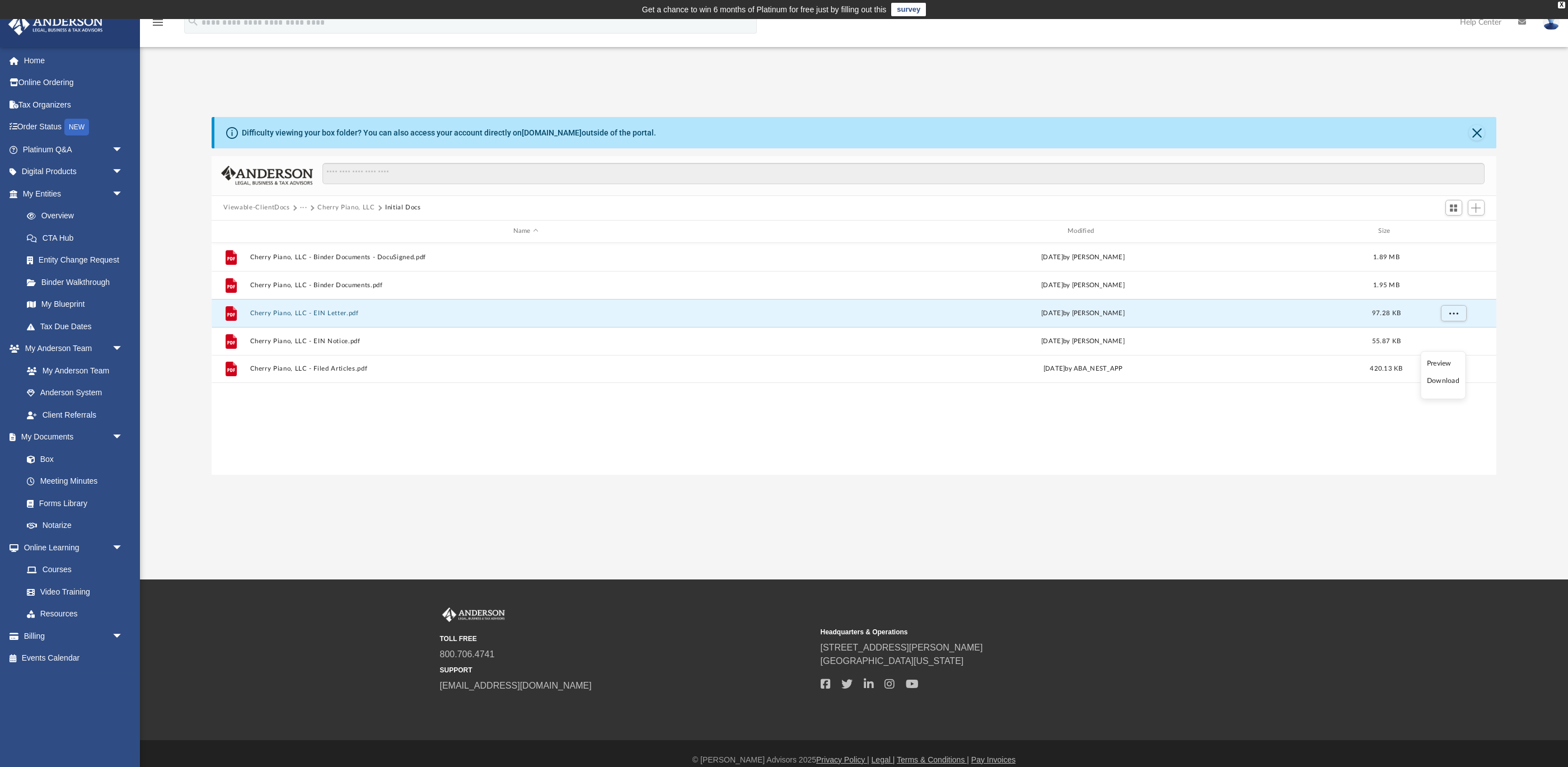
click at [1444, 381] on li "Download" at bounding box center [1443, 380] width 32 height 12
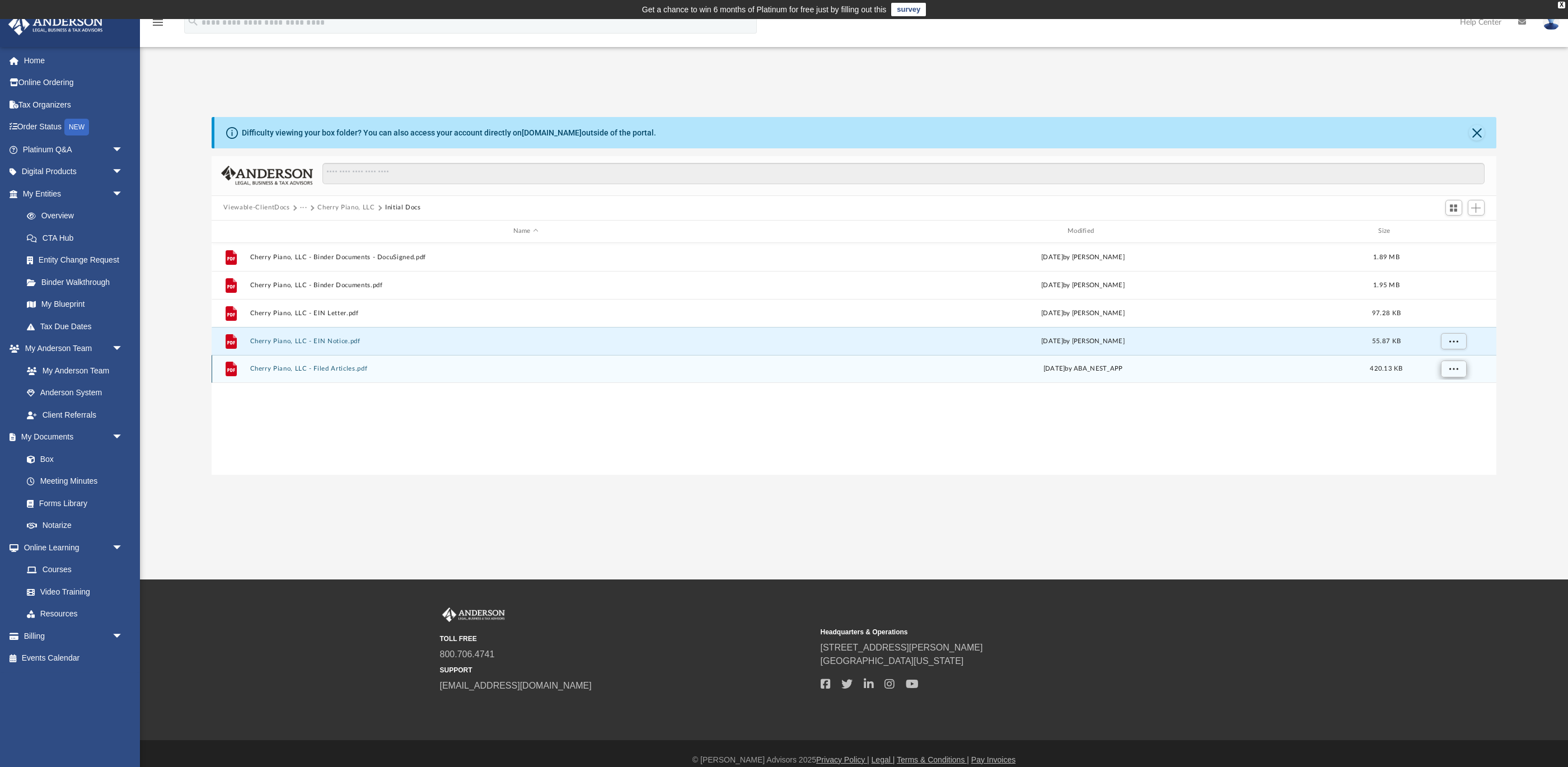
click at [1458, 369] on span "More options" at bounding box center [1453, 367] width 9 height 6
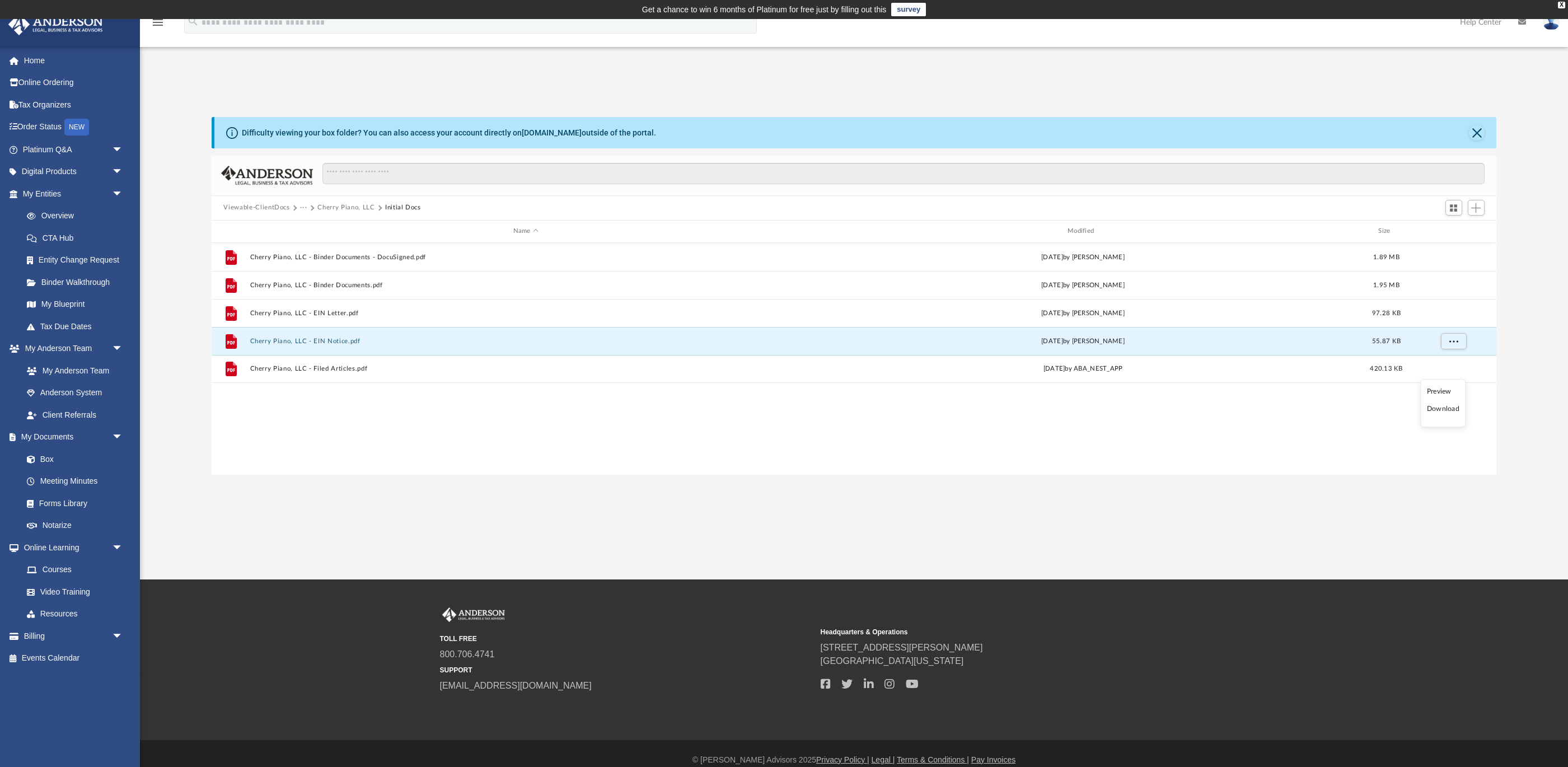
click at [1444, 406] on li "Download" at bounding box center [1443, 409] width 32 height 12
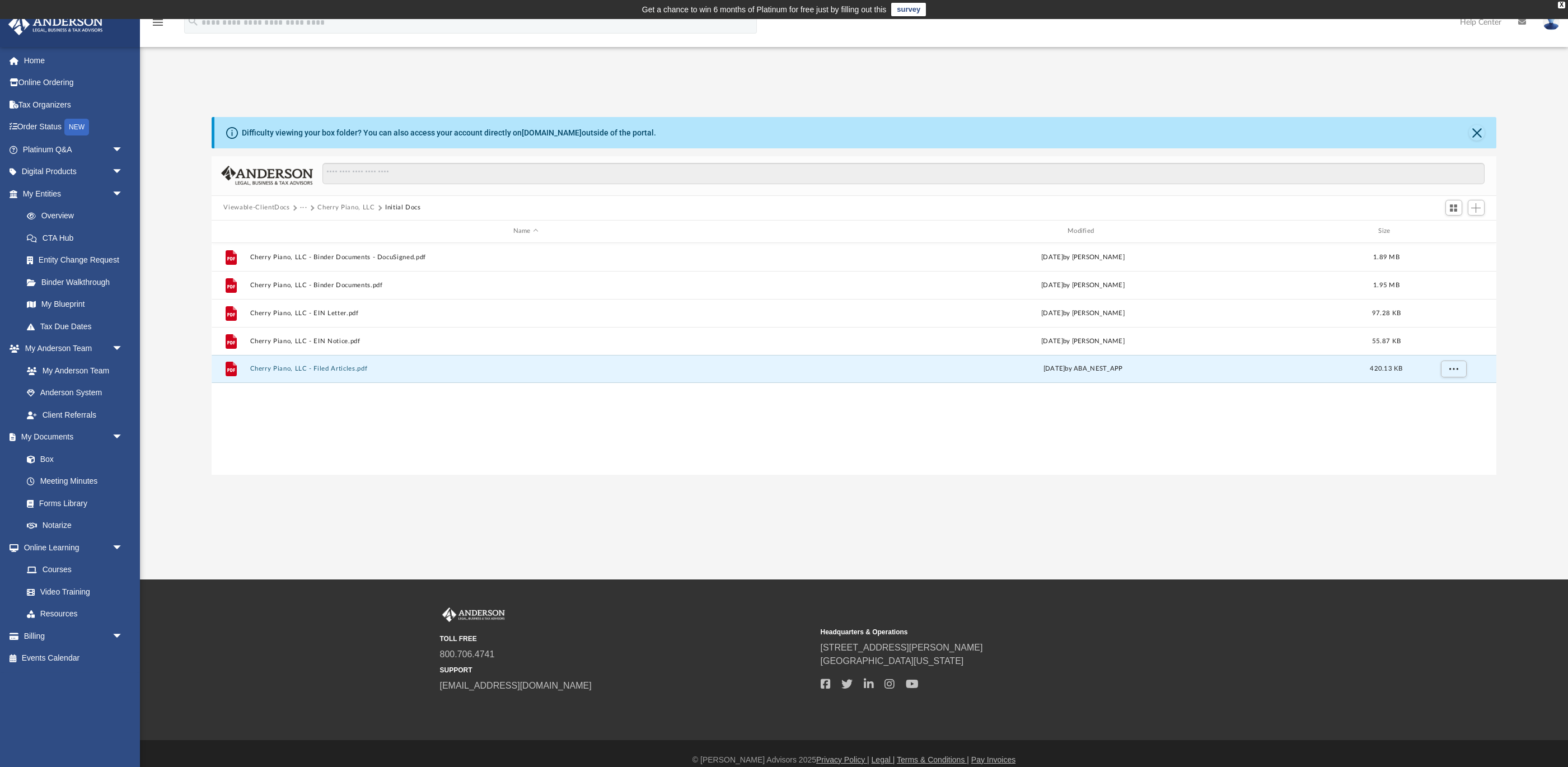
click at [364, 206] on button "Cherry Piano, LLC" at bounding box center [346, 208] width 57 height 10
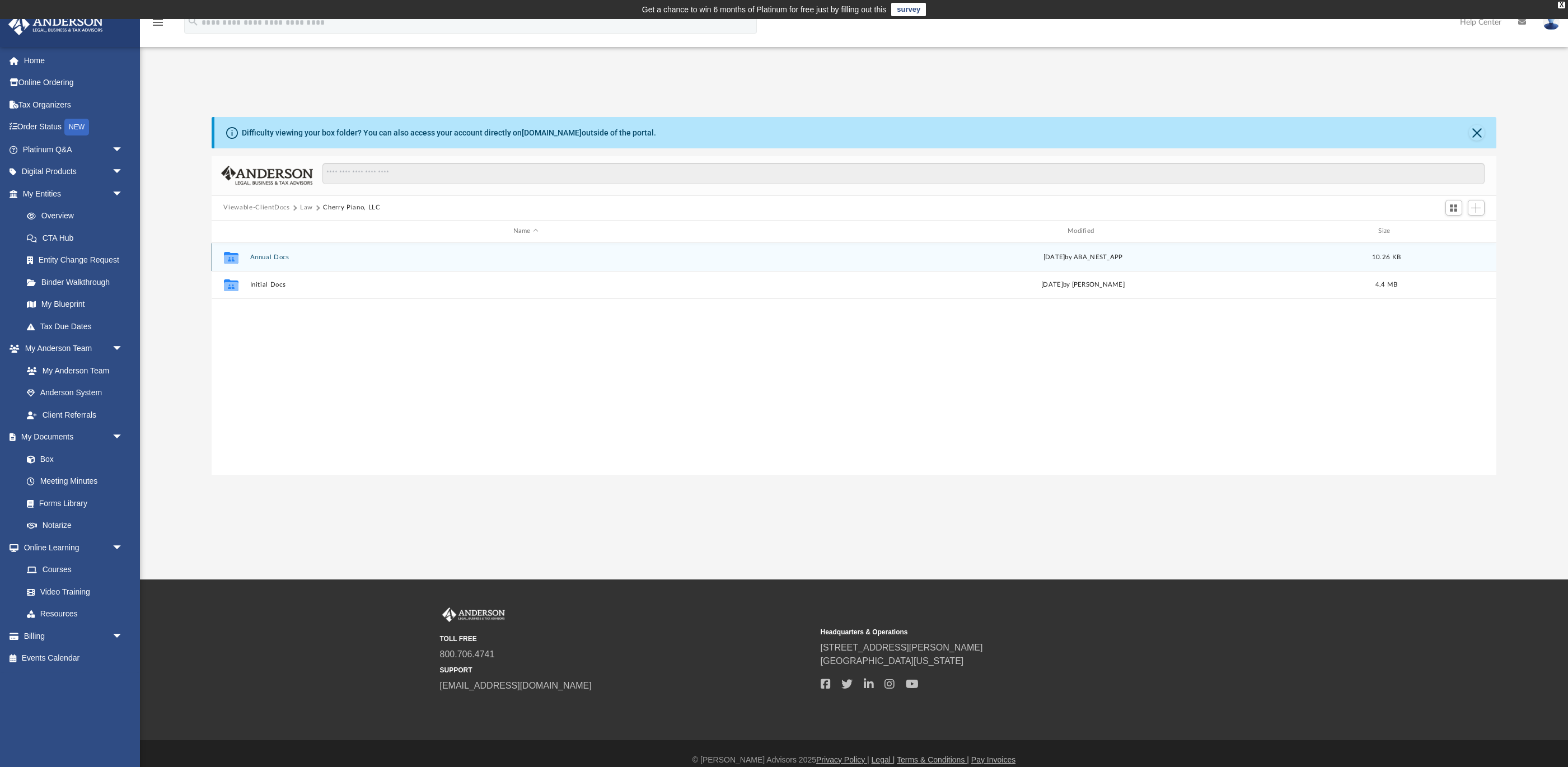
click at [346, 257] on button "Annual Docs" at bounding box center [526, 256] width 552 height 7
click at [1454, 254] on span "More options" at bounding box center [1453, 255] width 9 height 6
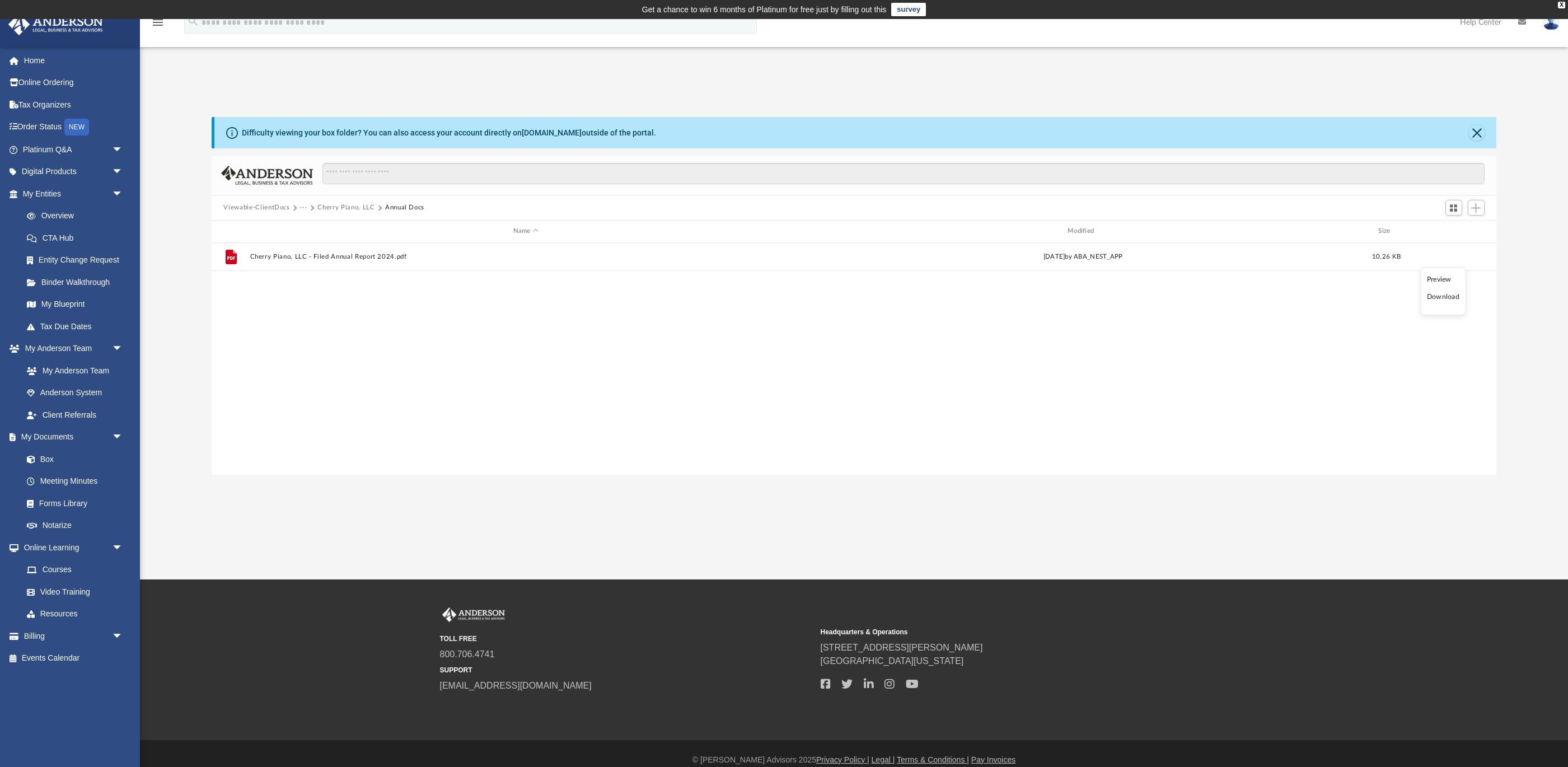
click at [1448, 300] on li "Download" at bounding box center [1443, 297] width 32 height 12
click at [28, 58] on link "Home" at bounding box center [74, 61] width 132 height 22
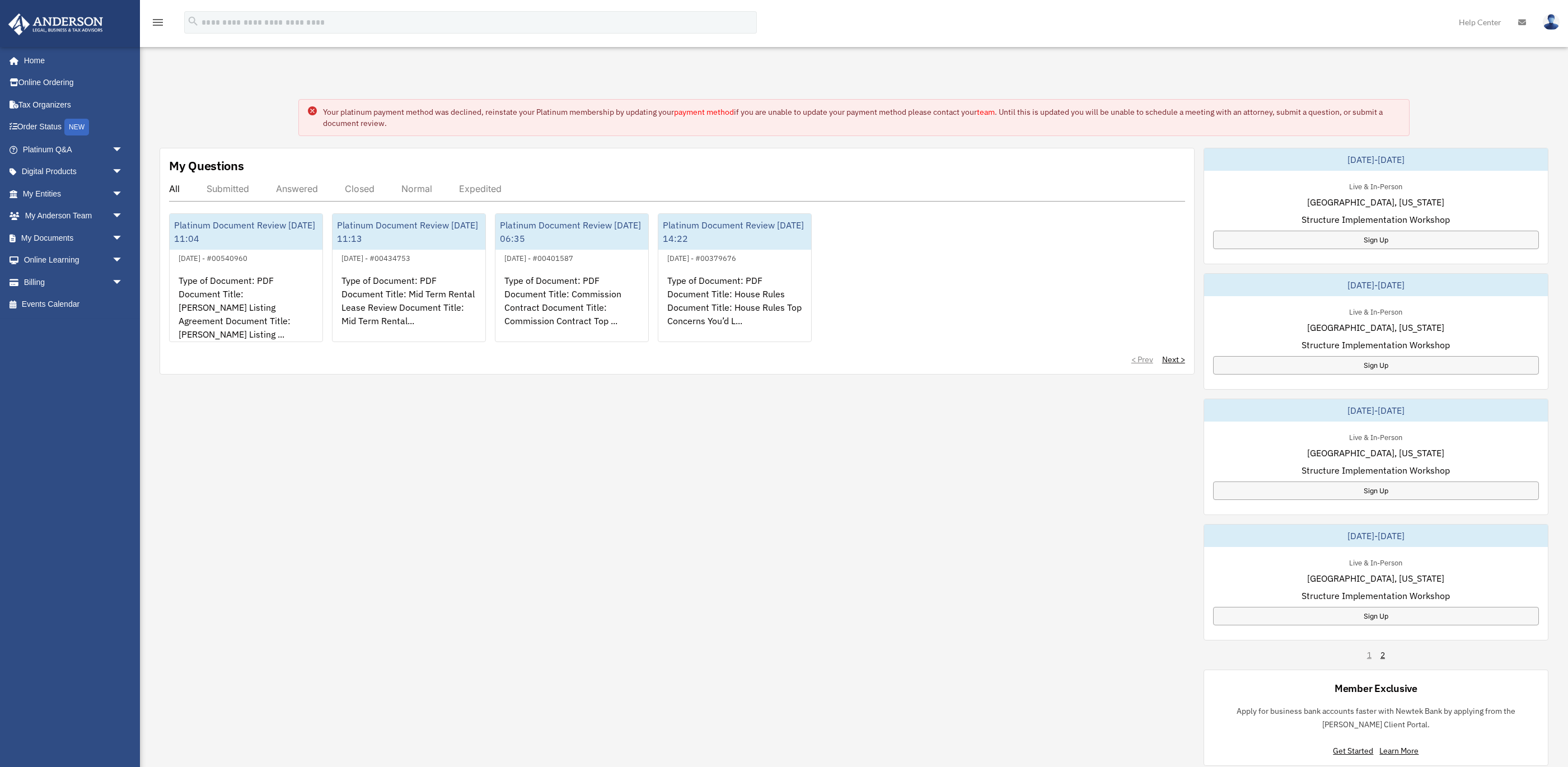
scroll to position [24, 1]
